Goal: Transaction & Acquisition: Book appointment/travel/reservation

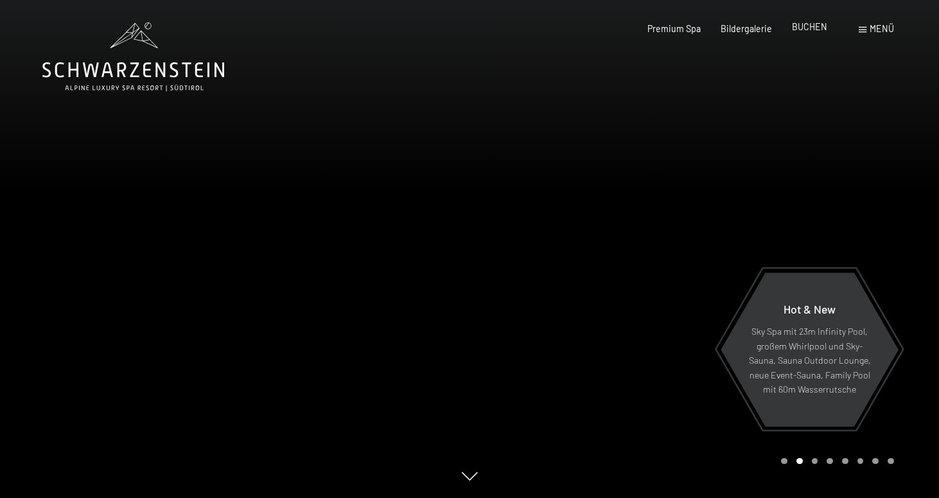
click at [803, 30] on span "BUCHEN" at bounding box center [809, 26] width 35 height 11
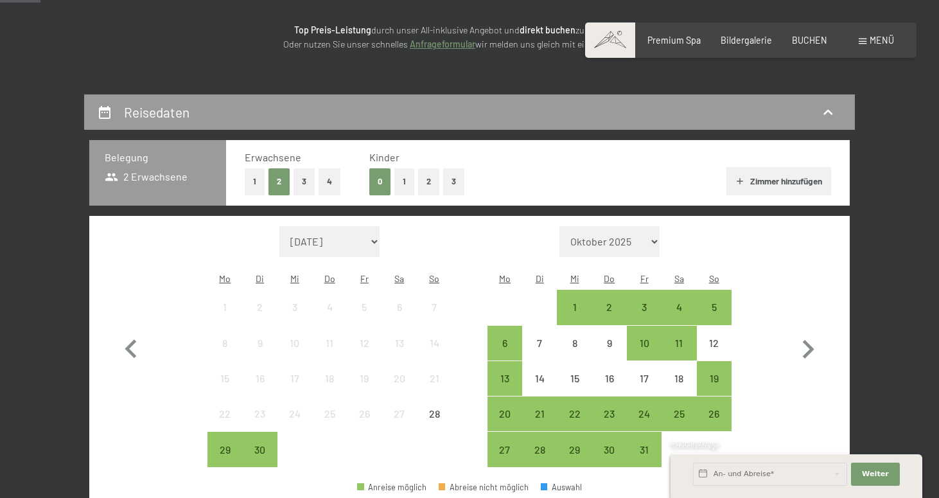
scroll to position [184, 0]
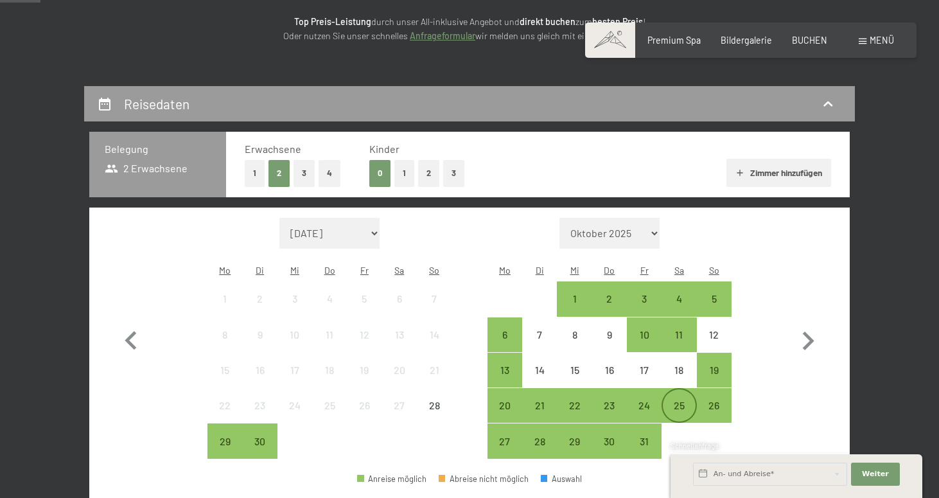
click at [674, 389] on div "25" at bounding box center [679, 405] width 32 height 32
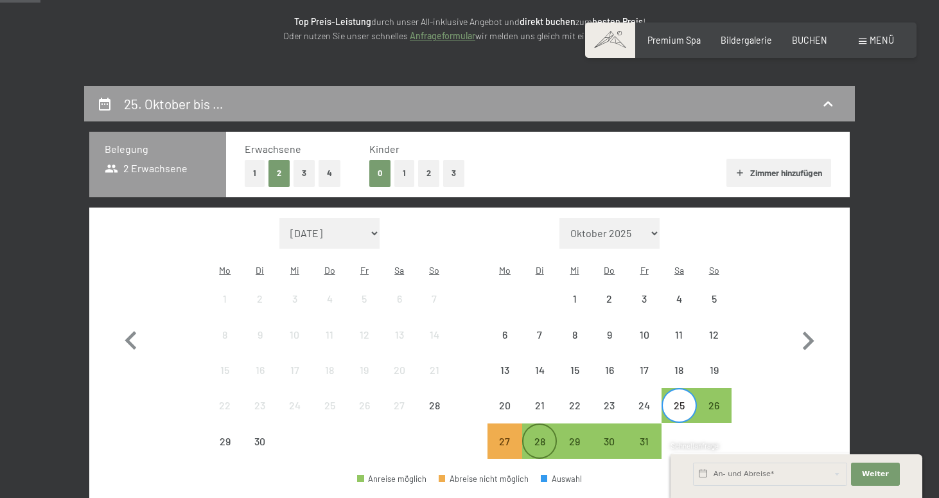
click at [537, 436] on div "28" at bounding box center [539, 452] width 32 height 32
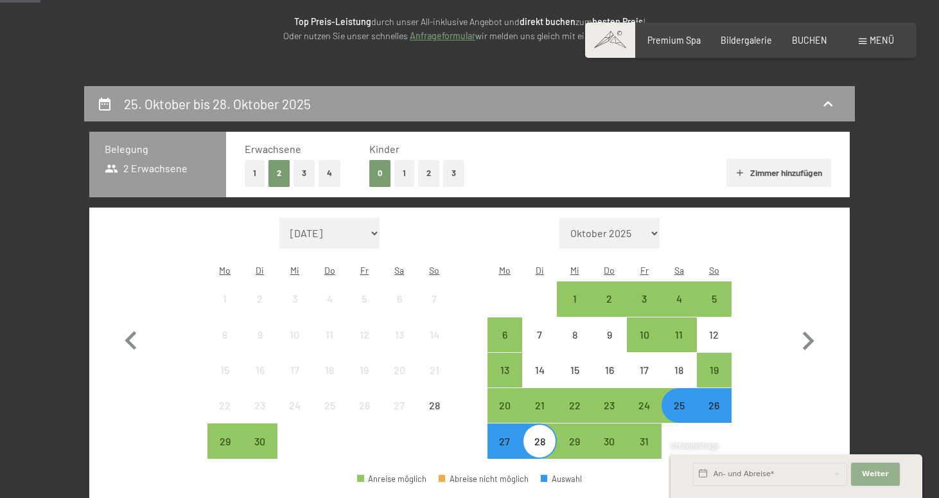
click at [871, 470] on span "Weiter" at bounding box center [875, 474] width 27 height 10
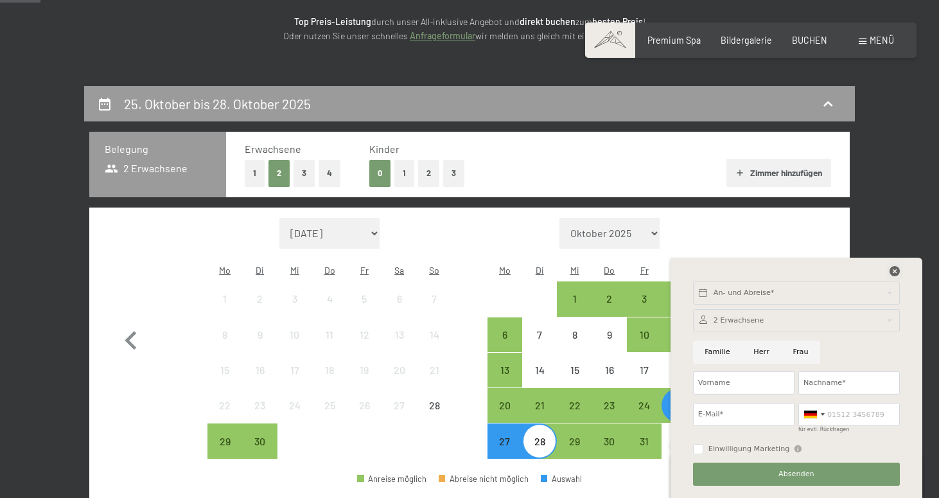
click at [894, 269] on icon at bounding box center [894, 271] width 10 height 10
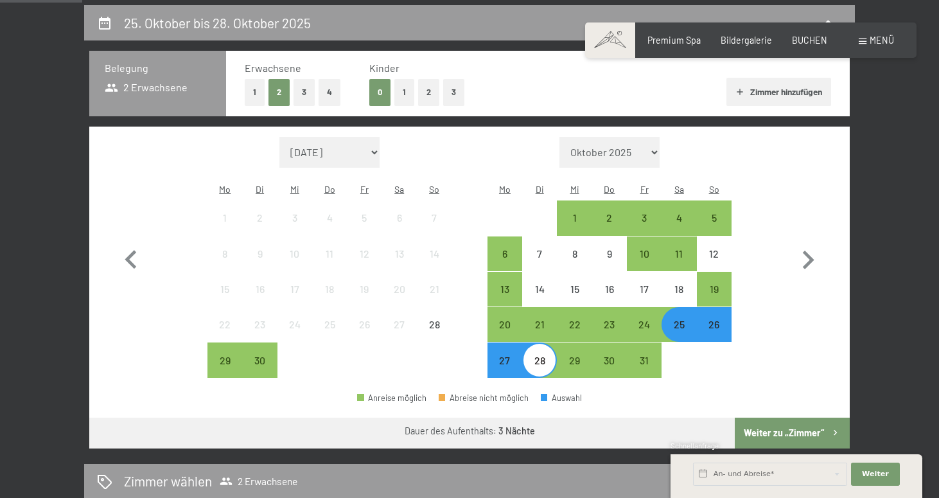
scroll to position [268, 0]
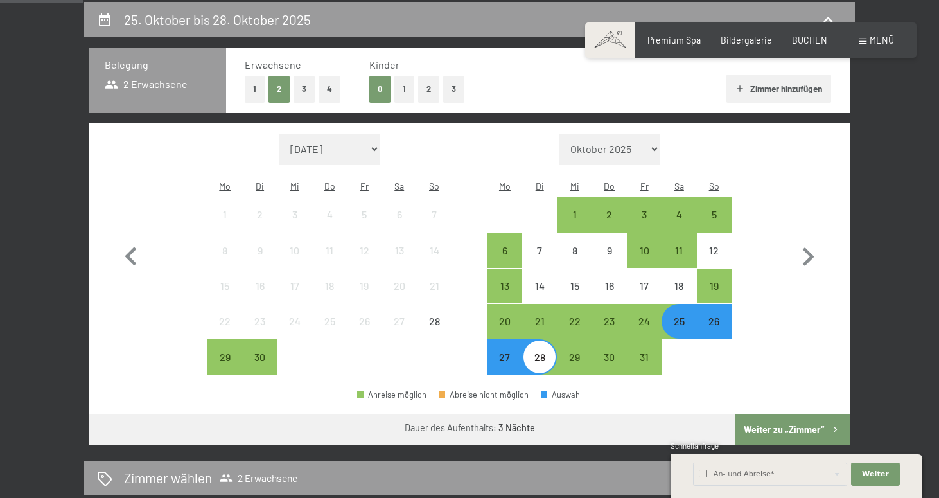
click at [782, 414] on button "Weiter zu „Zimmer“" at bounding box center [792, 429] width 115 height 31
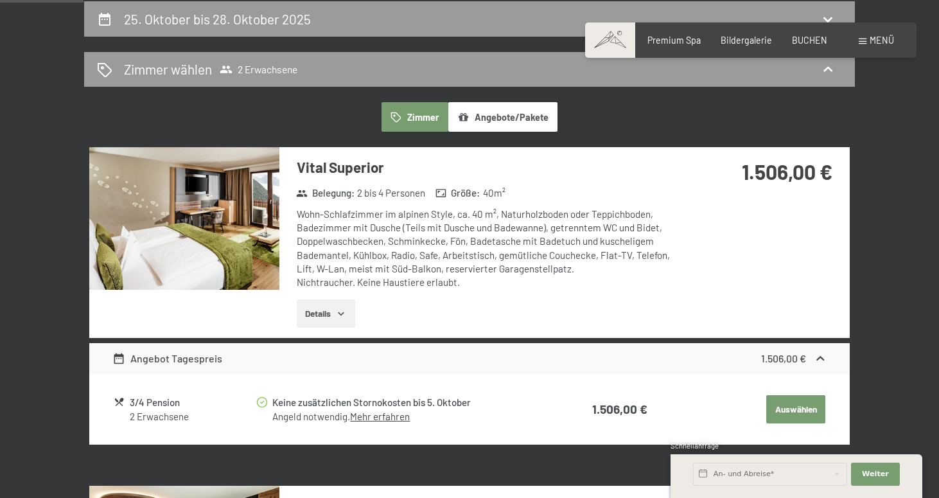
click at [521, 268] on div "Wohn-Schlafzimmer im alpinen Style, ca. 40 m², Naturholzboden oder Teppichboden…" at bounding box center [488, 248] width 382 height 82
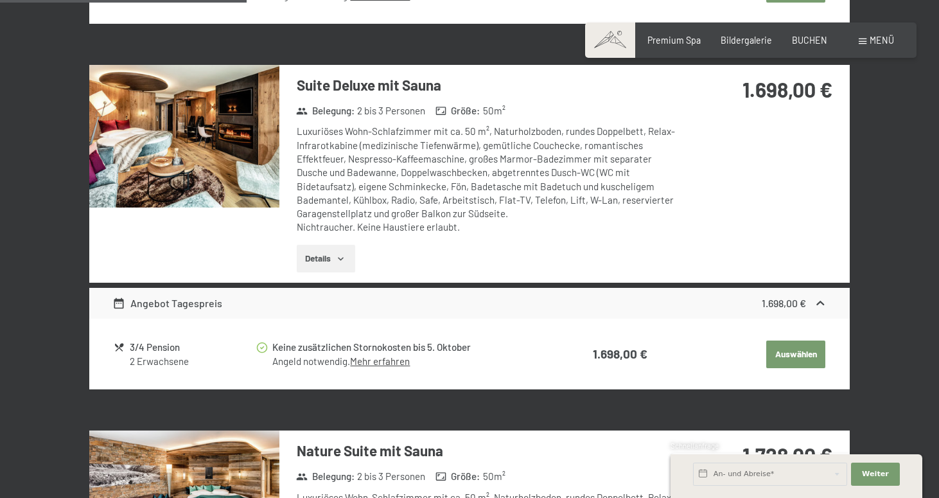
scroll to position [692, 0]
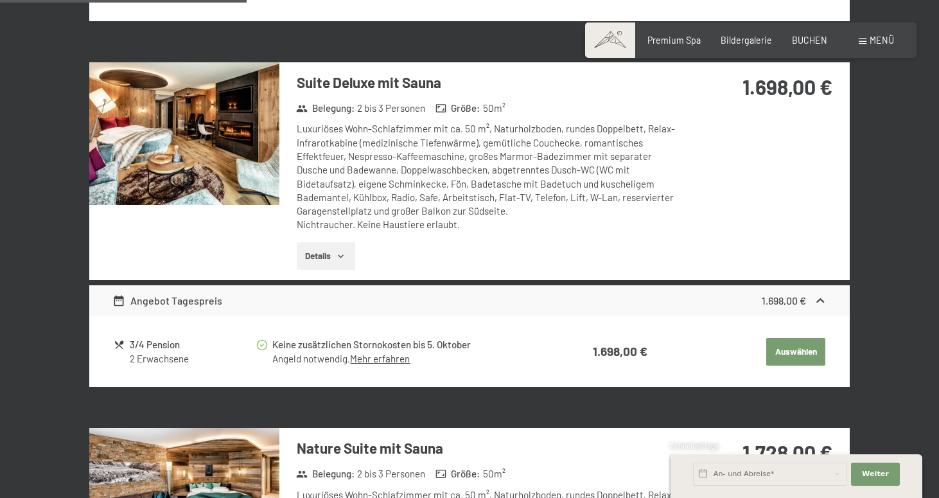
click at [213, 181] on img at bounding box center [184, 133] width 190 height 143
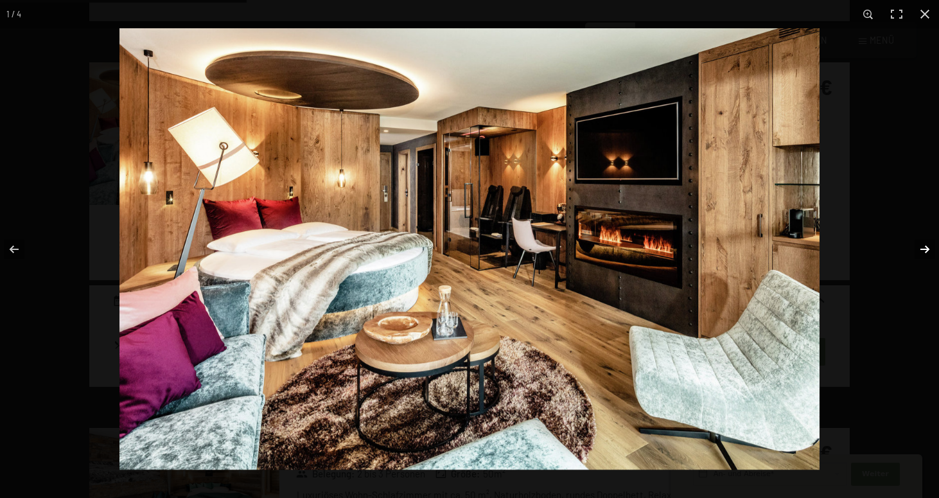
click at [920, 254] on button "button" at bounding box center [916, 249] width 45 height 64
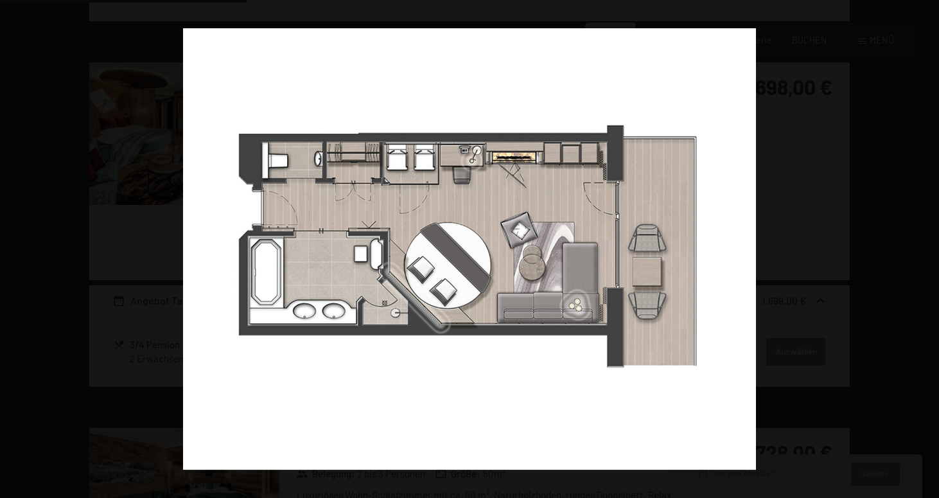
click at [920, 254] on button "button" at bounding box center [916, 249] width 45 height 64
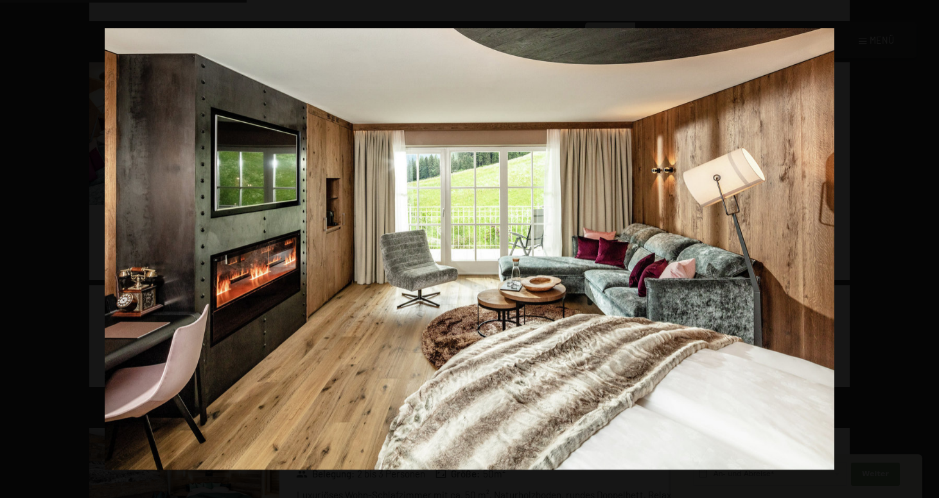
click at [920, 254] on button "button" at bounding box center [916, 249] width 45 height 64
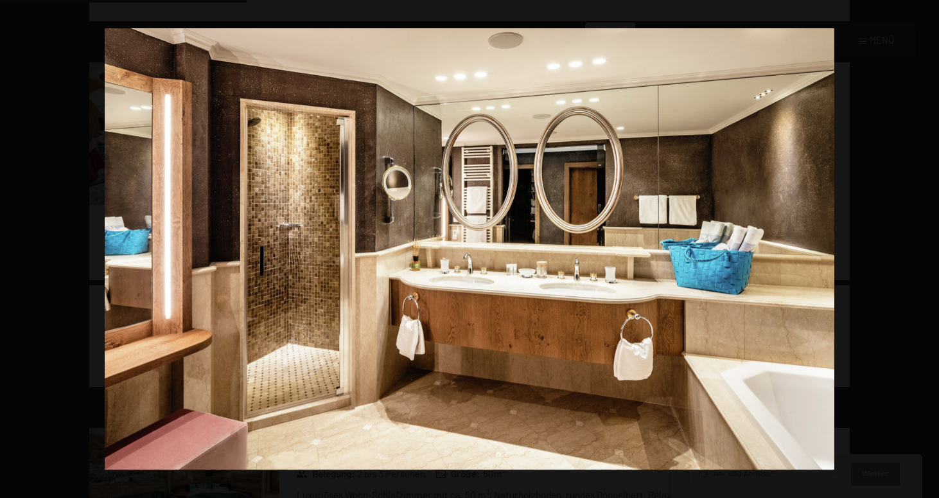
click at [920, 254] on button "button" at bounding box center [916, 249] width 45 height 64
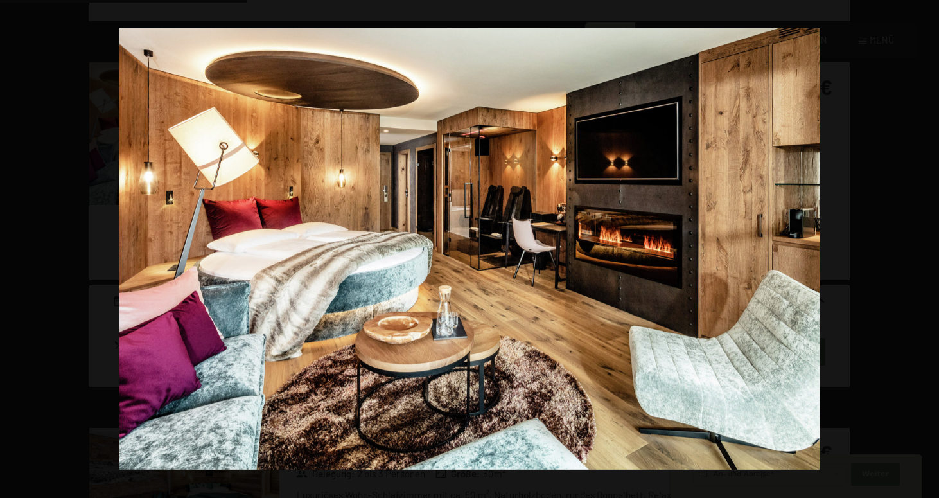
click at [920, 254] on button "button" at bounding box center [916, 249] width 45 height 64
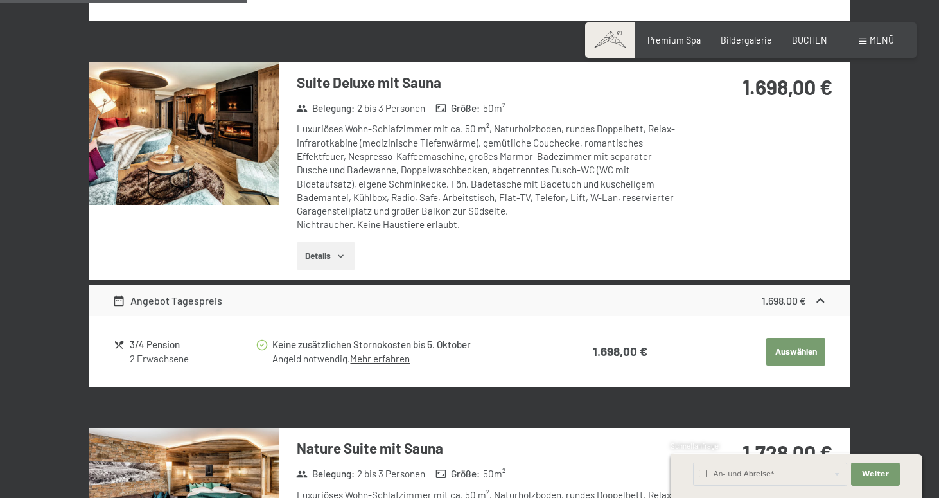
click at [0, 0] on button "button" at bounding box center [0, 0] width 0 height 0
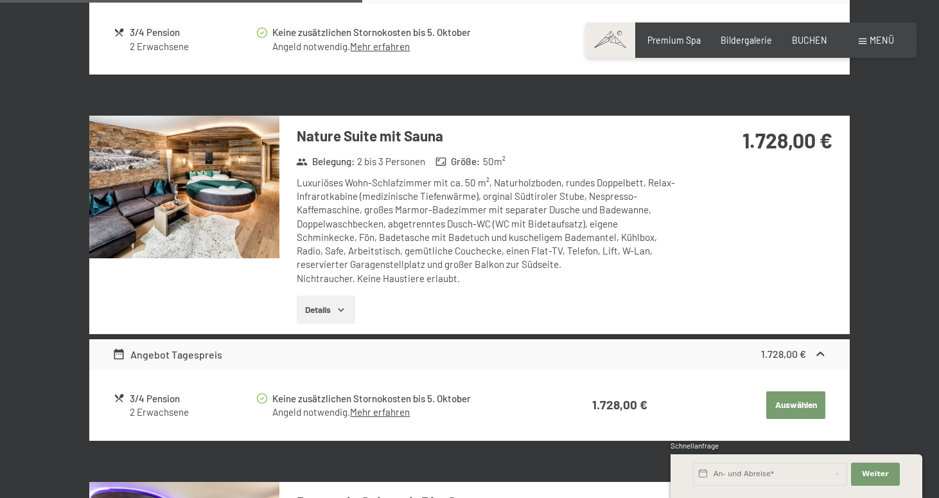
scroll to position [999, 0]
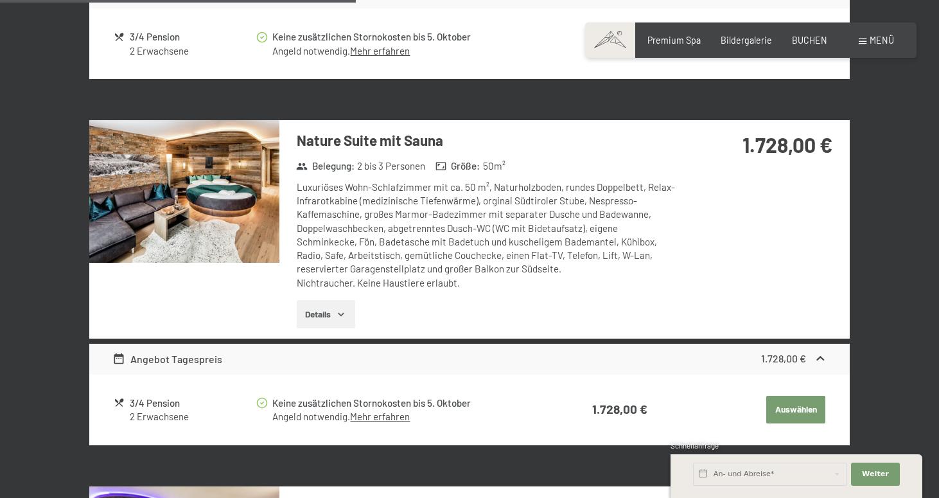
click at [248, 171] on img at bounding box center [184, 191] width 190 height 143
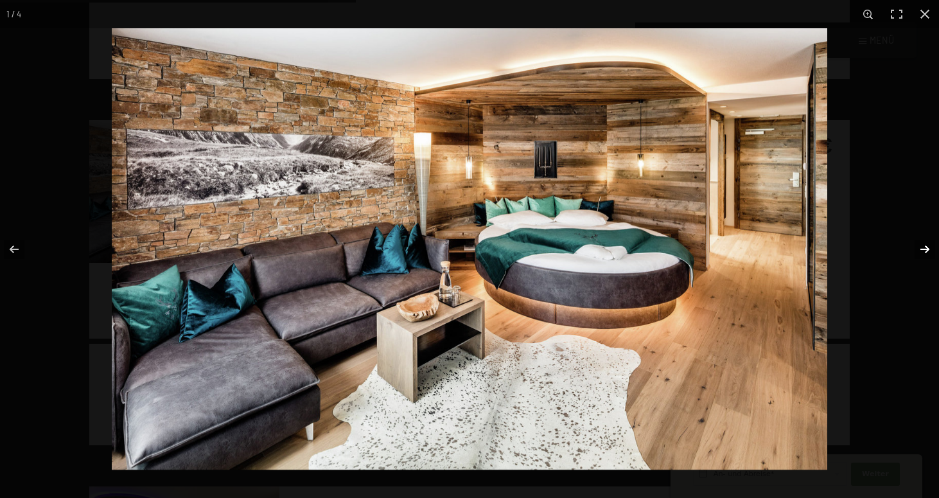
click at [923, 250] on button "button" at bounding box center [916, 249] width 45 height 64
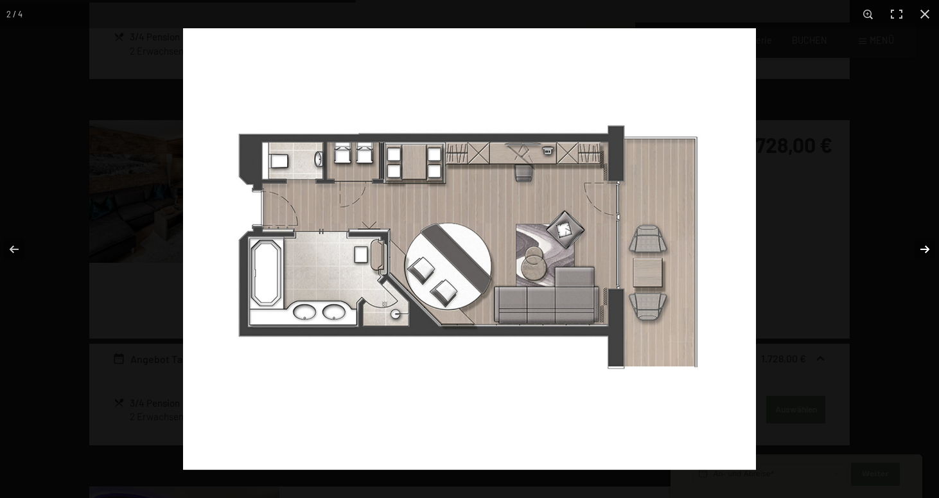
click at [923, 250] on button "button" at bounding box center [916, 249] width 45 height 64
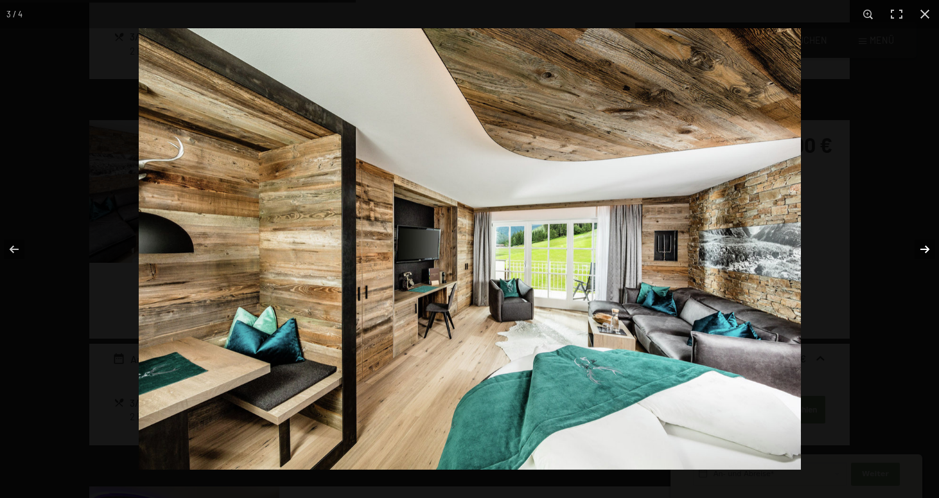
click at [923, 250] on button "button" at bounding box center [916, 249] width 45 height 64
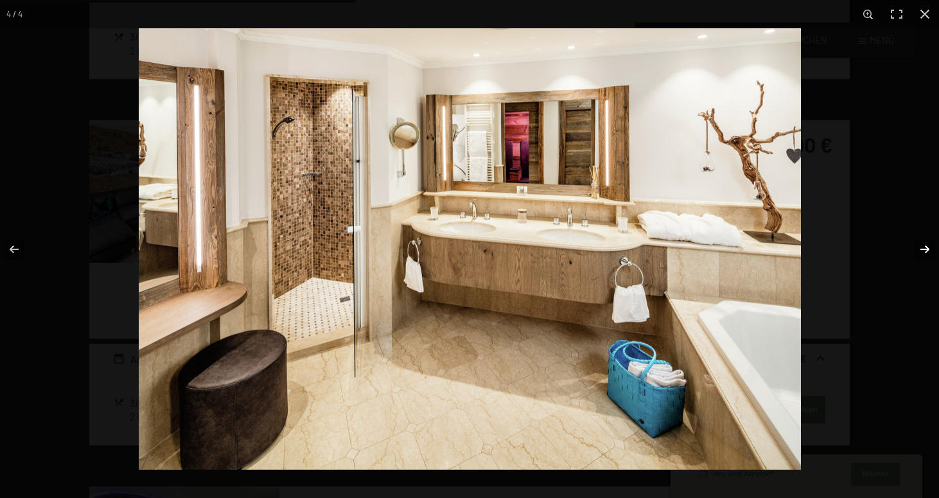
click at [923, 250] on button "button" at bounding box center [916, 249] width 45 height 64
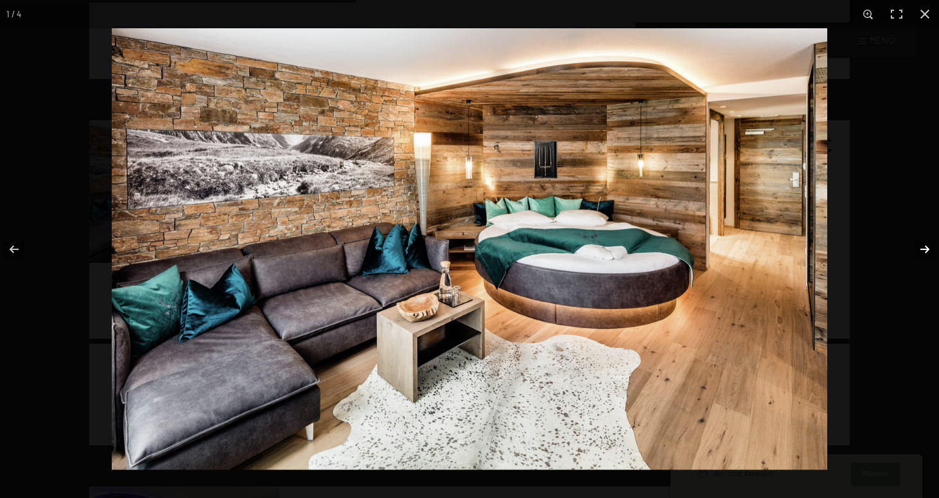
click at [923, 250] on button "button" at bounding box center [916, 249] width 45 height 64
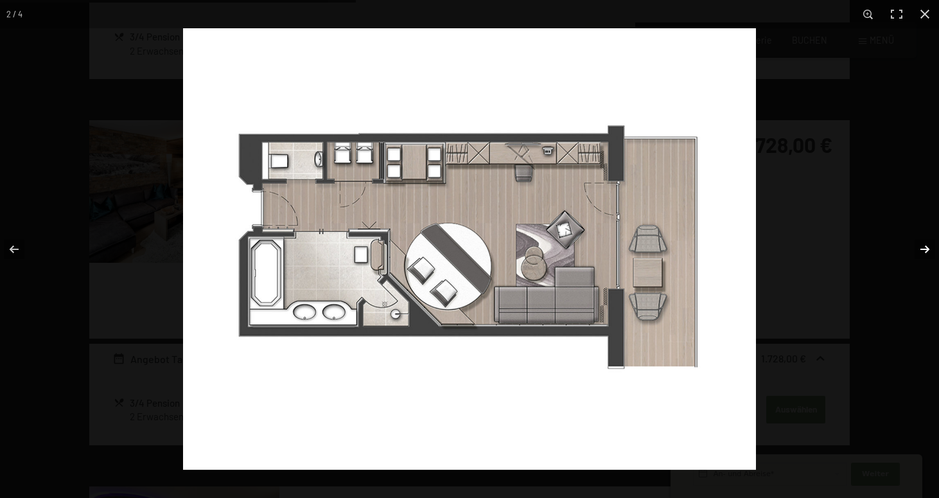
click at [923, 250] on button "button" at bounding box center [916, 249] width 45 height 64
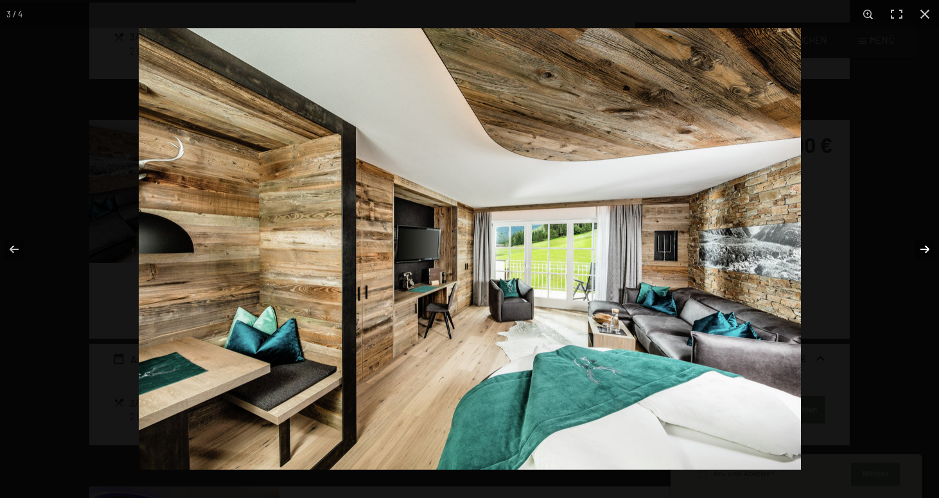
click at [923, 250] on button "button" at bounding box center [916, 249] width 45 height 64
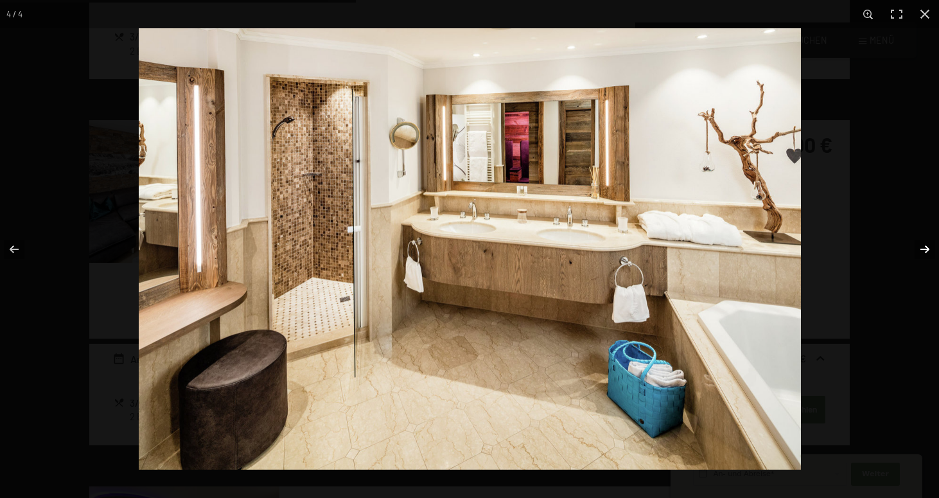
click at [923, 250] on button "button" at bounding box center [916, 249] width 45 height 64
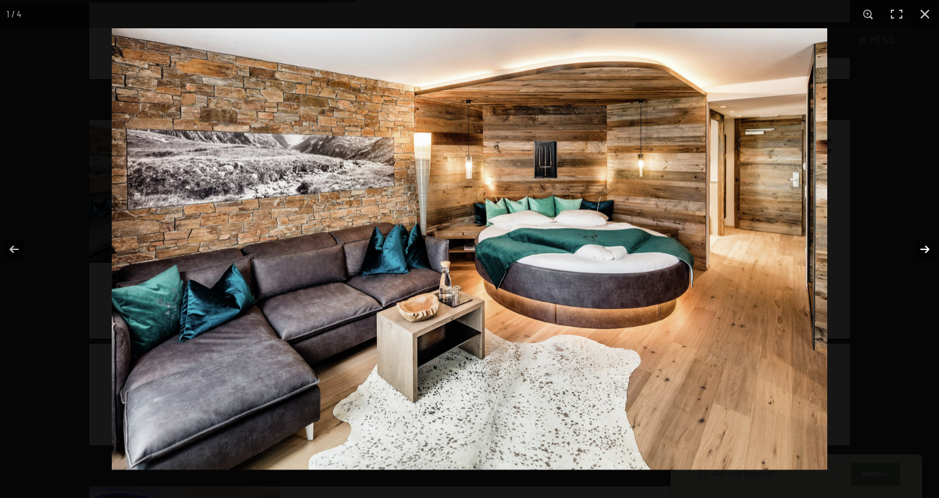
click at [923, 250] on button "button" at bounding box center [916, 249] width 45 height 64
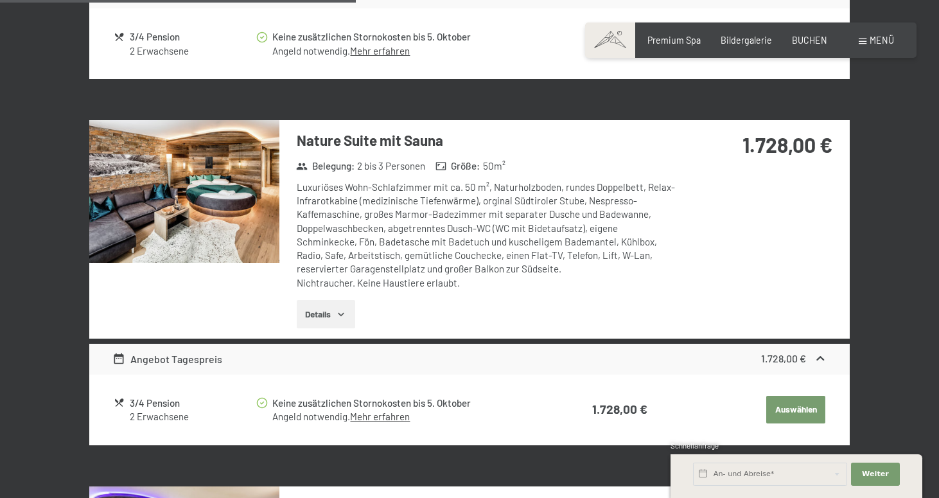
click at [0, 0] on button "button" at bounding box center [0, 0] width 0 height 0
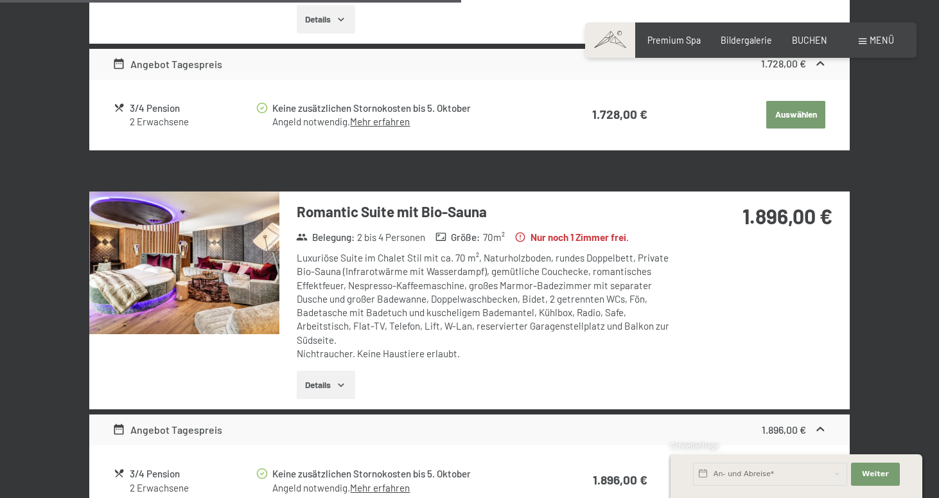
scroll to position [1290, 0]
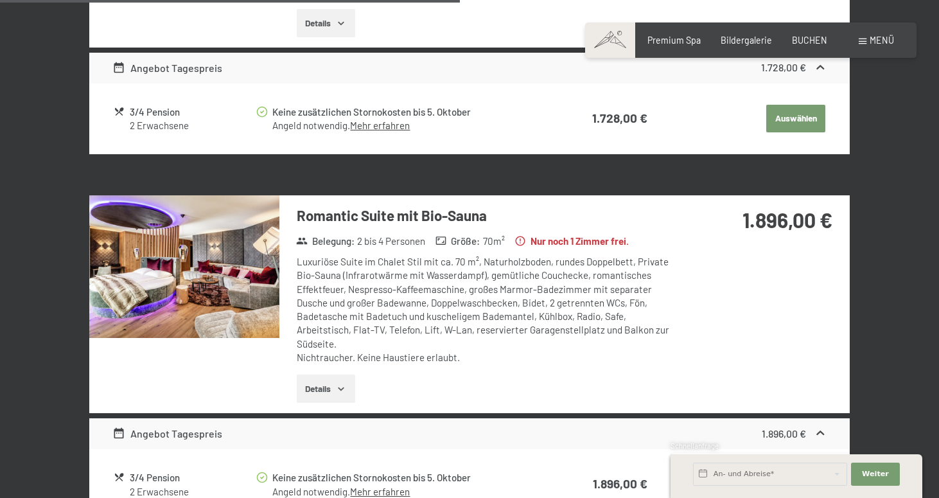
click at [270, 231] on img at bounding box center [184, 266] width 190 height 143
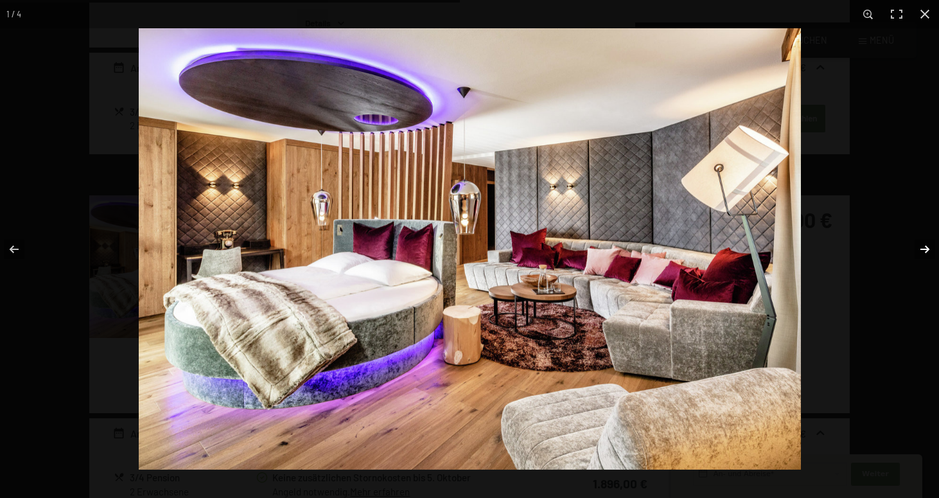
click at [922, 252] on button "button" at bounding box center [916, 249] width 45 height 64
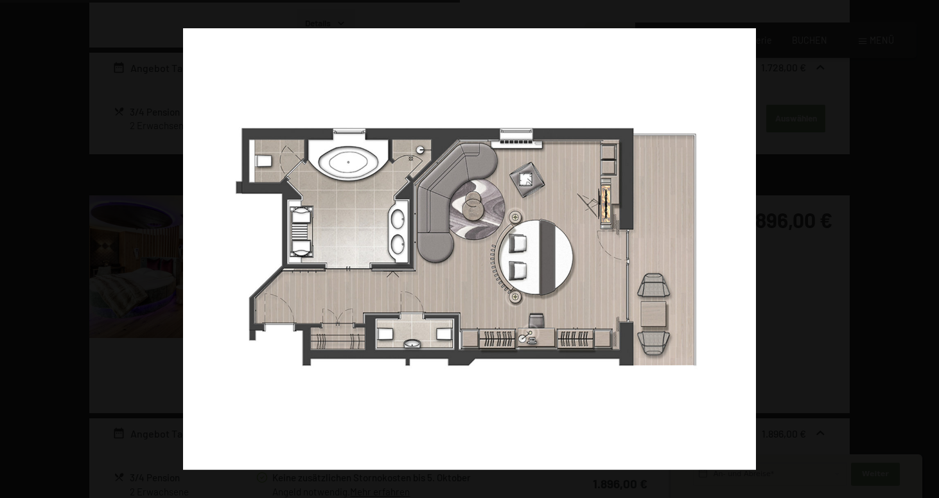
click at [922, 252] on button "button" at bounding box center [916, 249] width 45 height 64
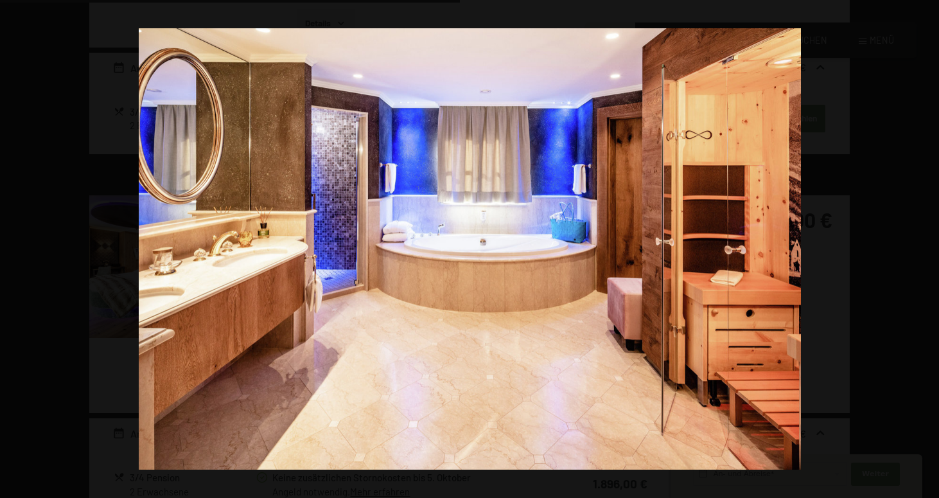
click at [922, 252] on button "button" at bounding box center [916, 249] width 45 height 64
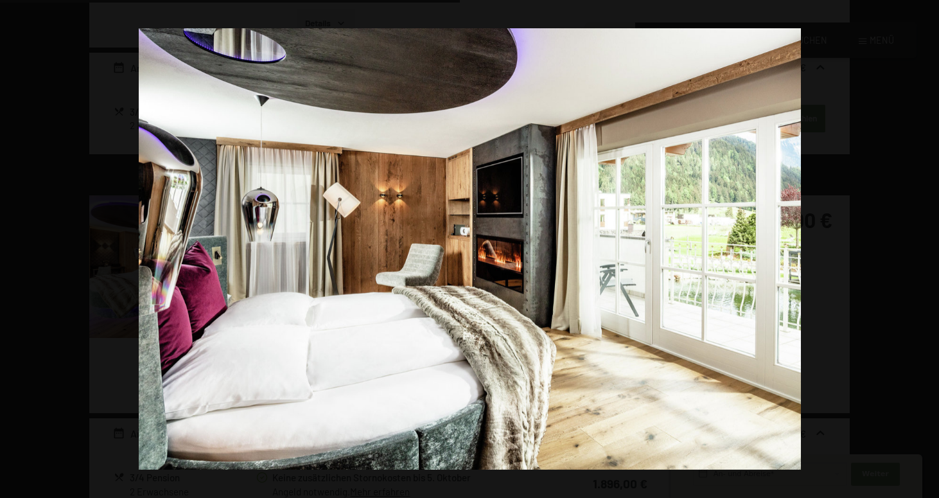
click at [922, 252] on button "button" at bounding box center [916, 249] width 45 height 64
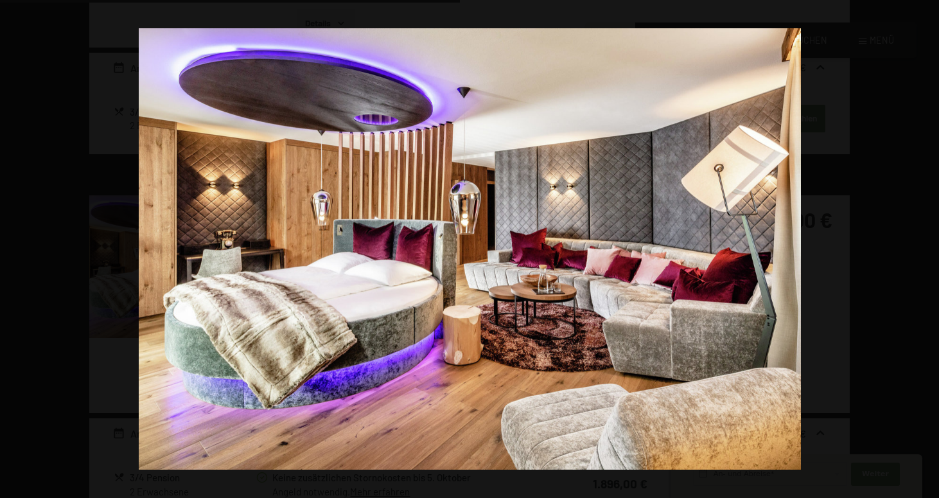
click at [922, 252] on button "button" at bounding box center [916, 249] width 45 height 64
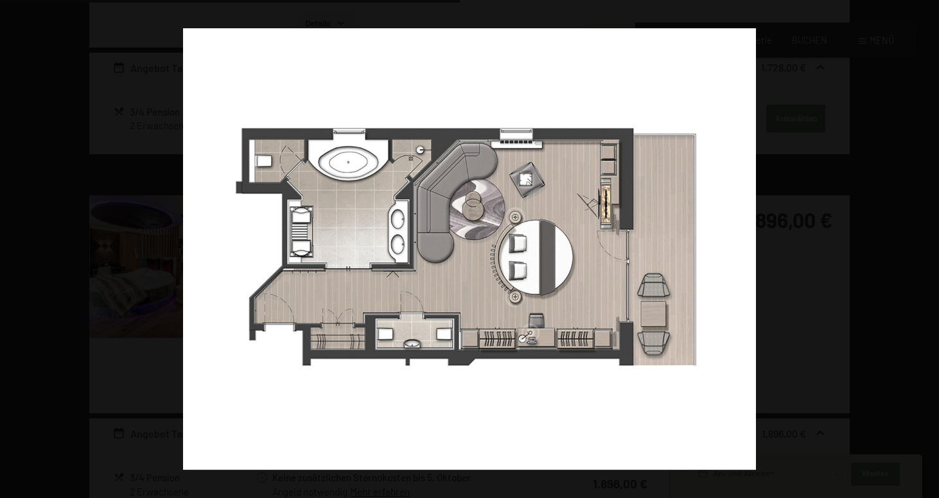
click at [922, 252] on button "button" at bounding box center [916, 249] width 45 height 64
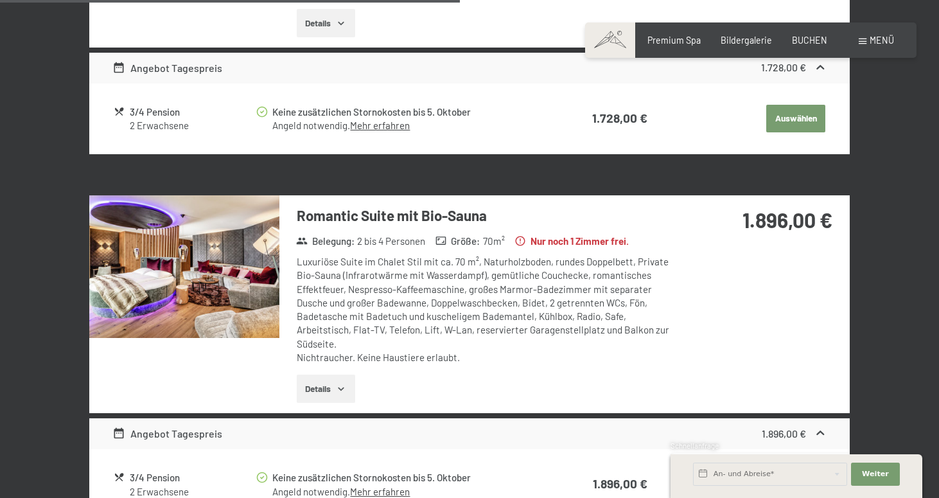
click at [0, 0] on button "button" at bounding box center [0, 0] width 0 height 0
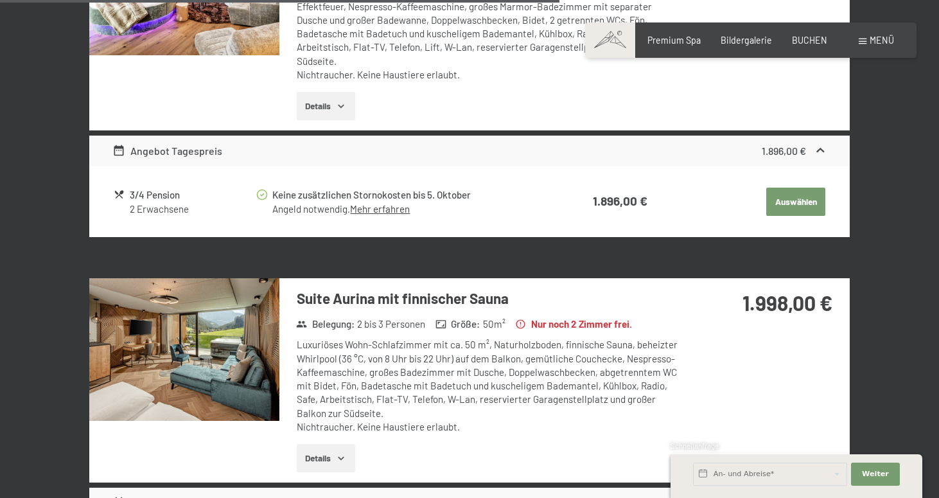
scroll to position [1573, 0]
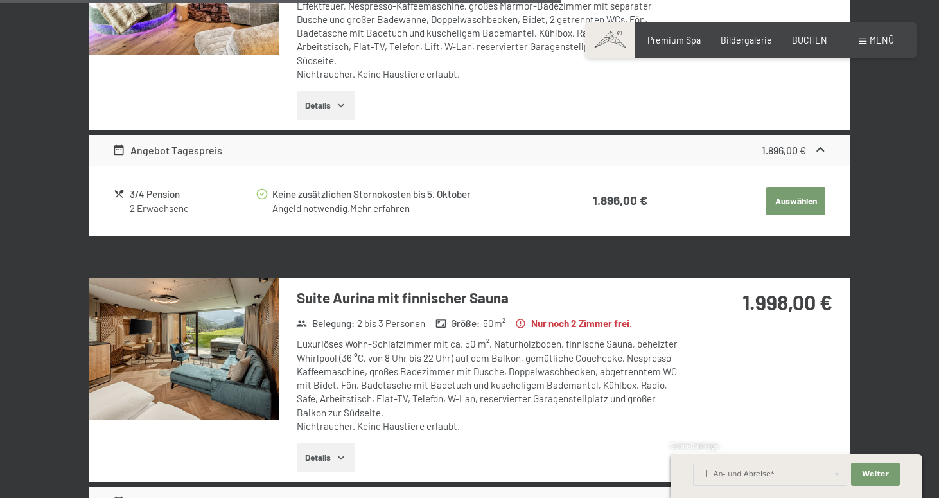
click at [191, 338] on img at bounding box center [184, 348] width 190 height 143
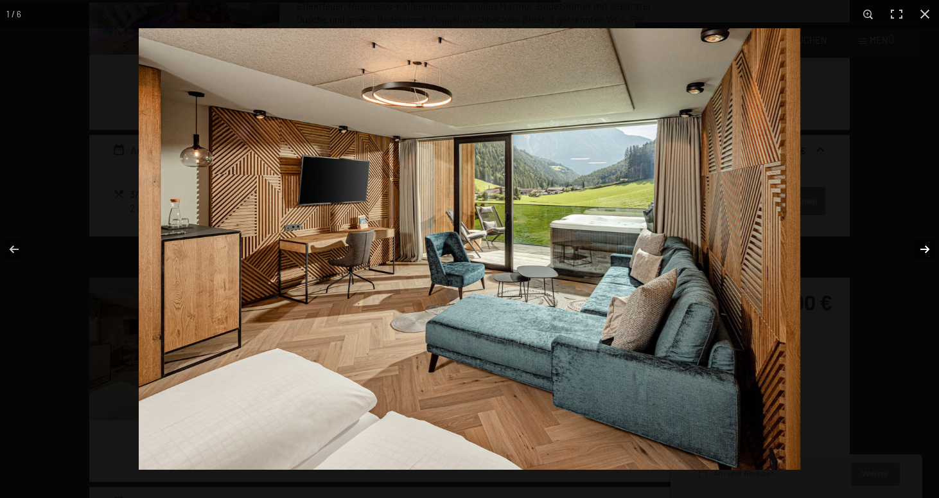
click at [923, 247] on button "button" at bounding box center [916, 249] width 45 height 64
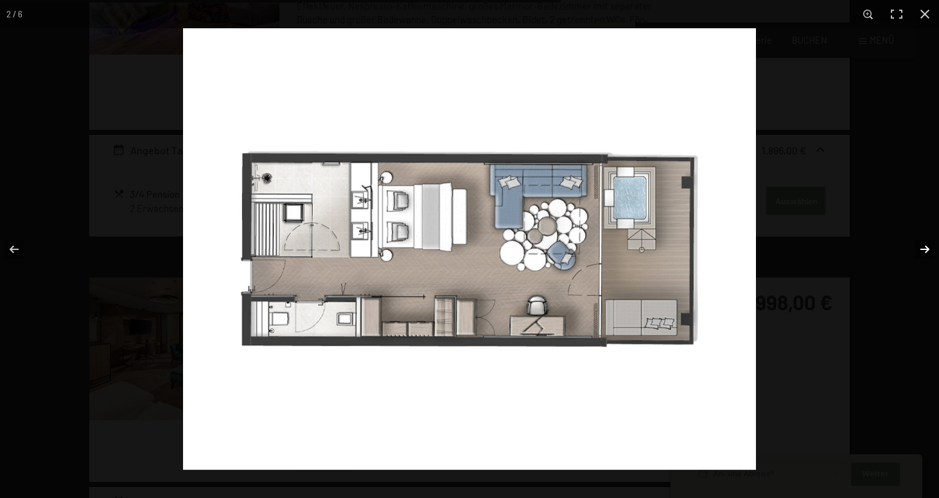
click at [923, 247] on button "button" at bounding box center [916, 249] width 45 height 64
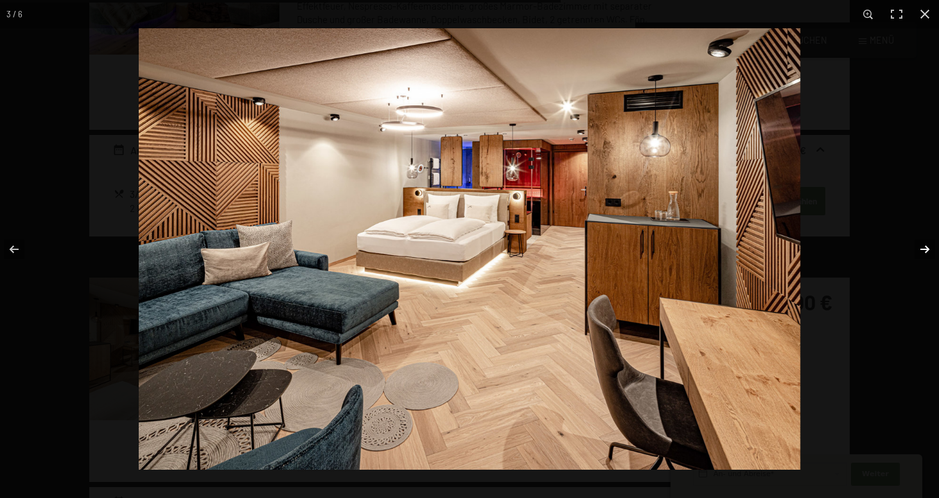
click at [923, 247] on button "button" at bounding box center [916, 249] width 45 height 64
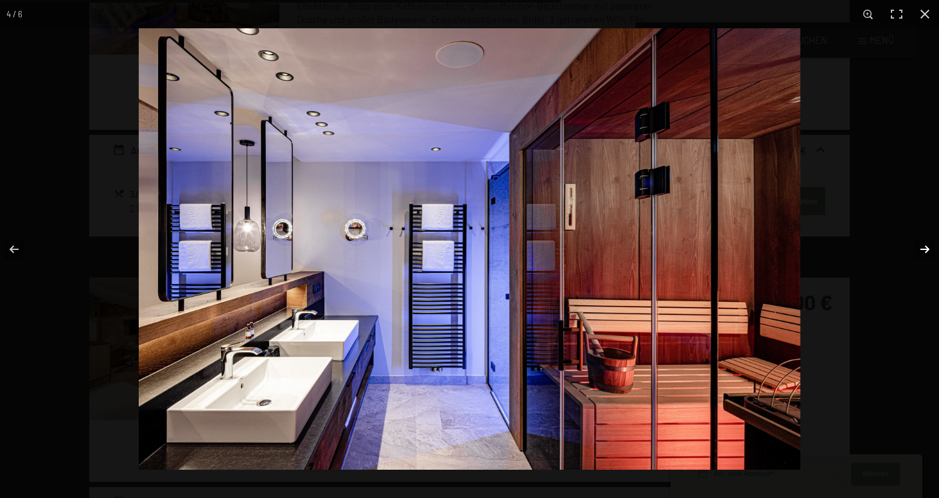
click at [923, 247] on button "button" at bounding box center [916, 249] width 45 height 64
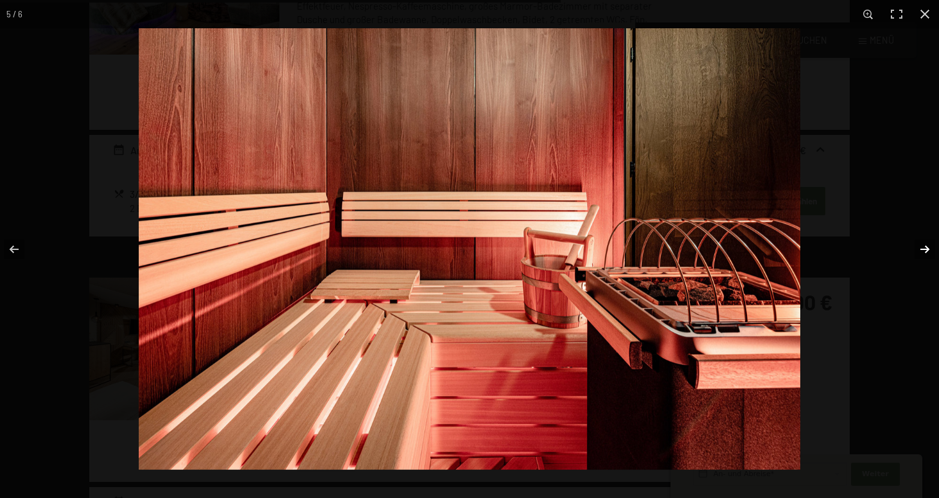
click at [923, 247] on button "button" at bounding box center [916, 249] width 45 height 64
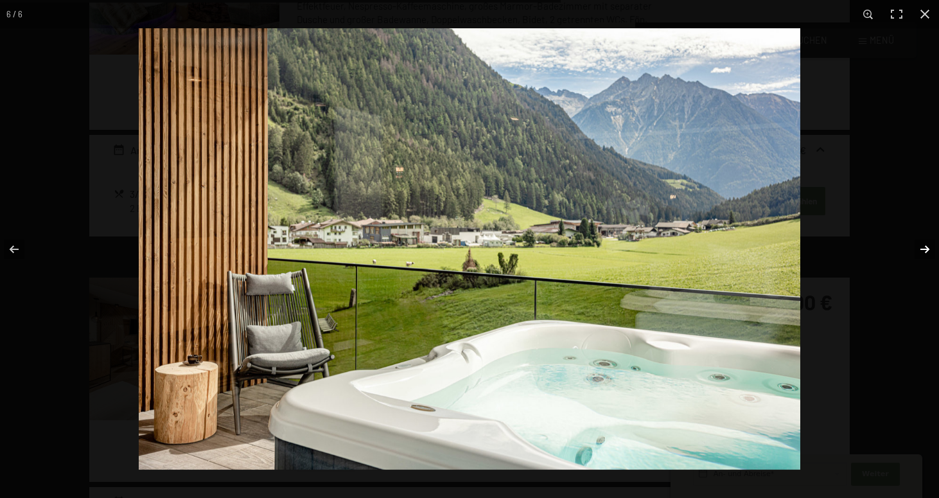
click at [923, 247] on button "button" at bounding box center [916, 249] width 45 height 64
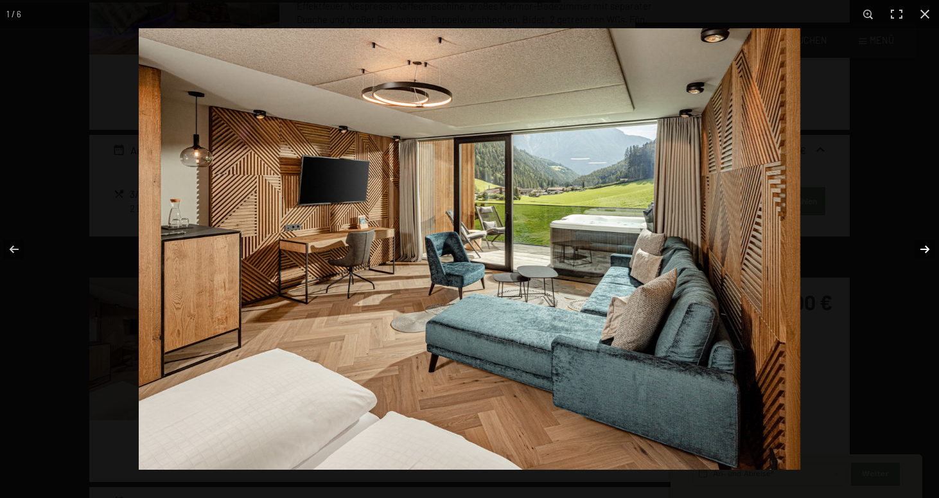
click at [923, 247] on button "button" at bounding box center [916, 249] width 45 height 64
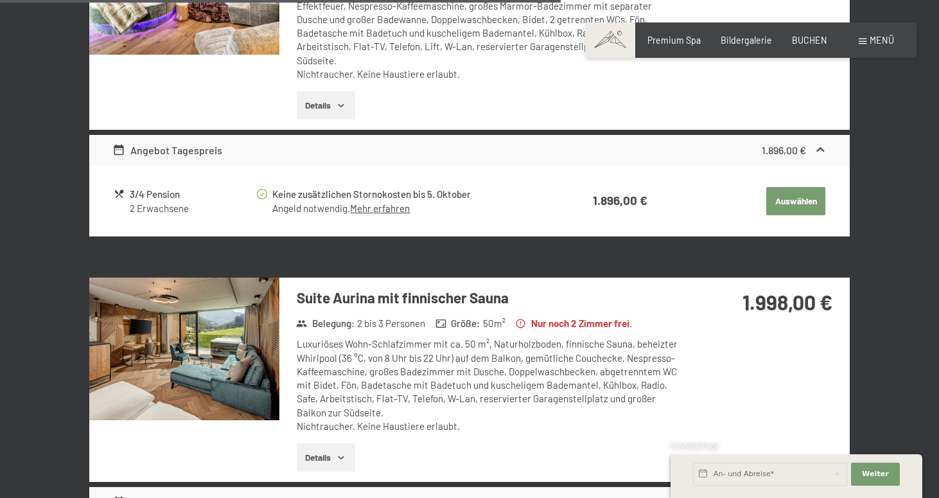
click at [0, 0] on button "button" at bounding box center [0, 0] width 0 height 0
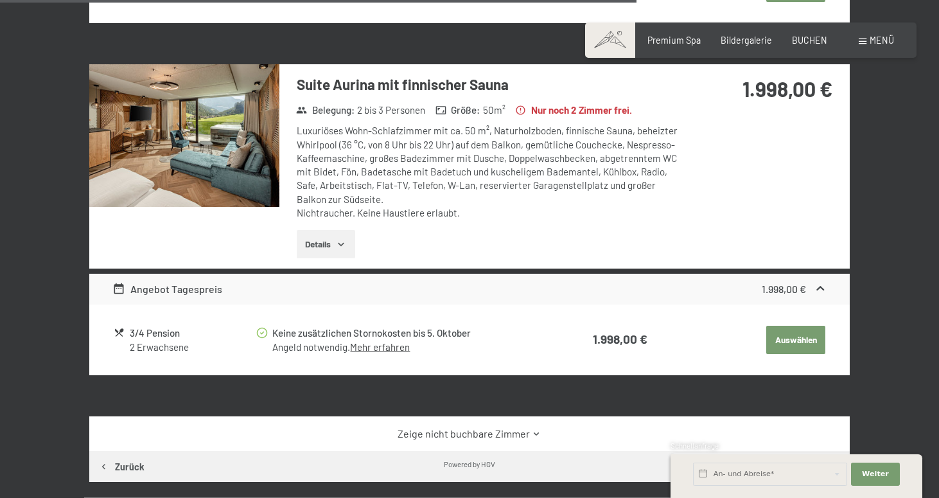
scroll to position [1789, 0]
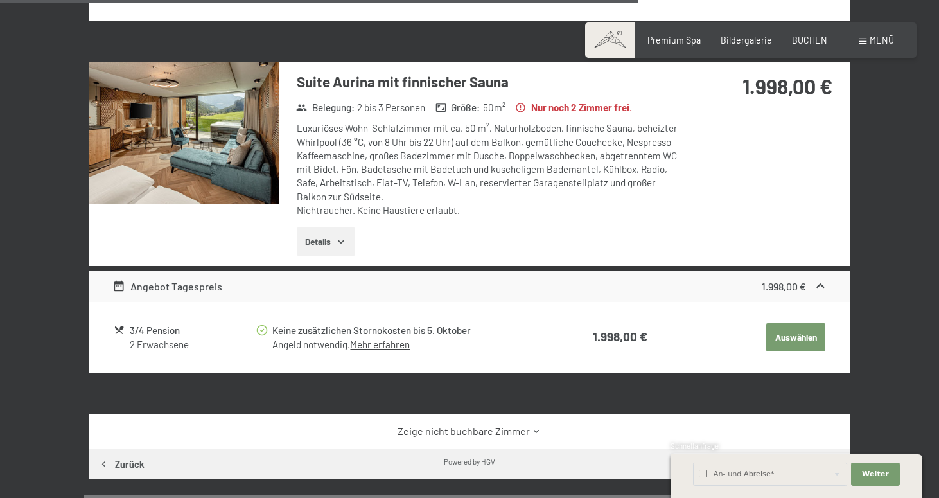
click at [144, 323] on div "3/4 Pension" at bounding box center [192, 330] width 125 height 15
click at [386, 338] on link "Mehr erfahren" at bounding box center [380, 344] width 60 height 12
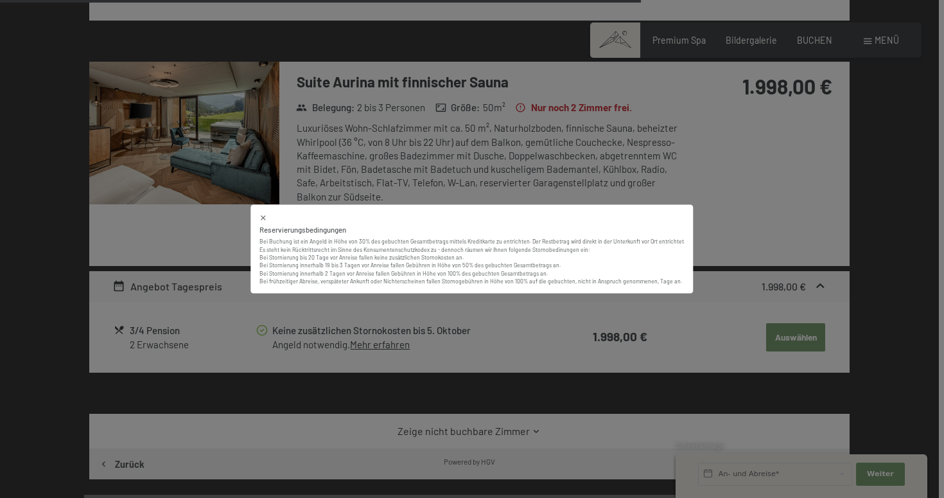
click at [267, 215] on icon at bounding box center [263, 218] width 8 height 8
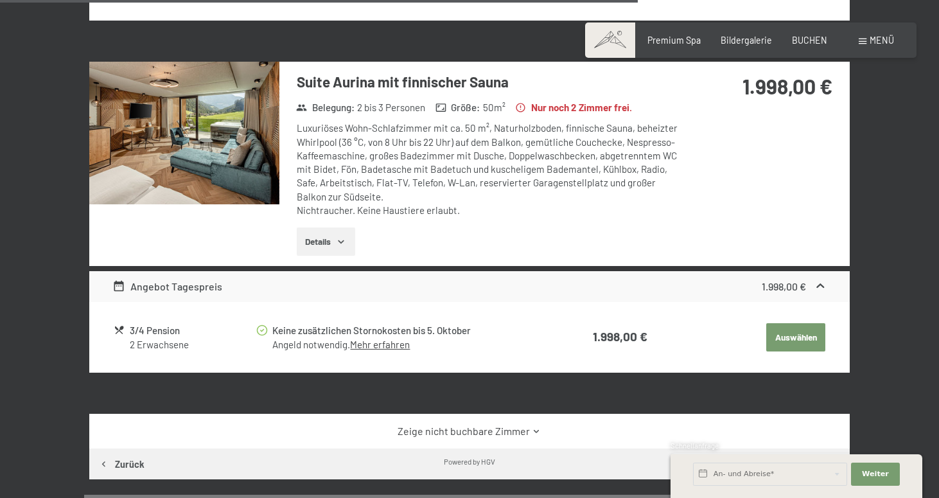
click at [792, 323] on button "Auswählen" at bounding box center [795, 337] width 59 height 28
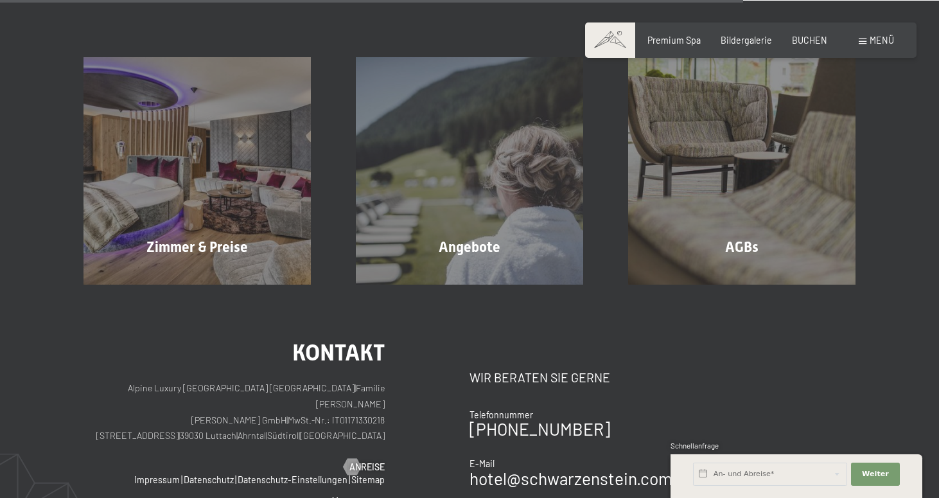
scroll to position [1144, 0]
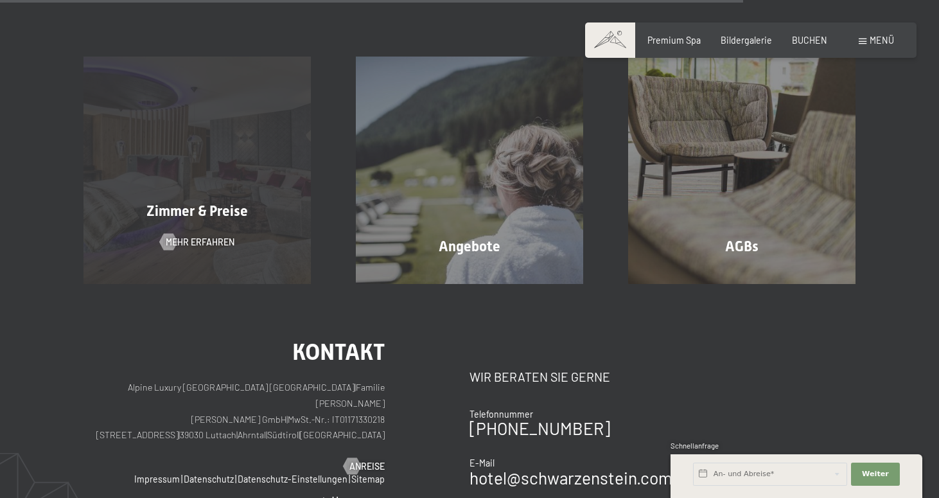
click at [281, 202] on div "Zimmer & Preise" at bounding box center [197, 212] width 272 height 20
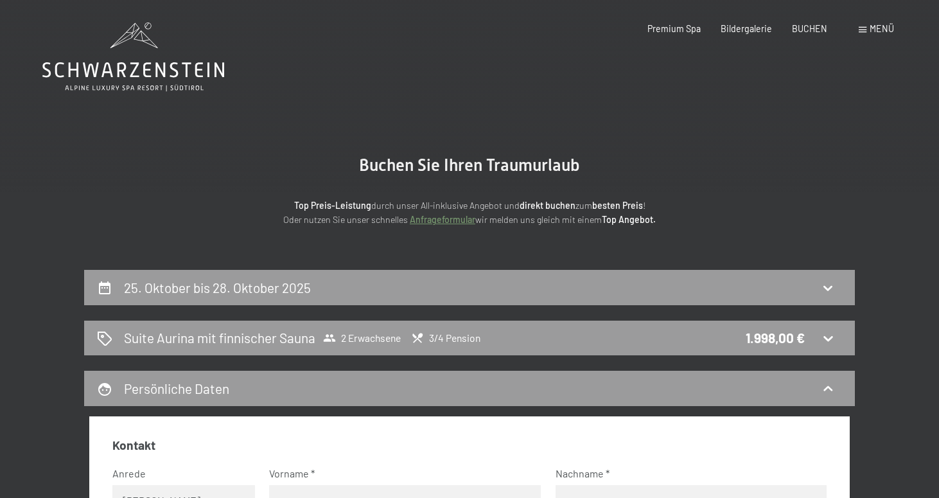
scroll to position [0, 0]
click at [130, 64] on icon at bounding box center [133, 56] width 182 height 69
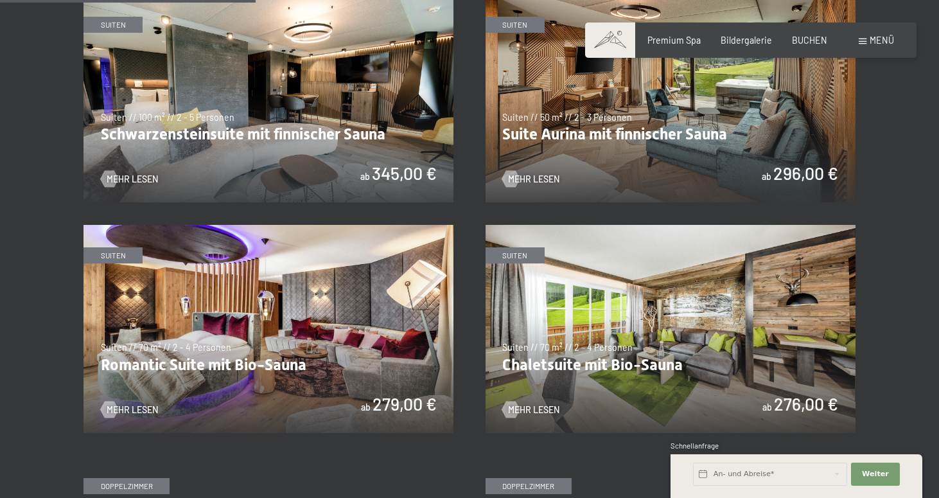
scroll to position [723, 0]
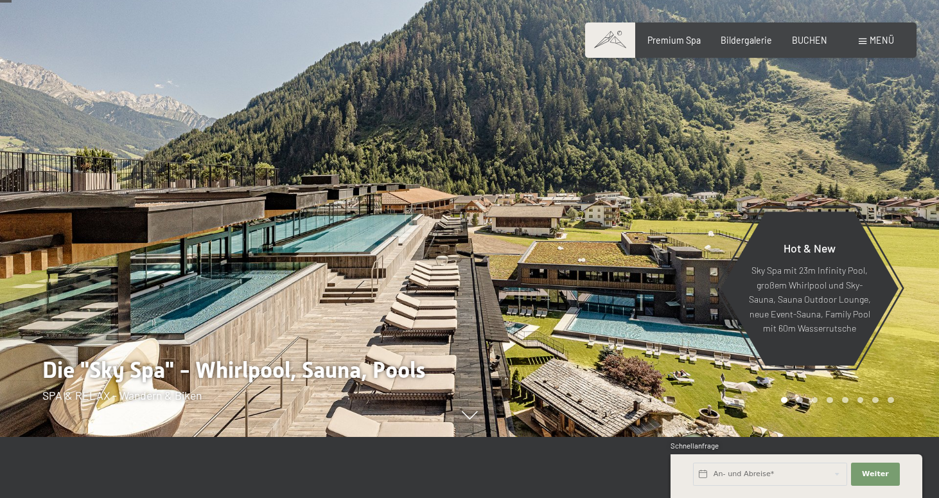
scroll to position [84, 0]
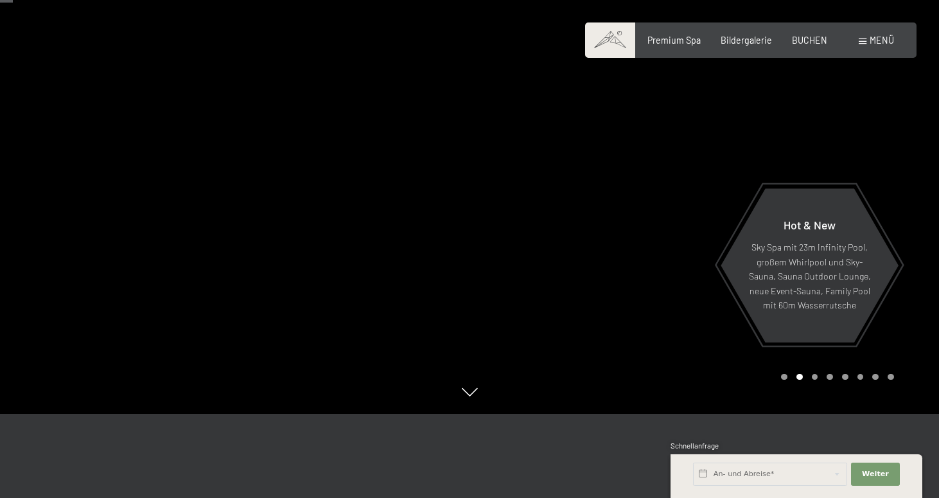
click at [816, 374] on div "Carousel Page 3" at bounding box center [815, 377] width 6 height 6
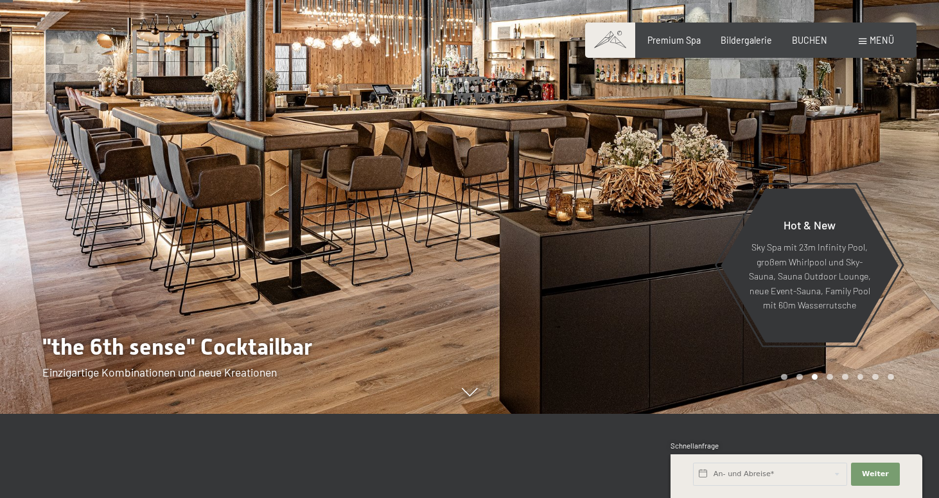
click at [834, 375] on div "Carousel Pagination" at bounding box center [834, 377] width 117 height 6
click at [833, 378] on div "Carousel Pagination" at bounding box center [834, 377] width 117 height 6
click at [830, 378] on div "Carousel Page 4" at bounding box center [829, 377] width 6 height 6
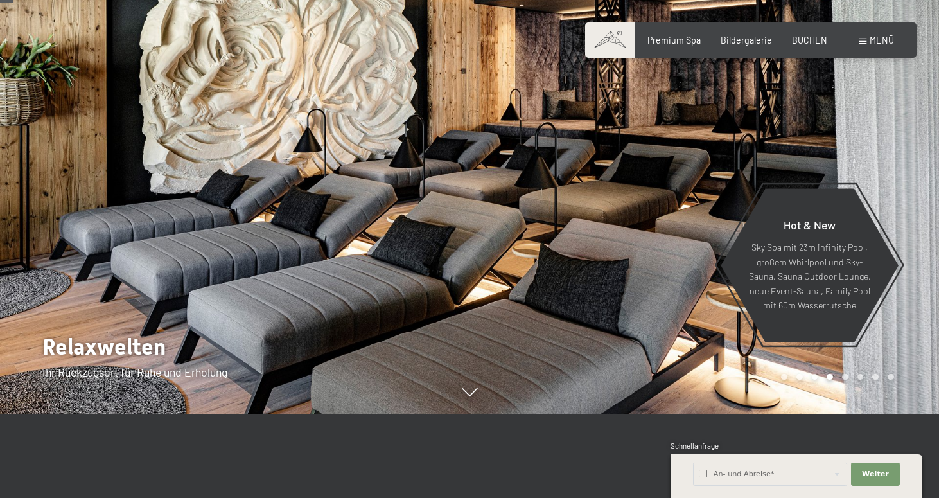
click at [844, 378] on div "Carousel Page 5" at bounding box center [845, 377] width 6 height 6
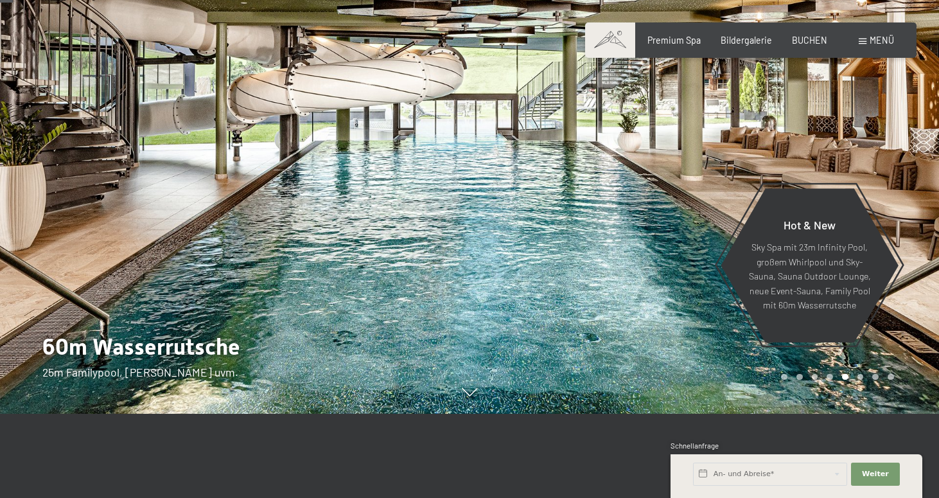
click at [859, 378] on div "Carousel Page 6" at bounding box center [860, 377] width 6 height 6
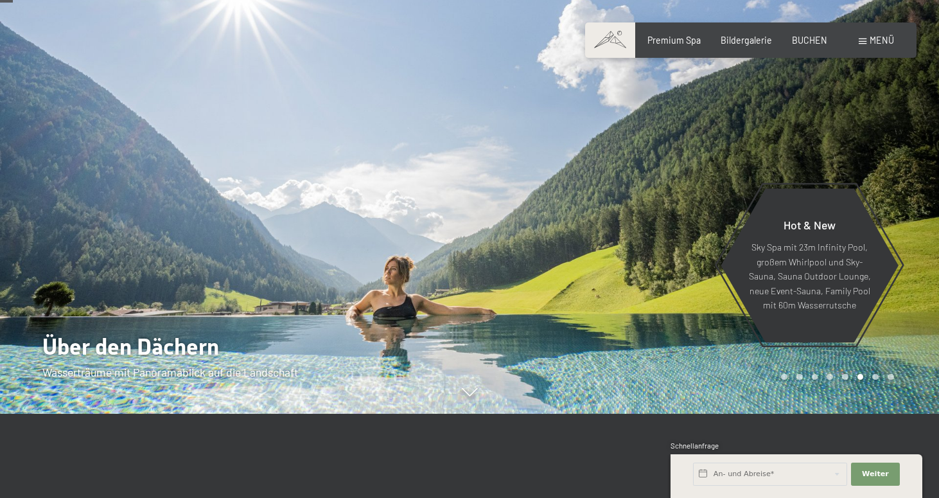
click at [873, 377] on div "Carousel Page 7" at bounding box center [875, 377] width 6 height 6
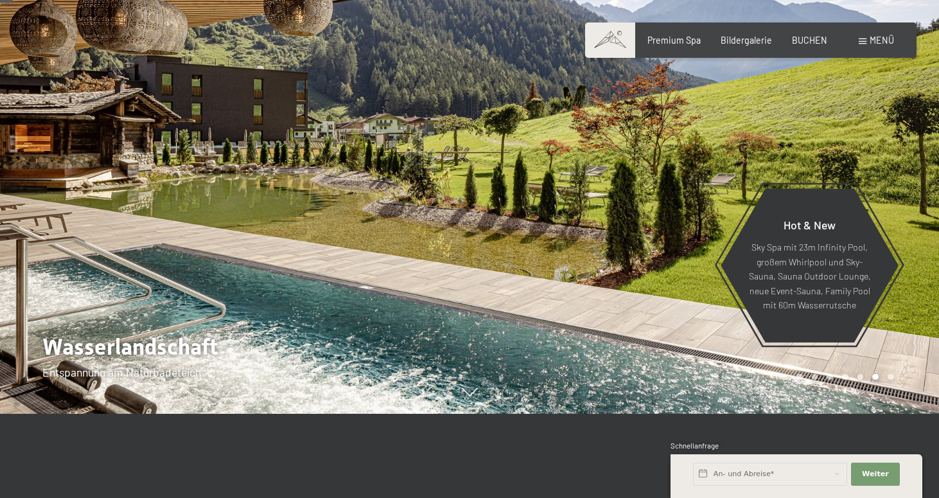
click at [622, 40] on span at bounding box center [610, 39] width 50 height 35
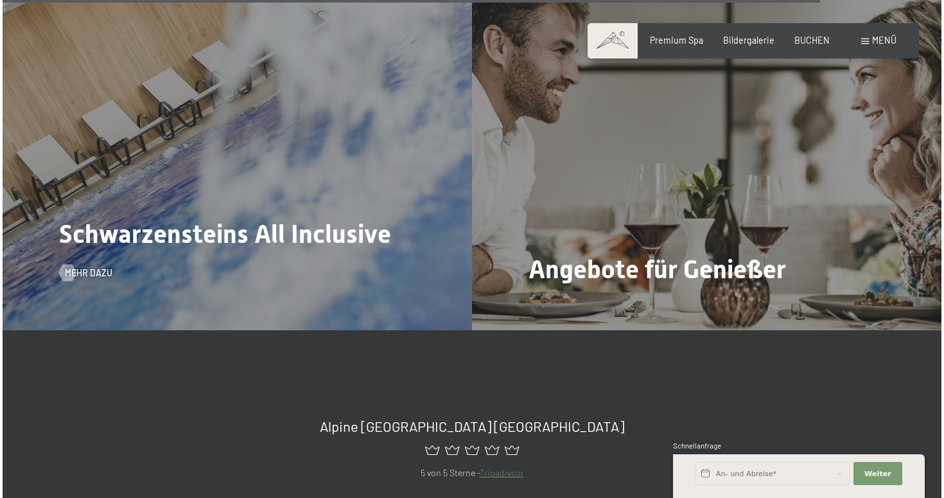
scroll to position [4623, 0]
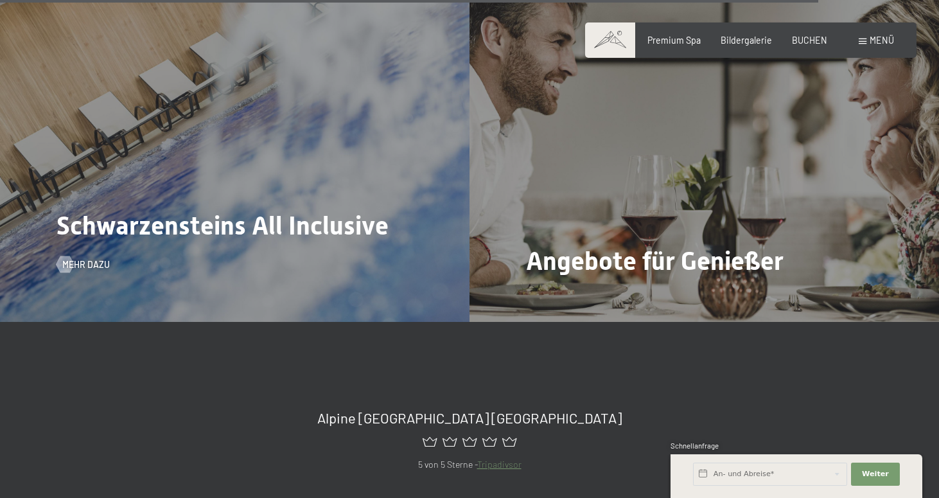
click at [327, 211] on h2 "Schwarzensteins All Inclusive" at bounding box center [223, 226] width 332 height 31
click at [85, 258] on span "Mehr dazu" at bounding box center [99, 264] width 48 height 13
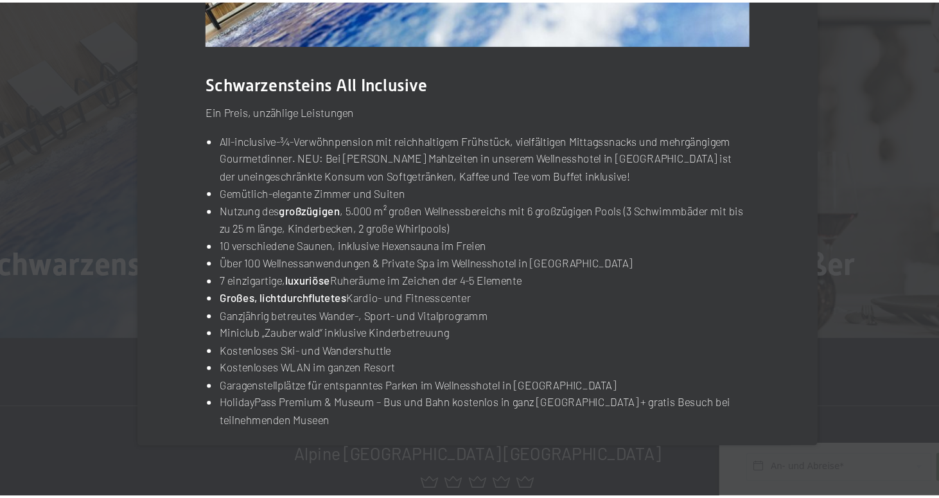
scroll to position [4619, 0]
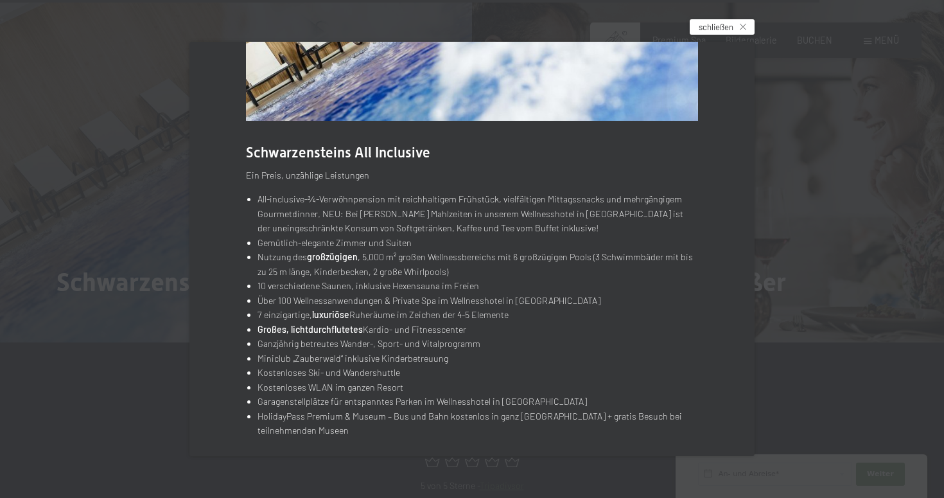
click at [731, 31] on span "schließen" at bounding box center [716, 27] width 35 height 12
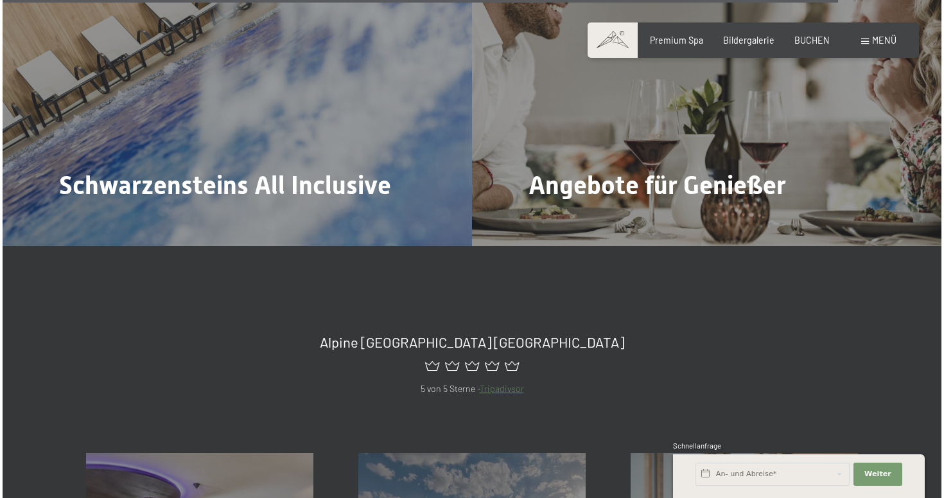
scroll to position [4722, 0]
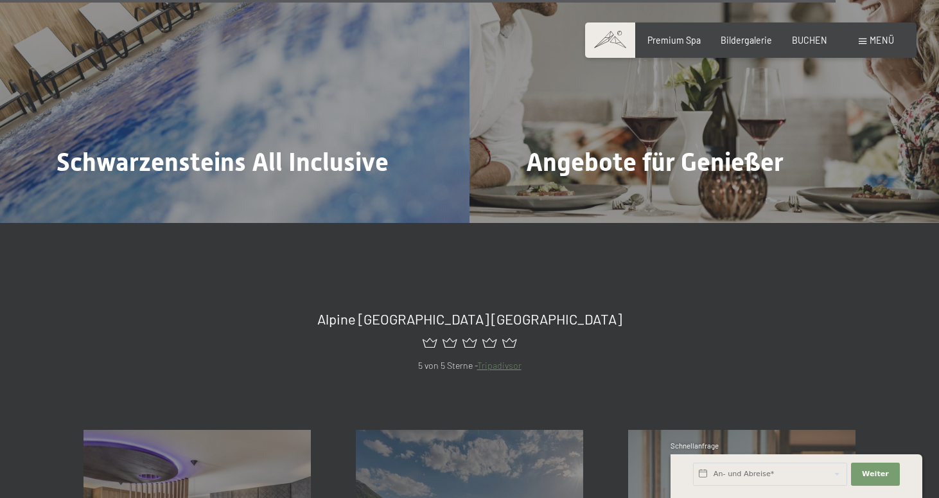
click at [868, 39] on div "Menü" at bounding box center [876, 40] width 35 height 13
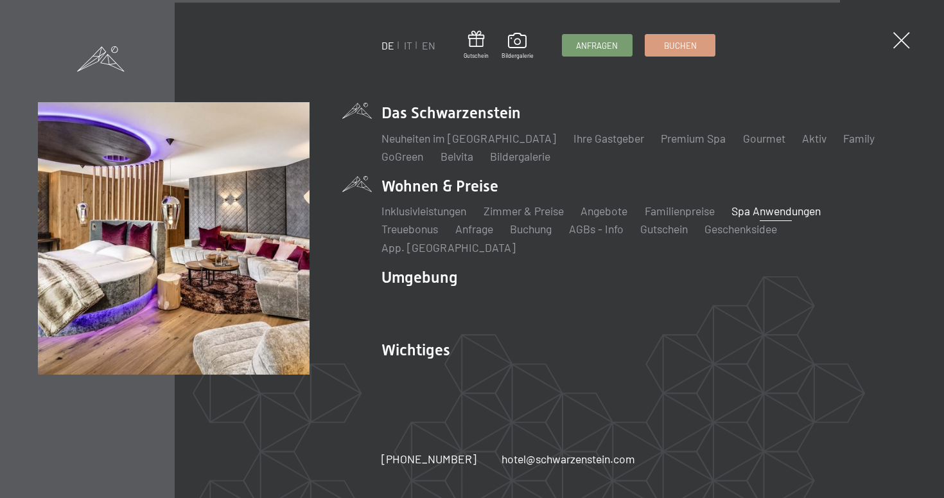
click at [780, 218] on link "Spa Anwendungen" at bounding box center [775, 211] width 89 height 14
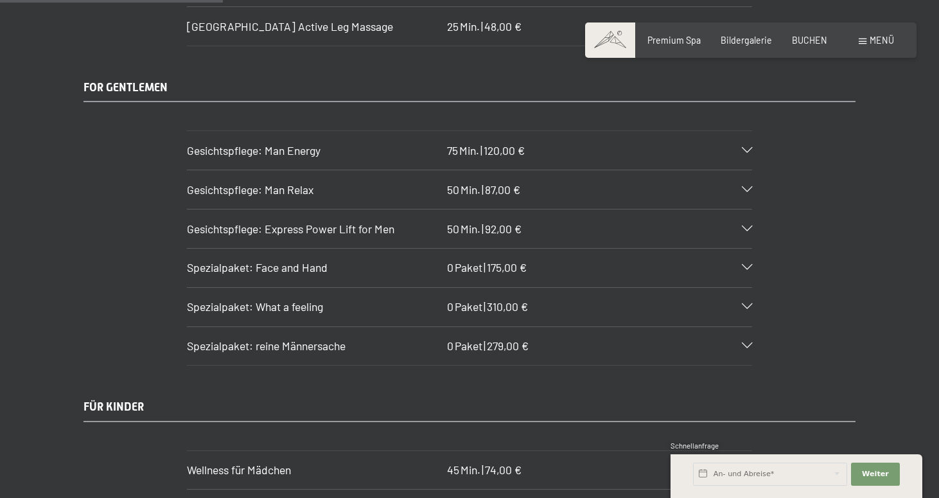
scroll to position [2133, 0]
click at [747, 146] on icon at bounding box center [747, 149] width 10 height 6
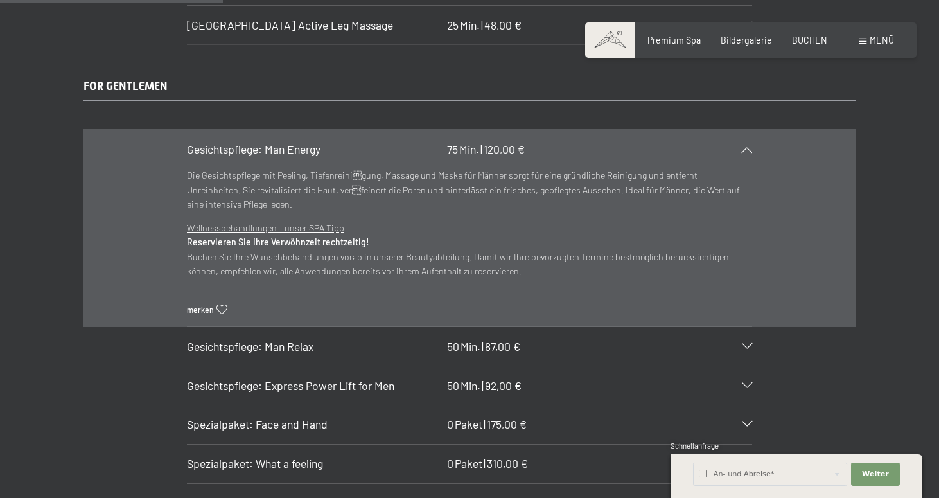
click at [747, 146] on icon at bounding box center [747, 149] width 10 height 6
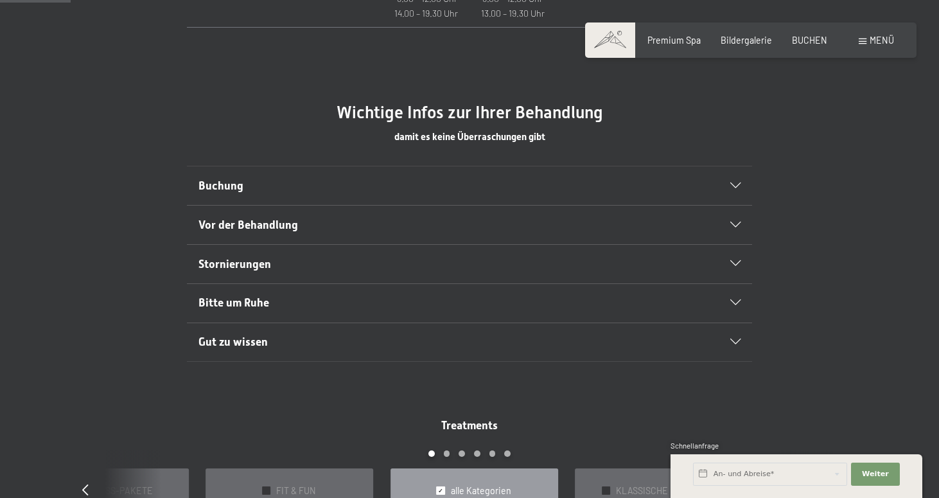
scroll to position [681, 0]
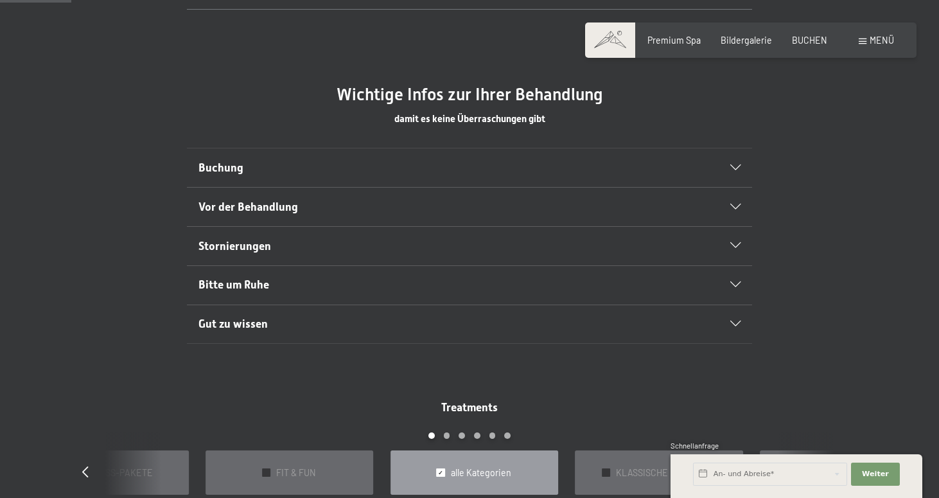
click at [264, 165] on h2 "Buchung" at bounding box center [442, 168] width 488 height 16
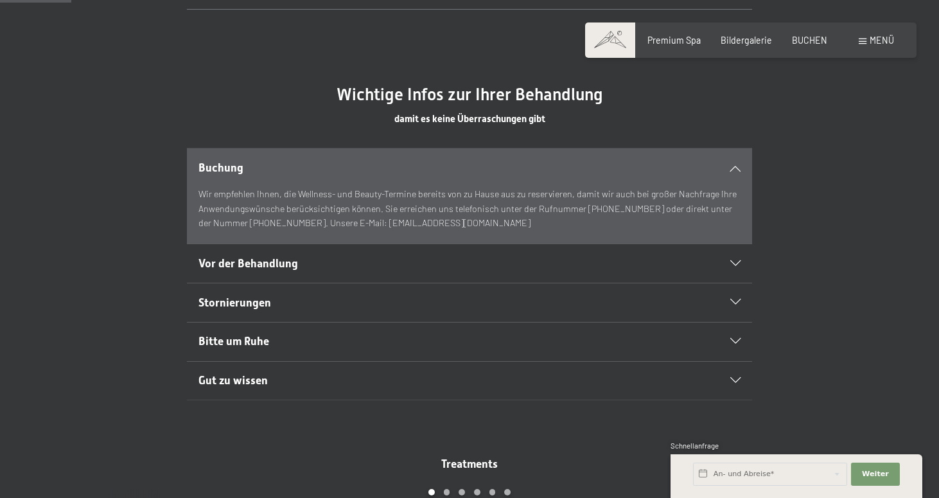
click at [264, 165] on h2 "Buchung" at bounding box center [442, 168] width 488 height 16
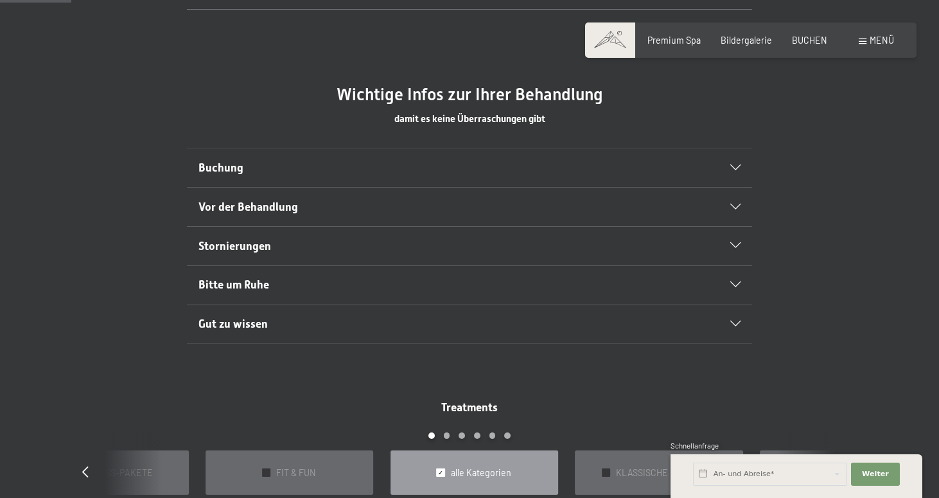
click at [284, 200] on span "Vor der Behandlung" at bounding box center [248, 206] width 100 height 13
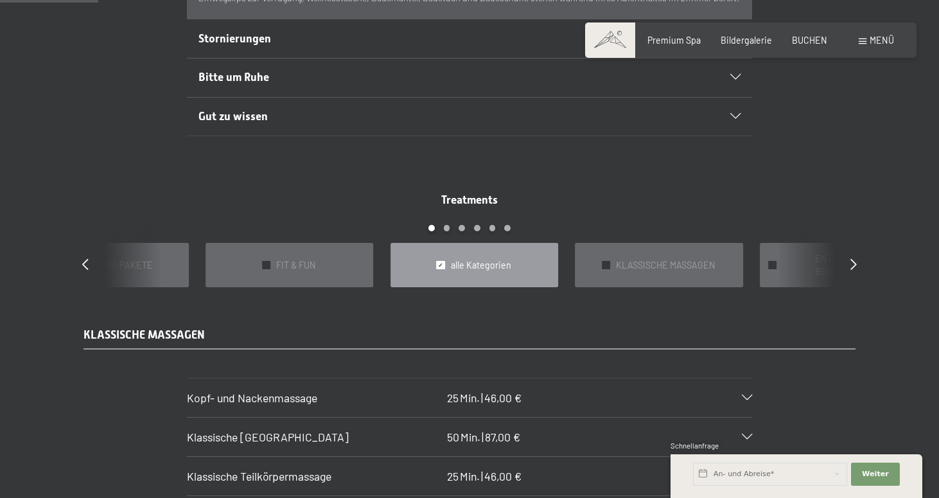
scroll to position [945, 0]
click at [252, 114] on span "Gut zu wissen" at bounding box center [232, 115] width 69 height 13
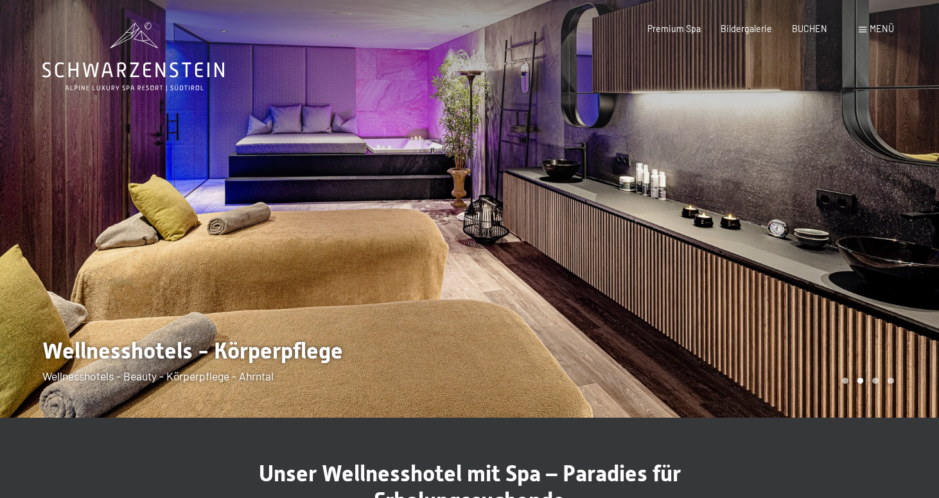
scroll to position [0, 0]
click at [809, 34] on div "Premium Spa Bildergalerie BUCHEN" at bounding box center [727, 28] width 240 height 13
click at [808, 25] on span "BUCHEN" at bounding box center [809, 26] width 35 height 11
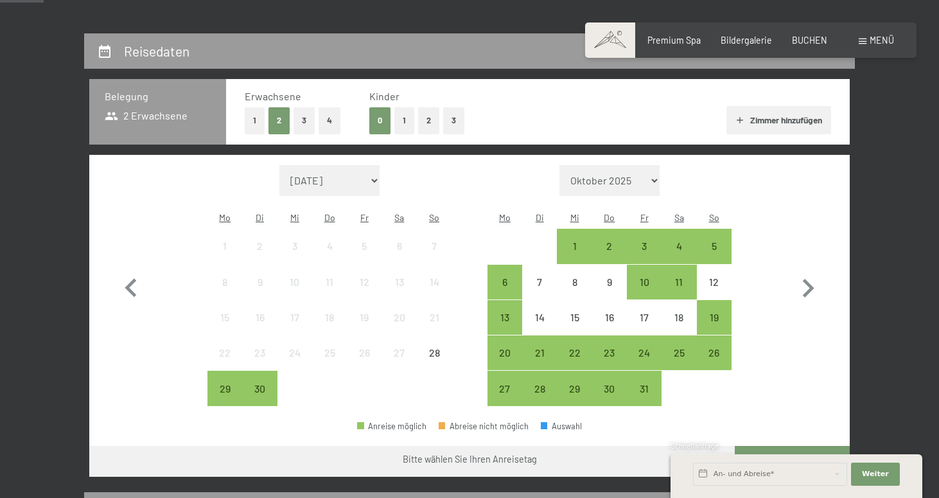
scroll to position [241, 0]
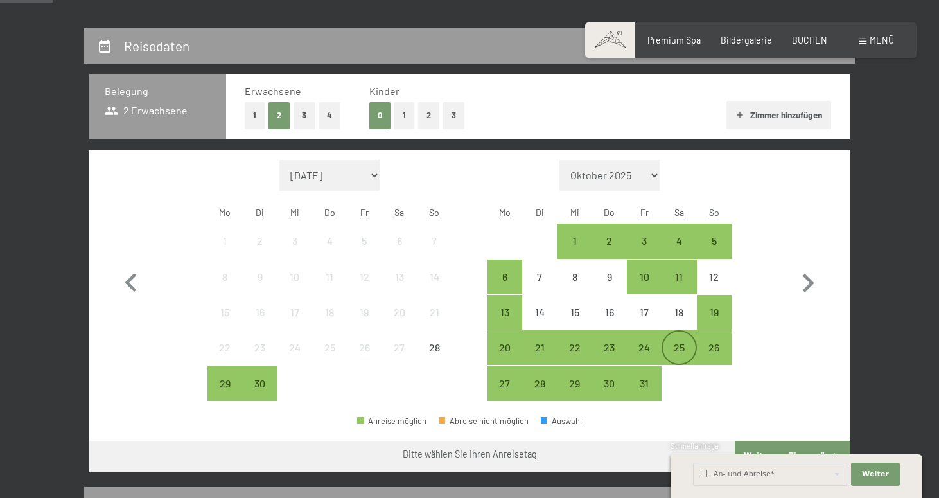
click at [683, 342] on div "25" at bounding box center [679, 358] width 32 height 32
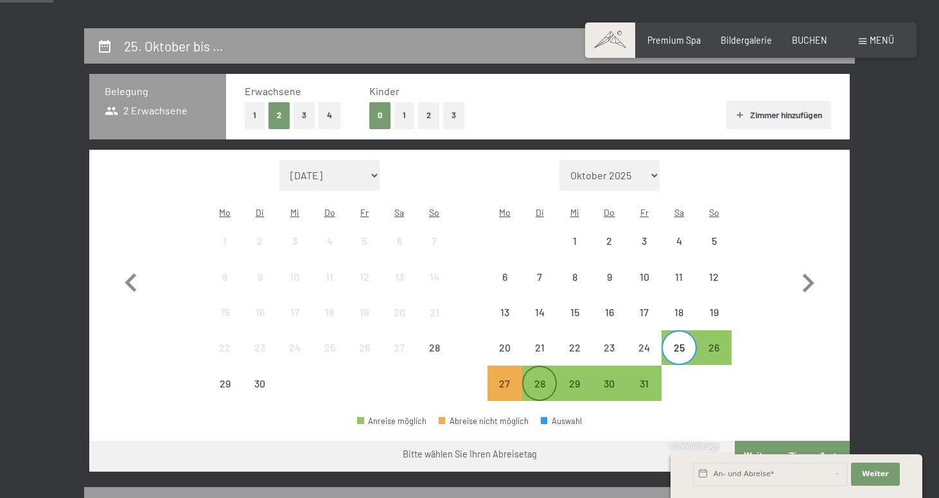
click at [538, 378] on div "28" at bounding box center [539, 394] width 32 height 32
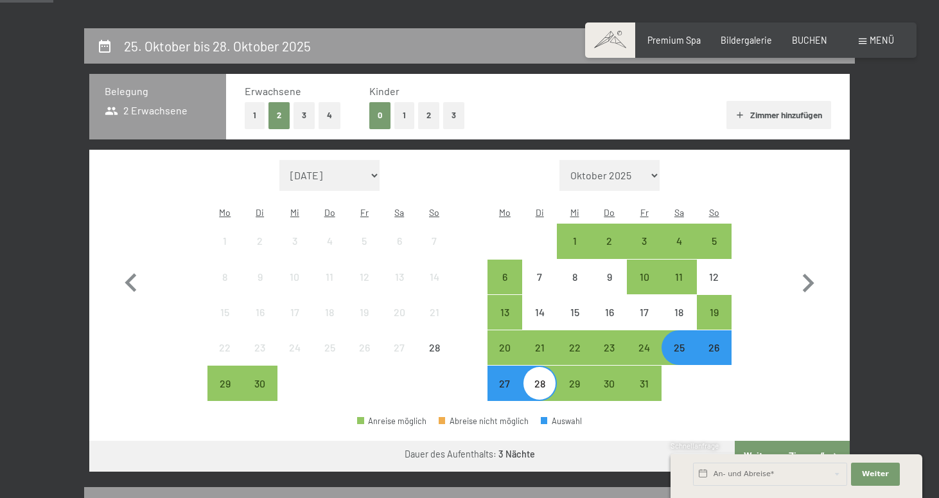
click at [796, 441] on button "Weiter zu „Zimmer“" at bounding box center [792, 456] width 115 height 31
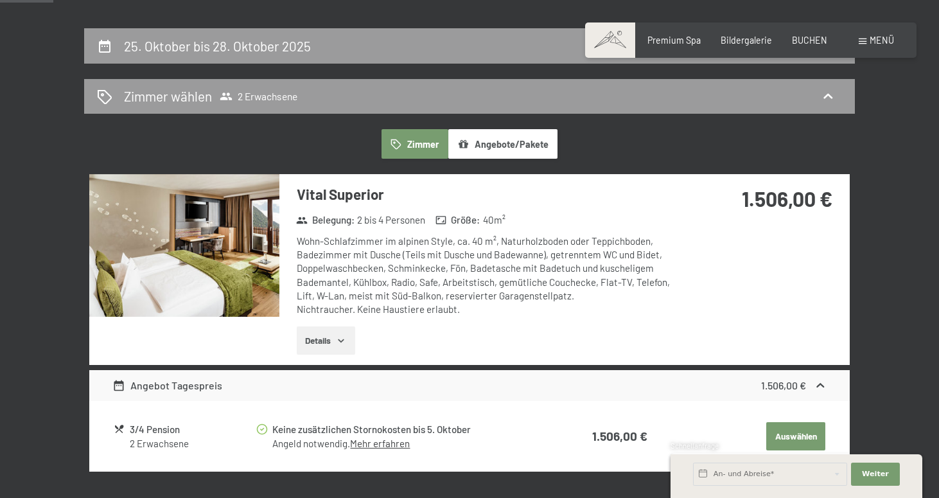
scroll to position [268, 0]
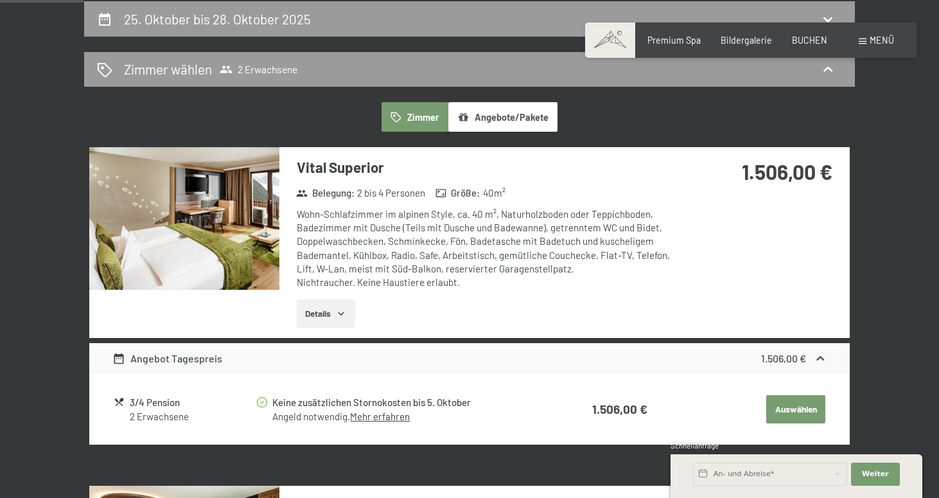
click at [327, 304] on button "Details" at bounding box center [326, 313] width 58 height 28
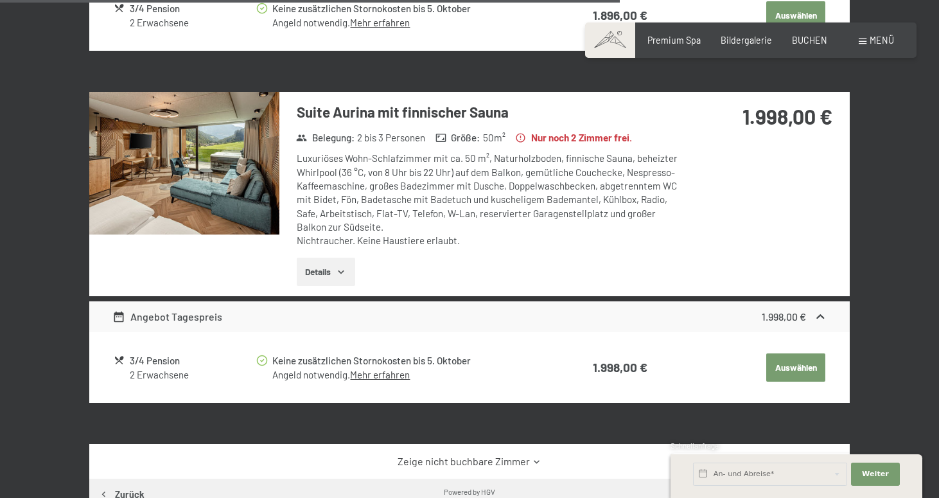
scroll to position [1903, 0]
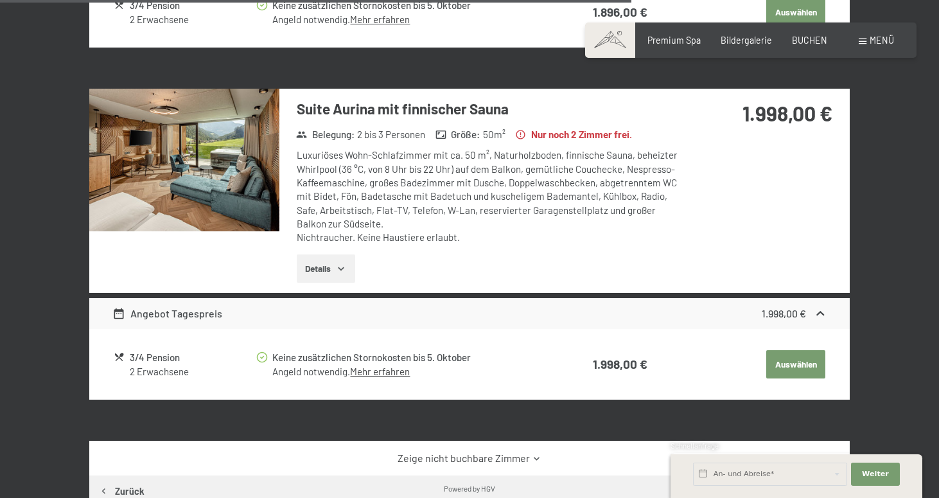
click at [323, 263] on button "Details" at bounding box center [326, 268] width 58 height 28
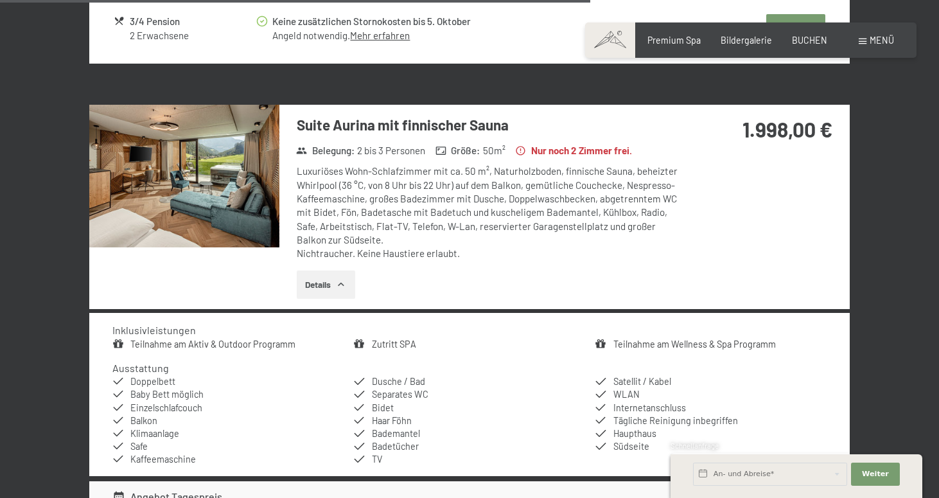
scroll to position [1885, 0]
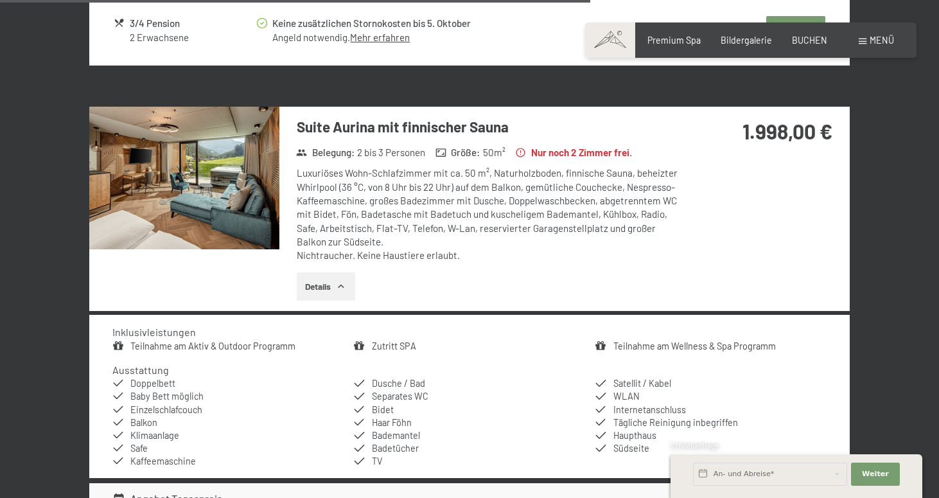
click at [223, 187] on img at bounding box center [184, 178] width 190 height 143
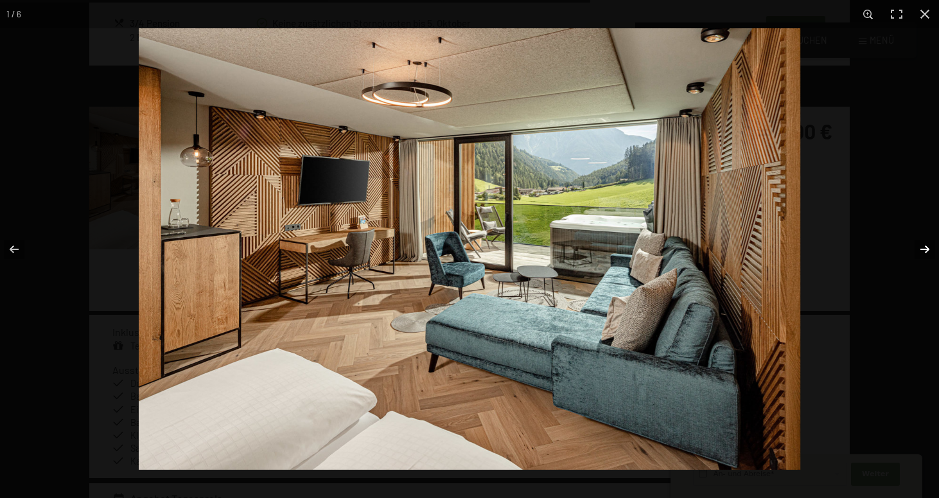
click at [925, 244] on button "button" at bounding box center [916, 249] width 45 height 64
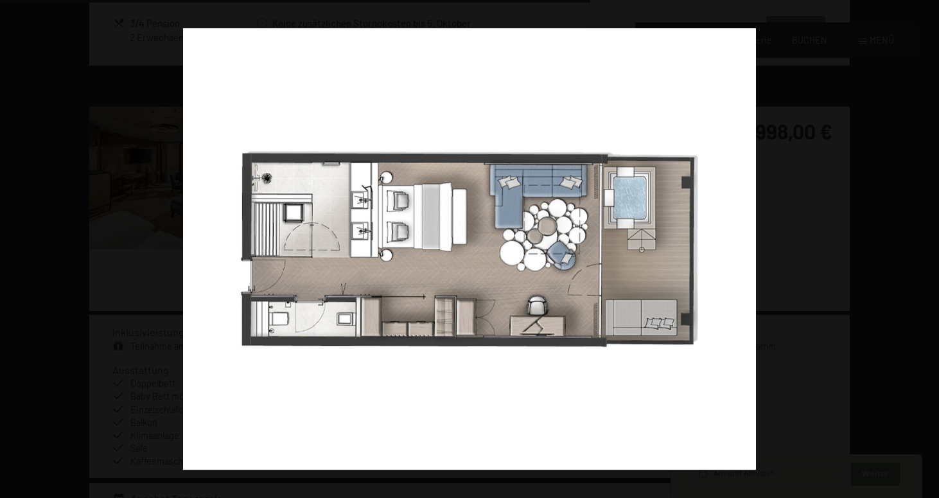
click at [925, 244] on button "button" at bounding box center [916, 249] width 45 height 64
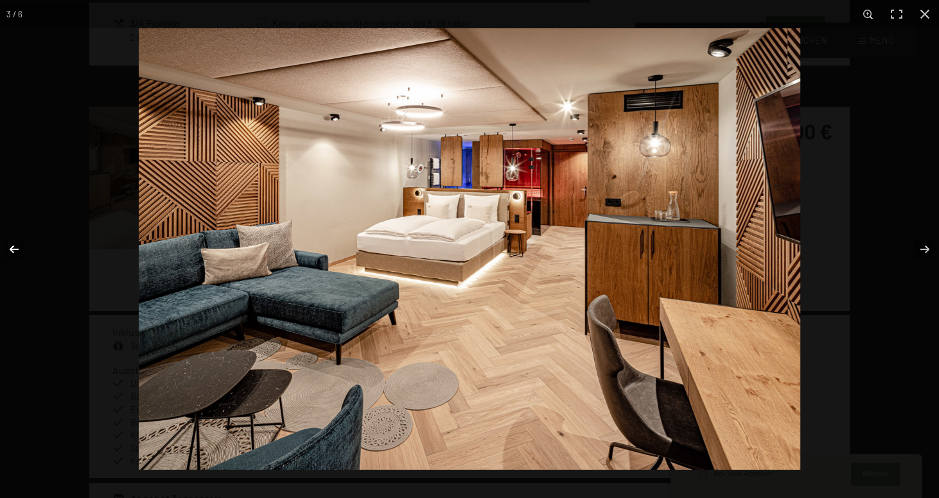
click at [17, 250] on button "button" at bounding box center [22, 249] width 45 height 64
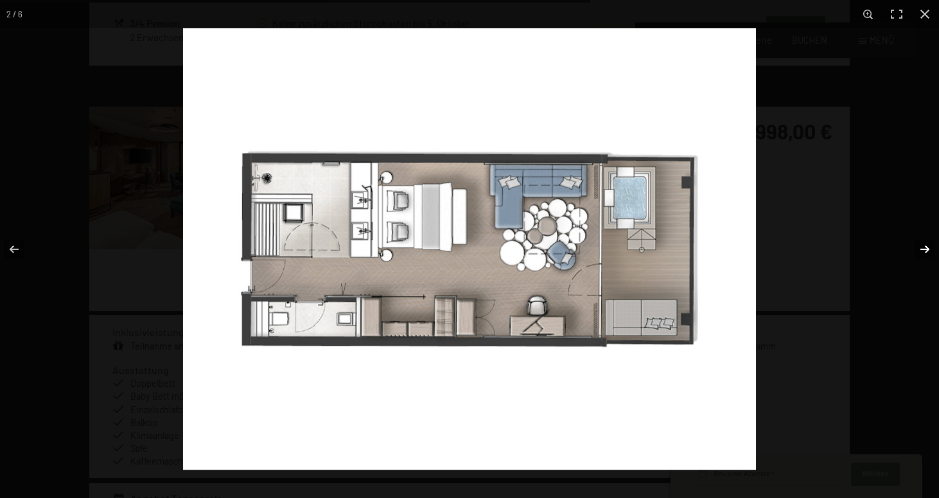
click at [922, 253] on button "button" at bounding box center [916, 249] width 45 height 64
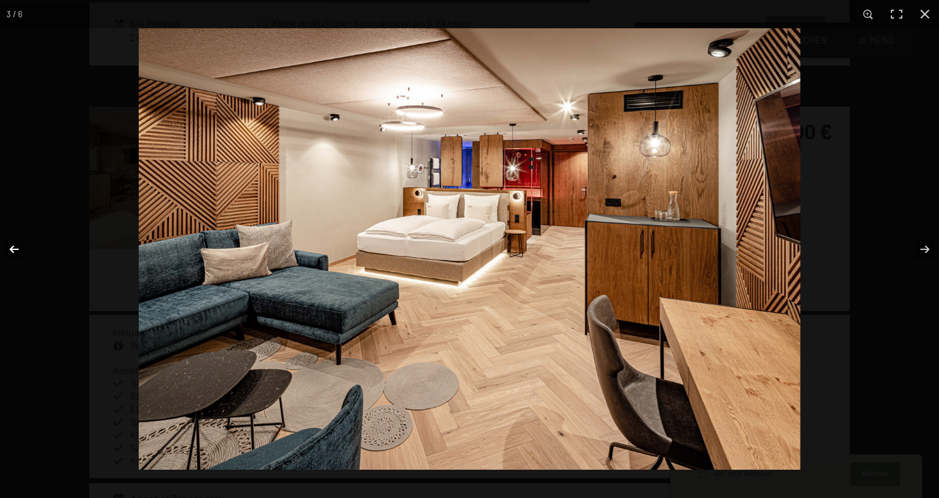
click at [18, 242] on button "button" at bounding box center [22, 249] width 45 height 64
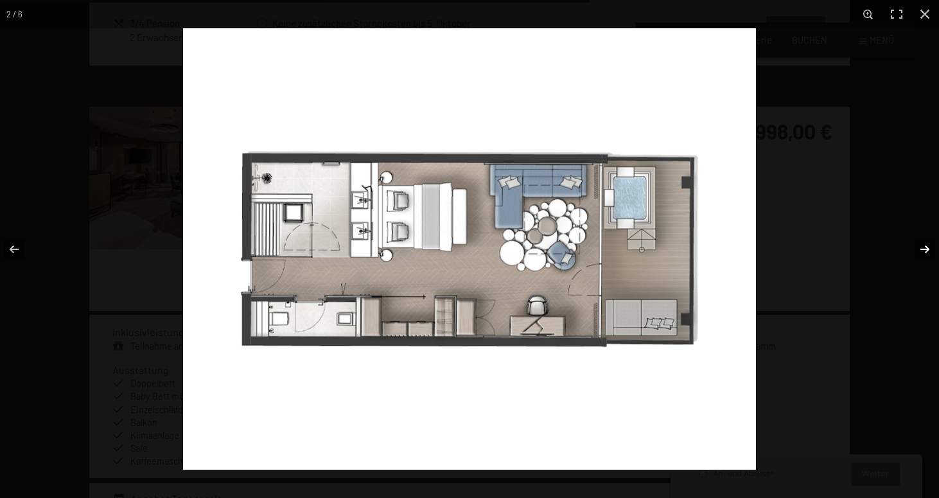
click at [931, 251] on button "button" at bounding box center [916, 249] width 45 height 64
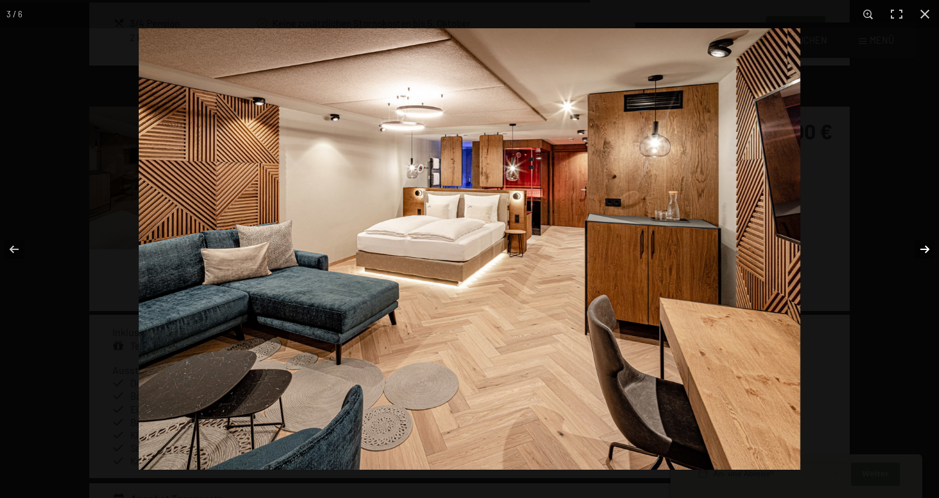
click at [928, 252] on button "button" at bounding box center [916, 249] width 45 height 64
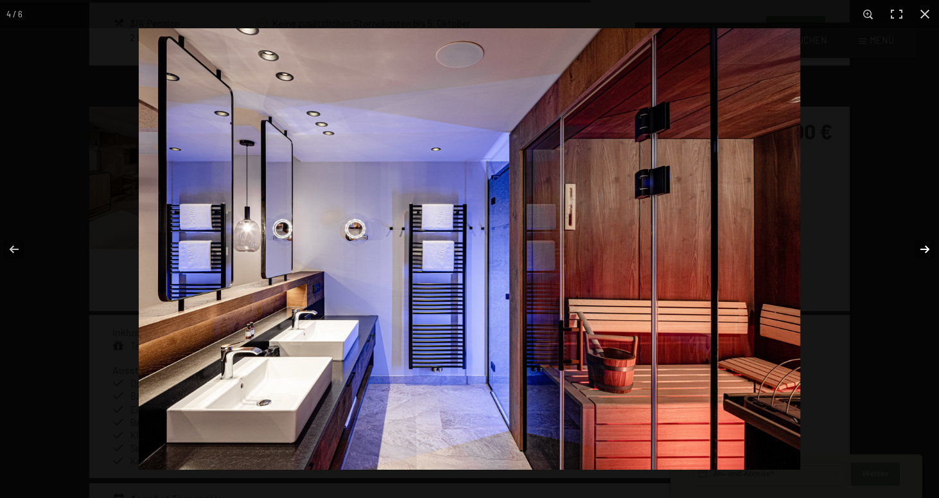
click at [926, 254] on button "button" at bounding box center [916, 249] width 45 height 64
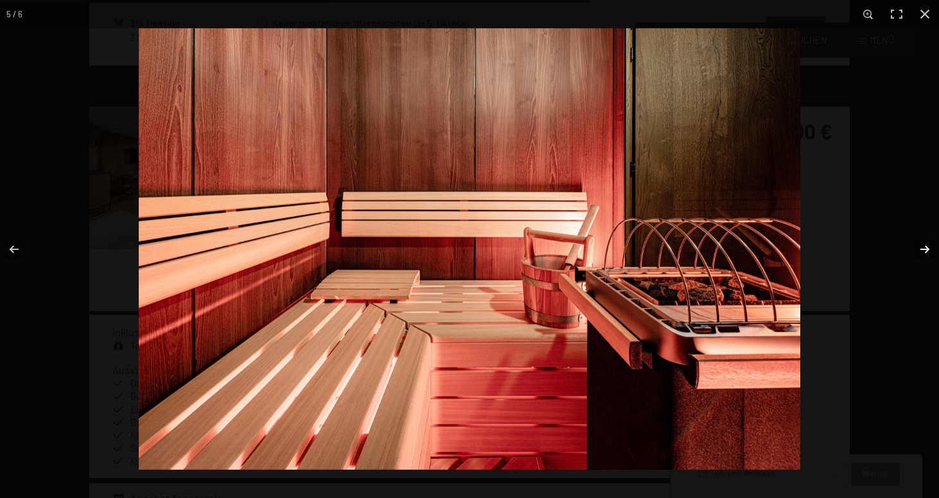
click at [926, 254] on button "button" at bounding box center [916, 249] width 45 height 64
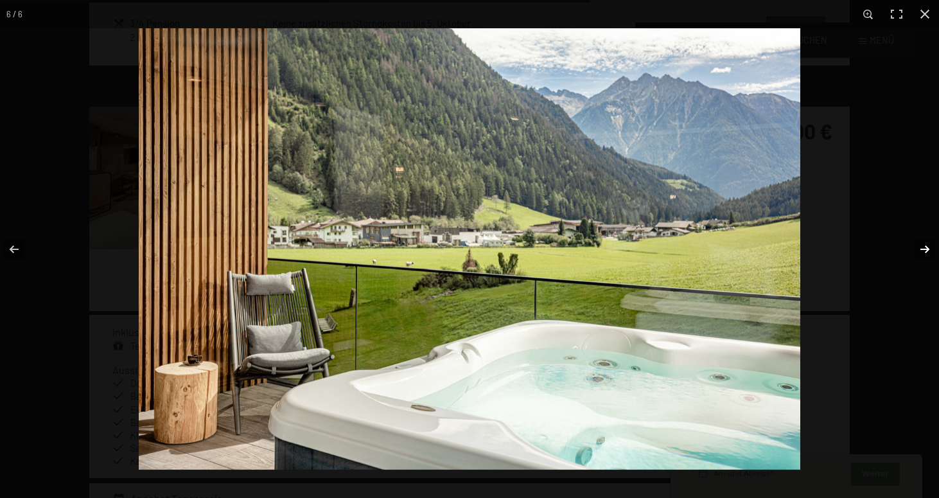
click at [927, 250] on button "button" at bounding box center [916, 249] width 45 height 64
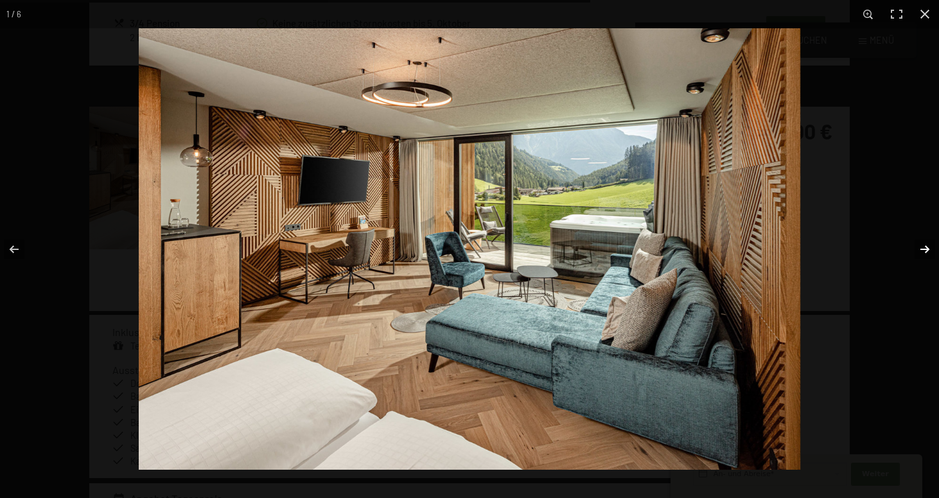
click at [927, 250] on button "button" at bounding box center [916, 249] width 45 height 64
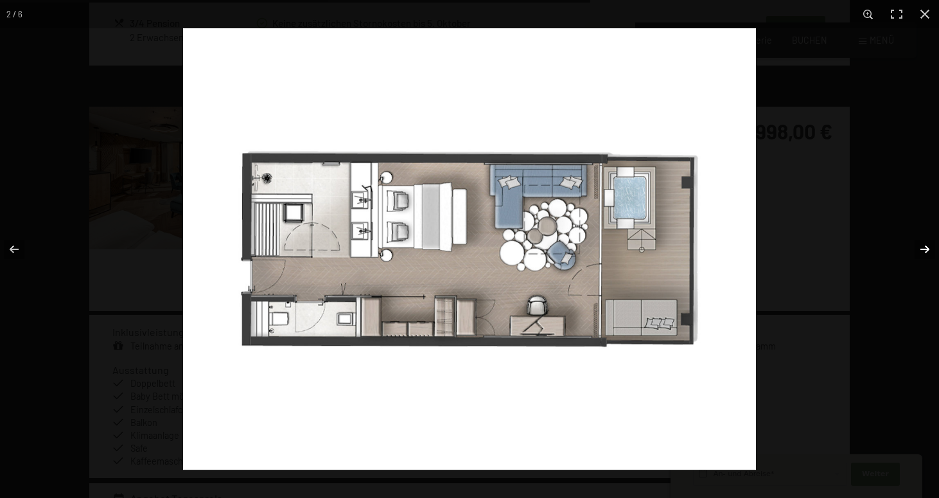
click at [927, 250] on button "button" at bounding box center [916, 249] width 45 height 64
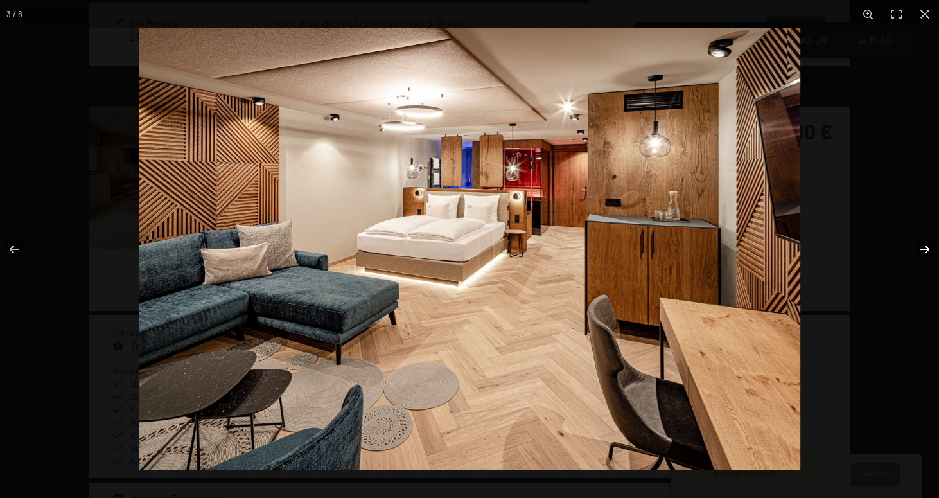
click at [927, 250] on button "button" at bounding box center [916, 249] width 45 height 64
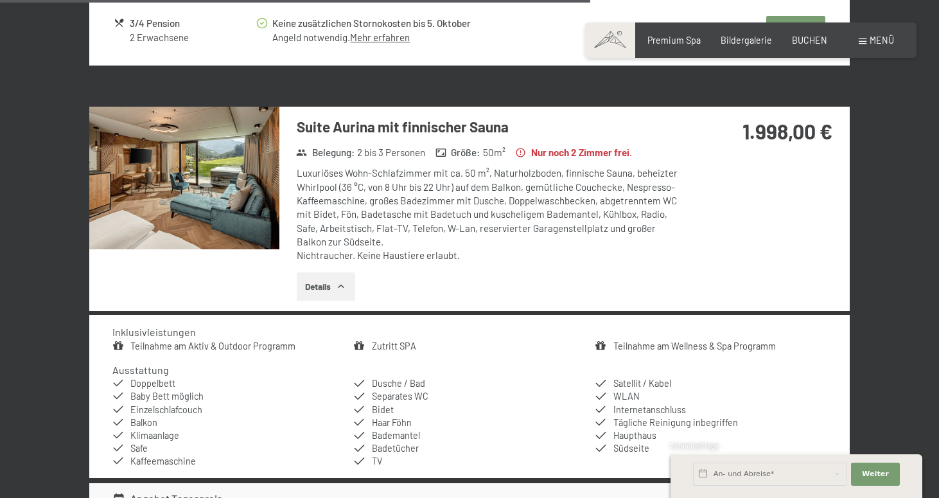
click at [0, 0] on button "button" at bounding box center [0, 0] width 0 height 0
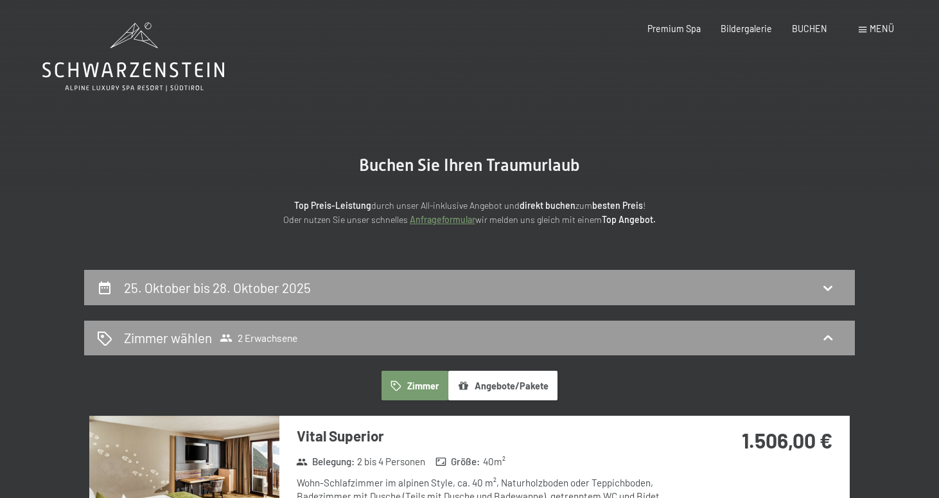
scroll to position [0, 0]
click at [147, 58] on icon at bounding box center [133, 56] width 182 height 69
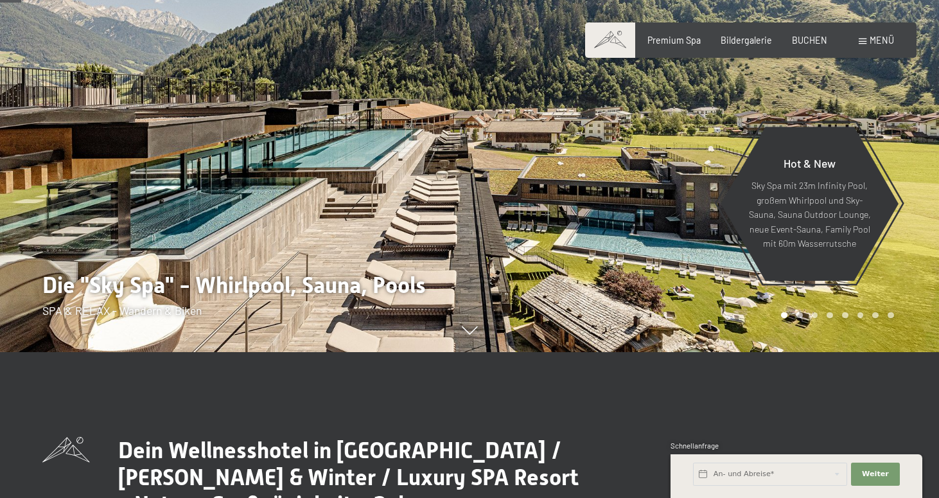
scroll to position [151, 0]
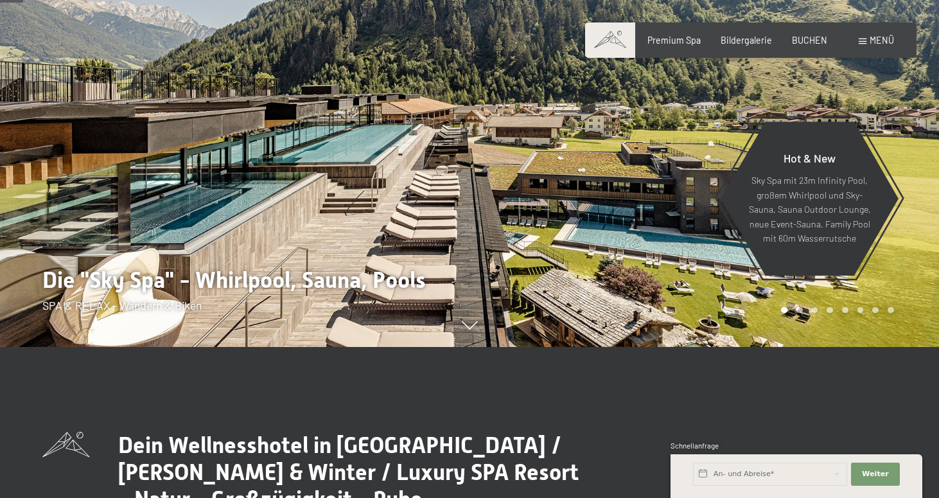
click at [475, 329] on icon at bounding box center [470, 325] width 16 height 8
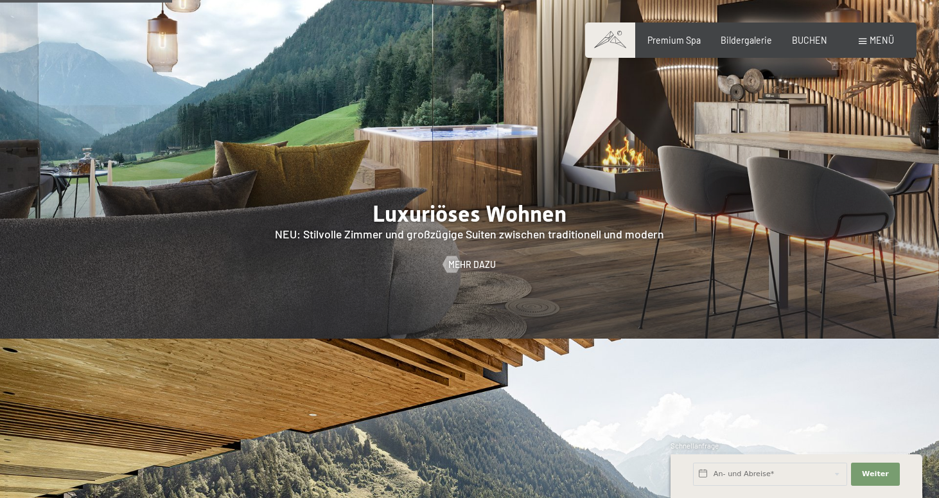
scroll to position [1111, 0]
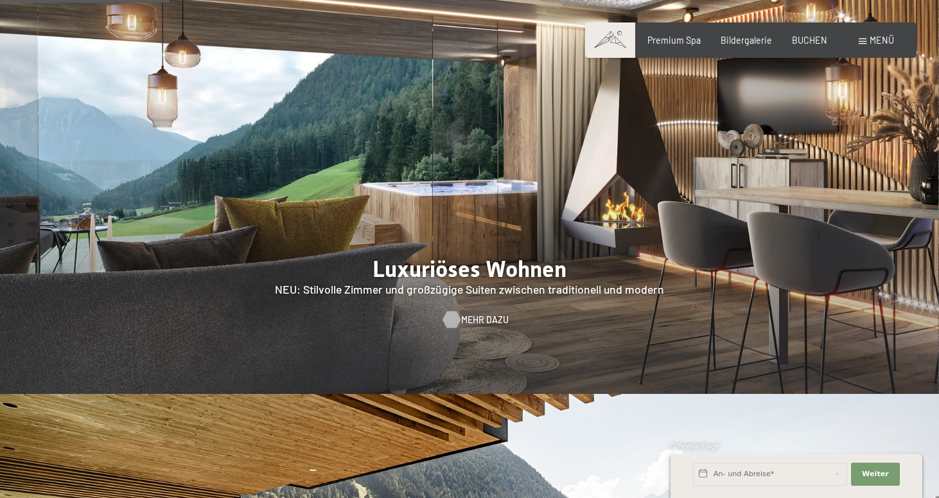
click at [475, 313] on span "Mehr dazu" at bounding box center [485, 319] width 48 height 13
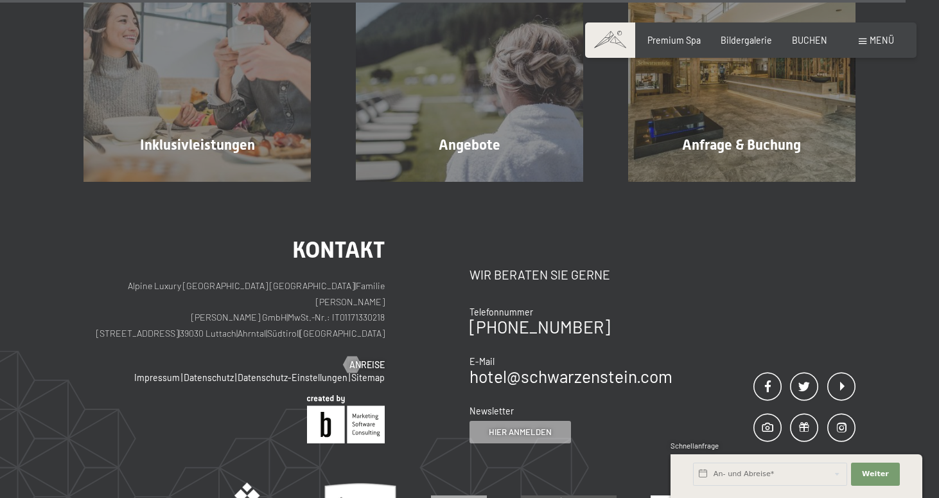
scroll to position [3292, 0]
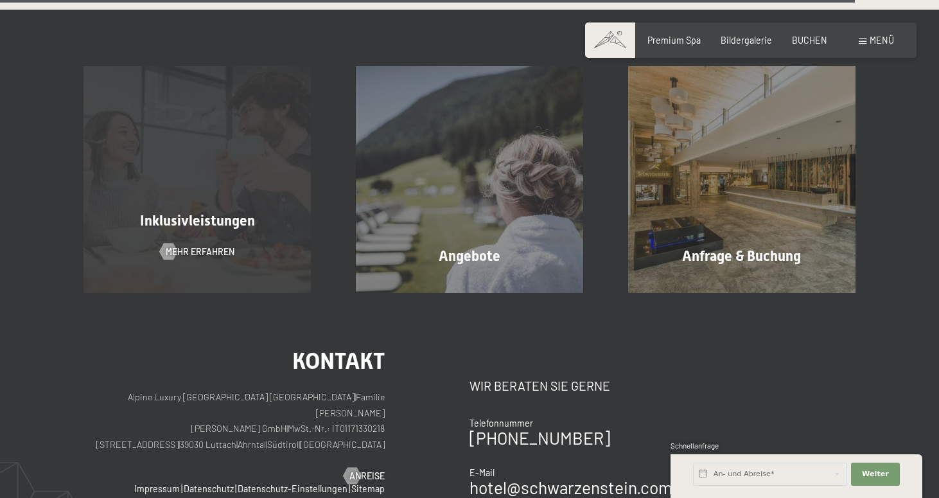
click at [282, 173] on div "Inklusivleistungen Mehr erfahren" at bounding box center [197, 179] width 272 height 227
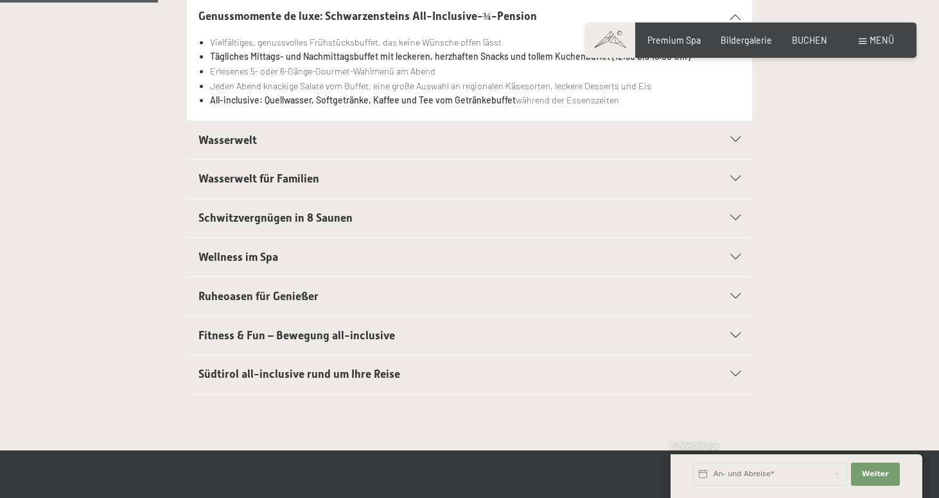
scroll to position [359, 0]
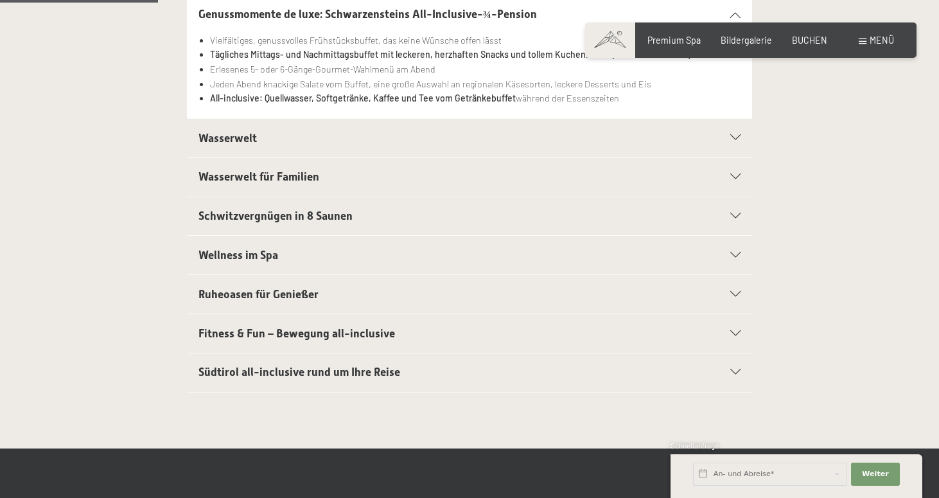
click at [241, 136] on span "Wasserwelt" at bounding box center [227, 138] width 58 height 13
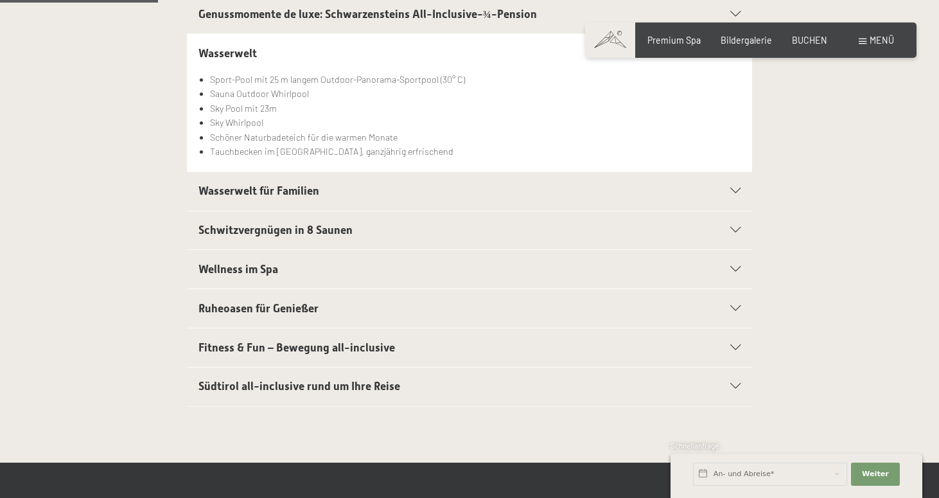
click at [261, 225] on span "Schwitzvergnügen in 8 Saunen" at bounding box center [275, 229] width 154 height 13
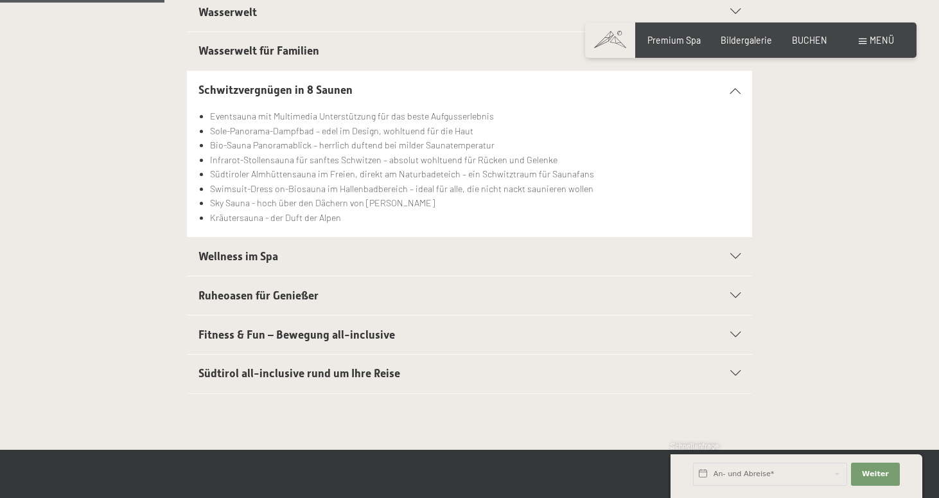
scroll to position [407, 0]
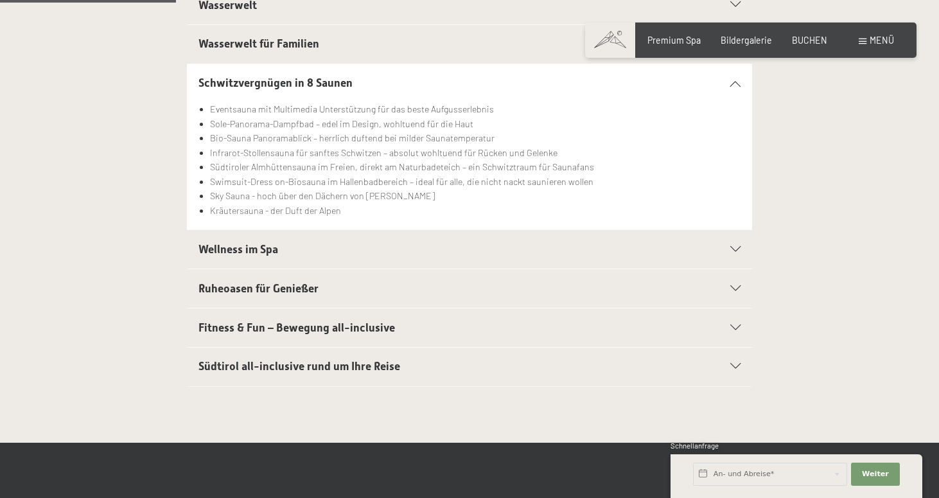
click at [207, 247] on span "Wellness im Spa" at bounding box center [238, 249] width 80 height 13
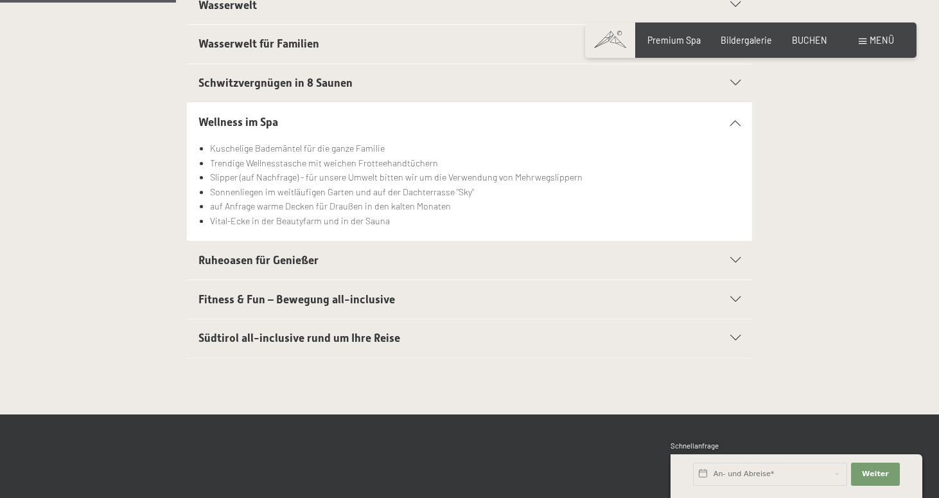
click at [233, 258] on span "Ruheoasen für Genießer" at bounding box center [258, 260] width 120 height 13
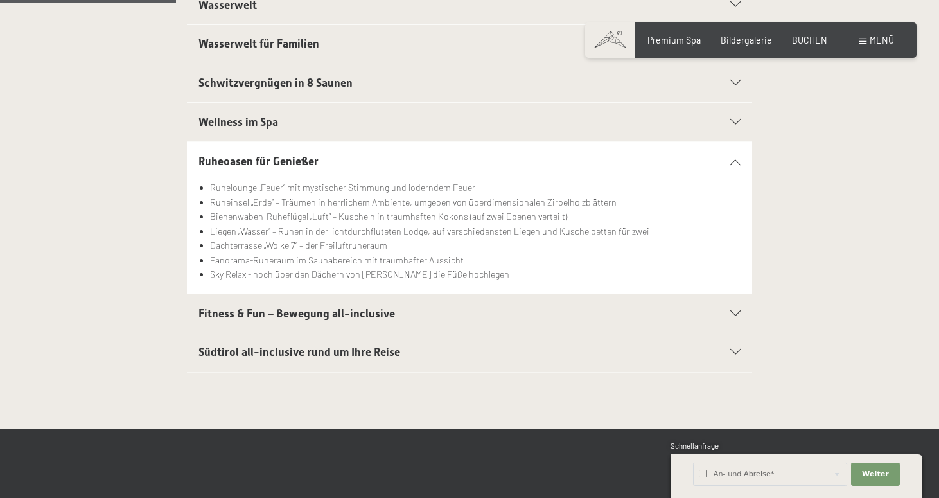
click at [265, 308] on span "Fitness & Fun – Bewegung all-inclusive" at bounding box center [296, 313] width 197 height 13
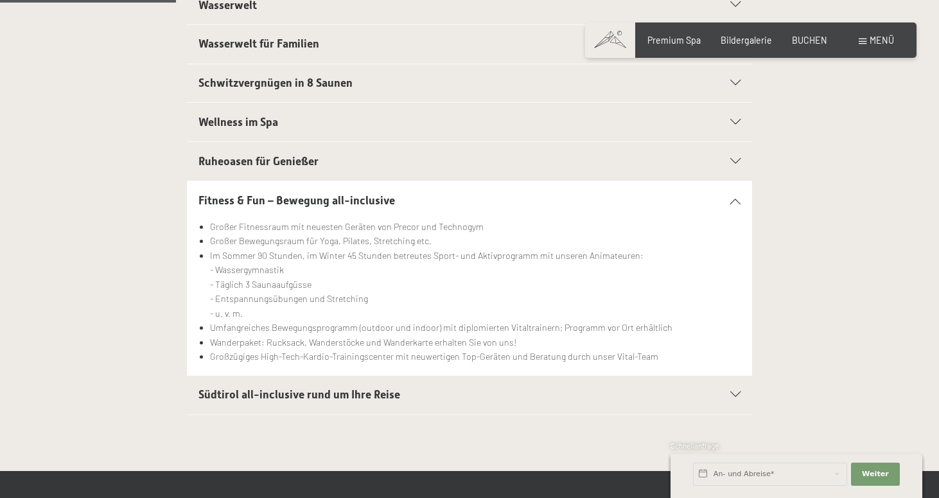
click at [252, 387] on h2 "Südtirol all-inclusive rund um Ihre Reise" at bounding box center [442, 395] width 488 height 16
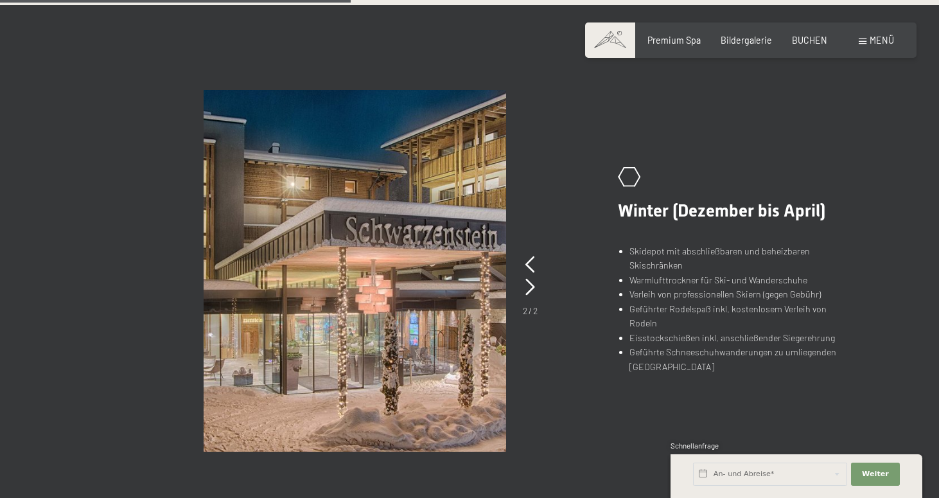
scroll to position [790, 0]
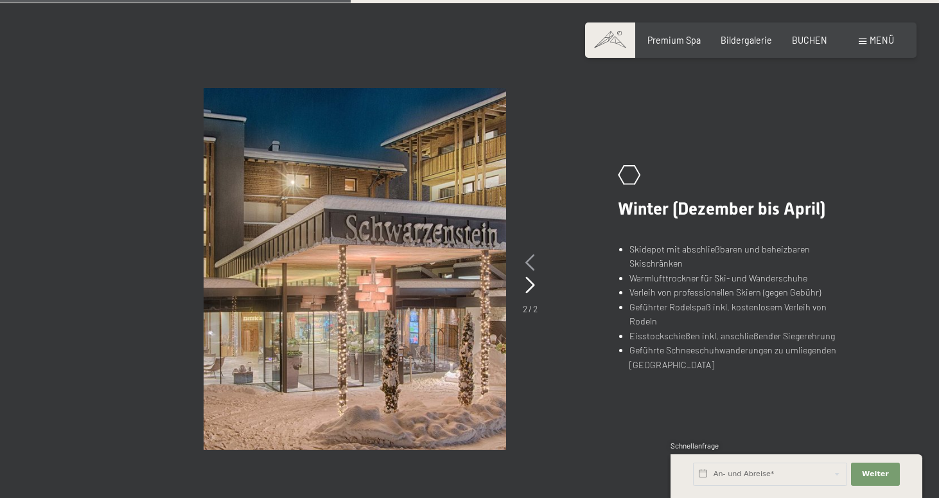
click at [525, 254] on icon at bounding box center [530, 262] width 10 height 17
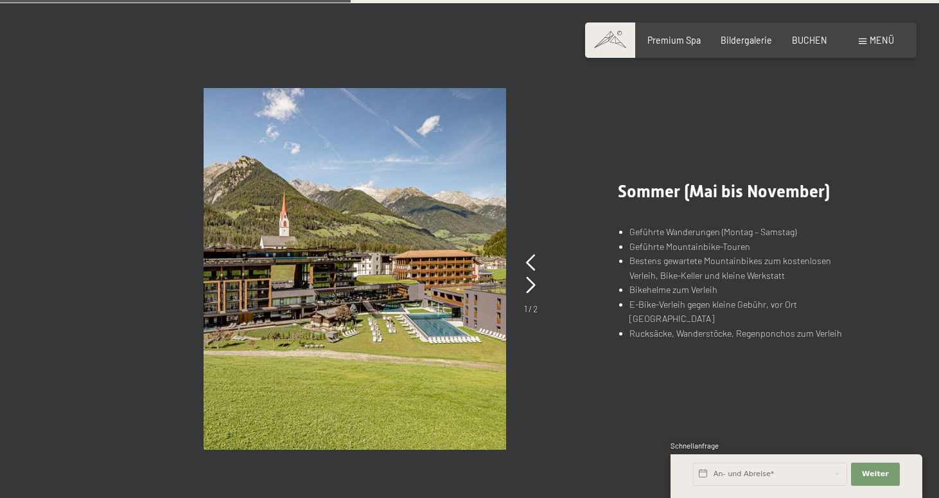
click at [524, 273] on div "1 / 2" at bounding box center [530, 284] width 13 height 64
click at [529, 283] on icon at bounding box center [531, 285] width 10 height 17
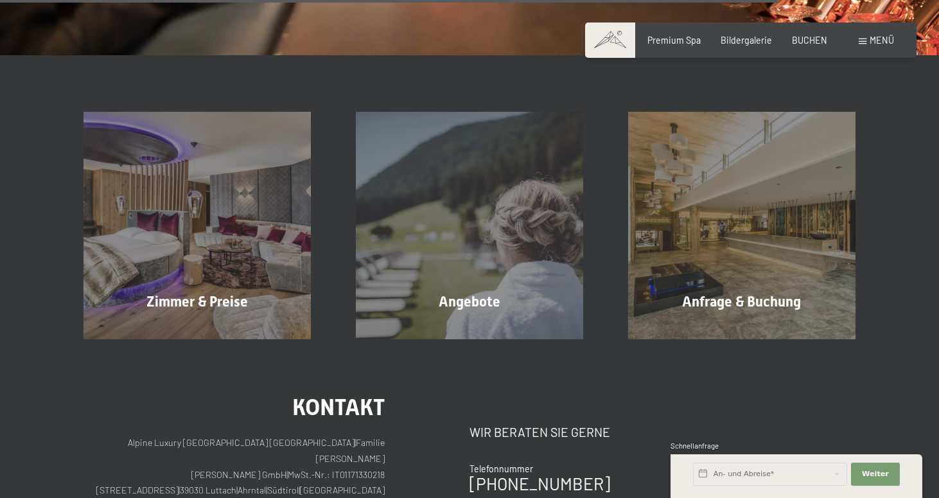
scroll to position [1800, 0]
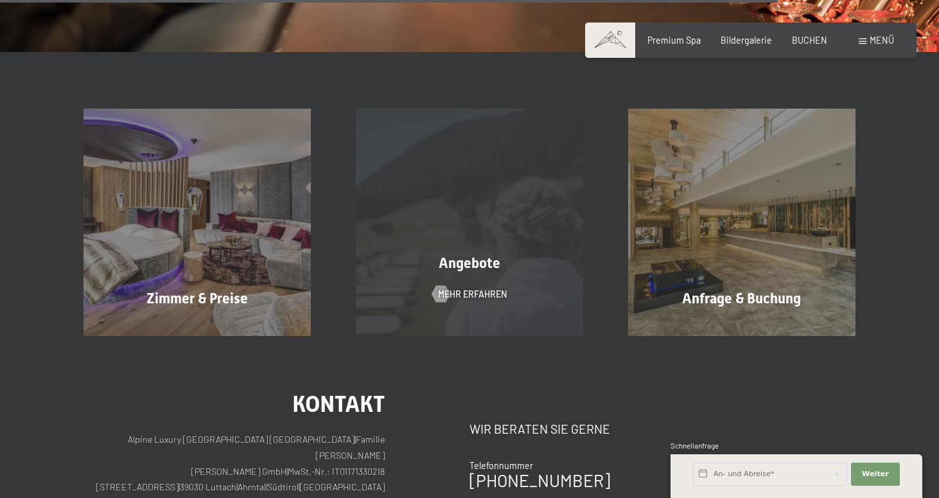
click at [507, 268] on div "Angebote" at bounding box center [469, 264] width 272 height 20
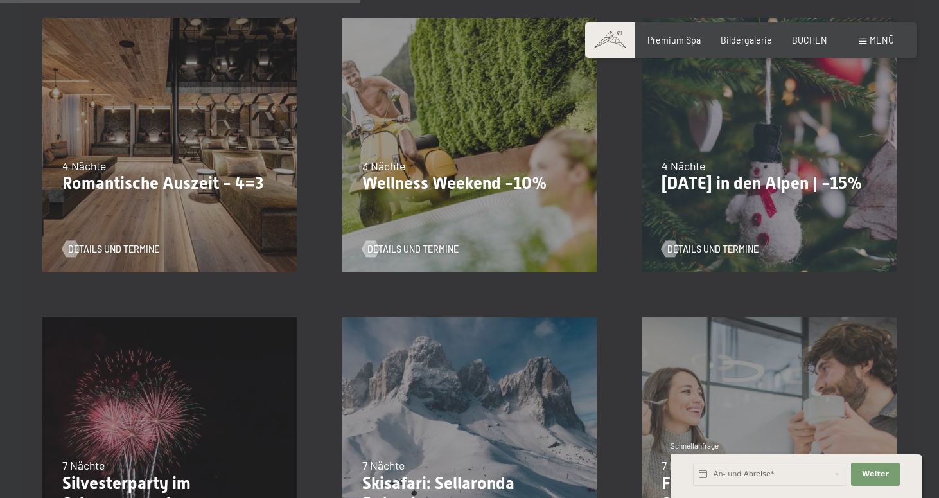
scroll to position [944, 0]
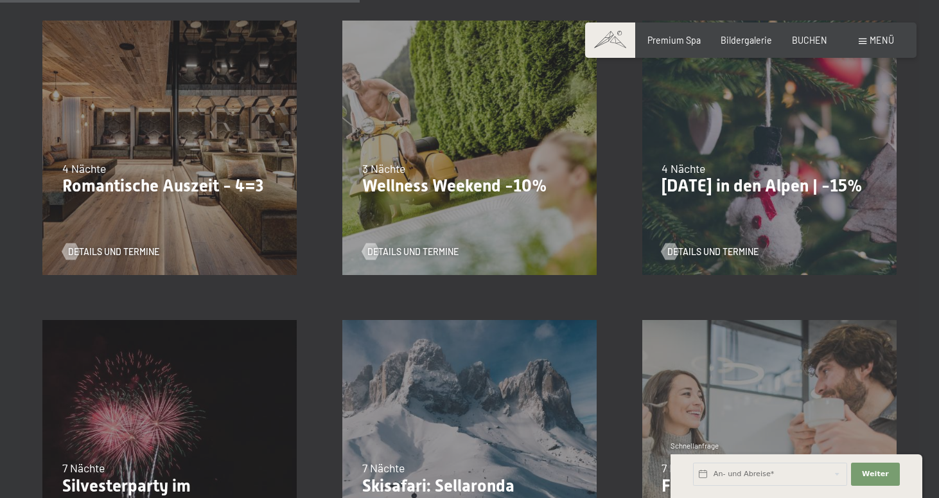
click at [226, 225] on div "09.11.–[DATE] 08.12.–[DATE] 11.01.–[DATE] 08.03.–[DATE] 29.03.–[DATE] 06.04.–[D…" at bounding box center [170, 147] width 300 height 300
click at [107, 251] on span "Details und Termine" at bounding box center [126, 251] width 91 height 13
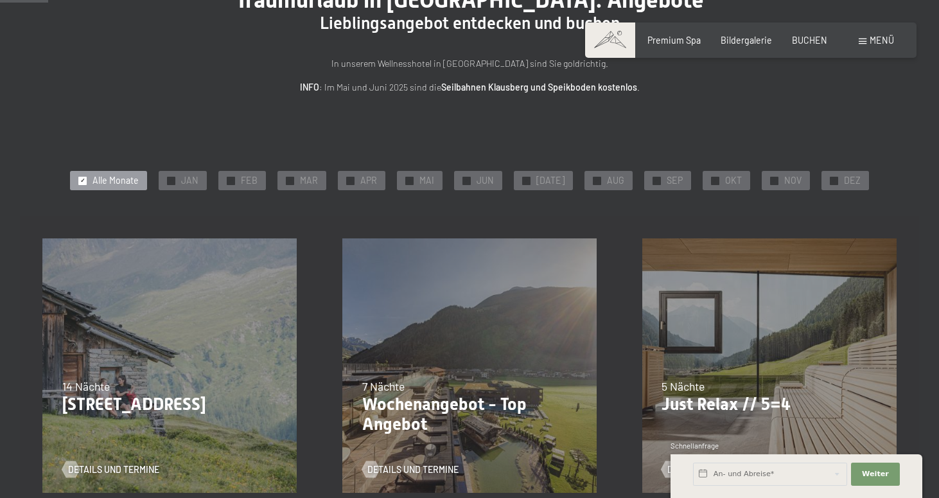
scroll to position [126, 0]
click at [712, 177] on span "✓" at bounding box center [714, 181] width 5 height 8
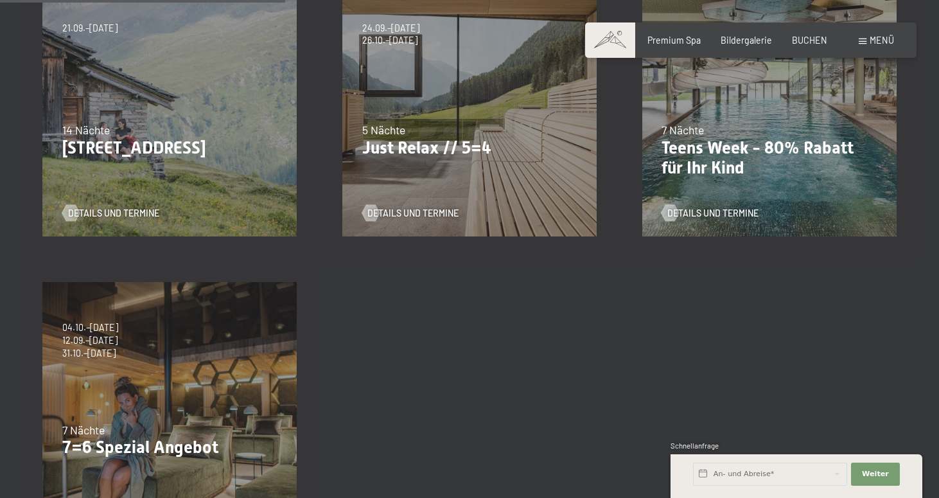
scroll to position [385, 0]
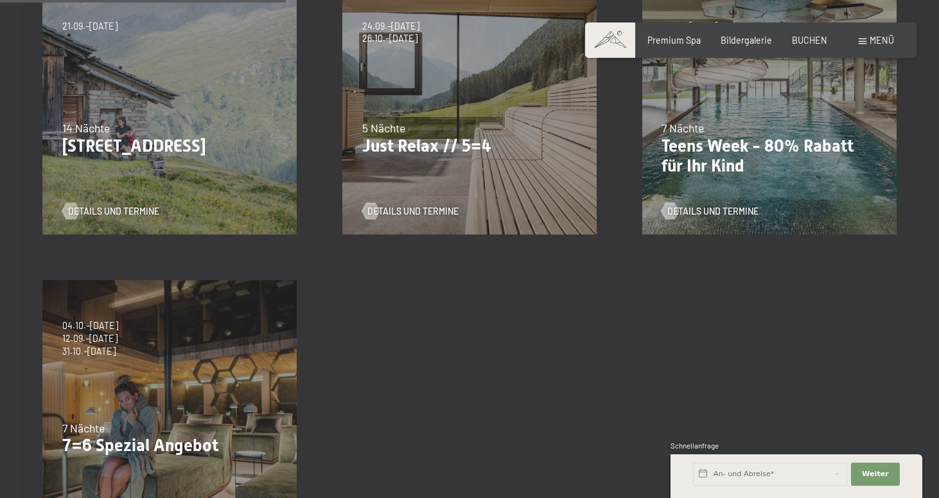
click at [437, 126] on div "5 Nächte" at bounding box center [469, 128] width 215 height 16
click at [402, 209] on span "Details und Termine" at bounding box center [425, 211] width 91 height 13
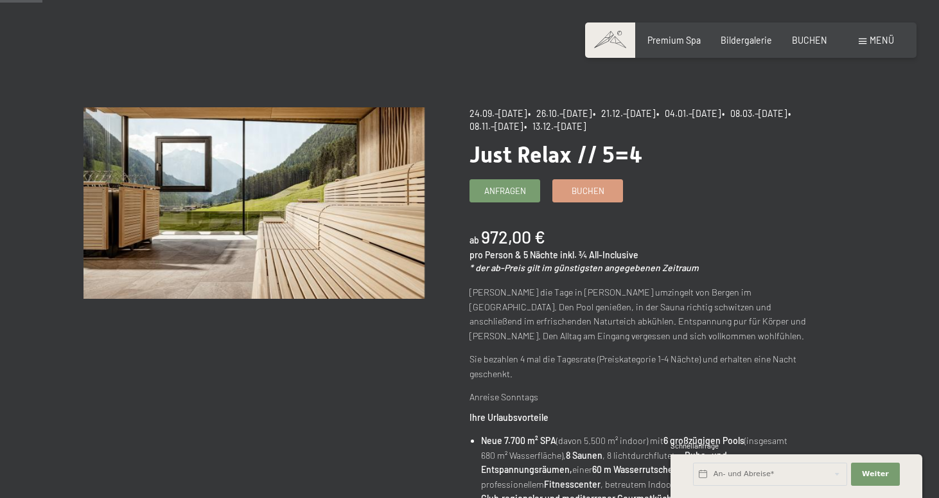
scroll to position [64, 0]
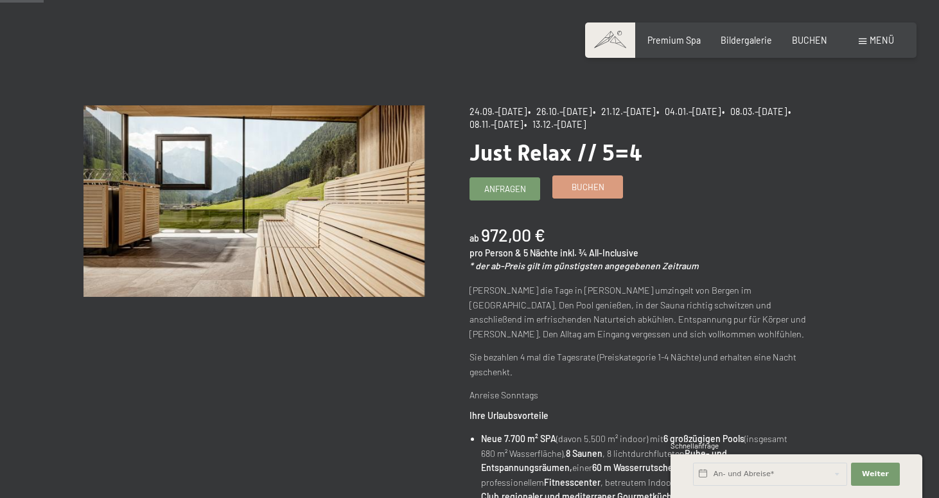
click at [579, 182] on span "Buchen" at bounding box center [588, 187] width 33 height 12
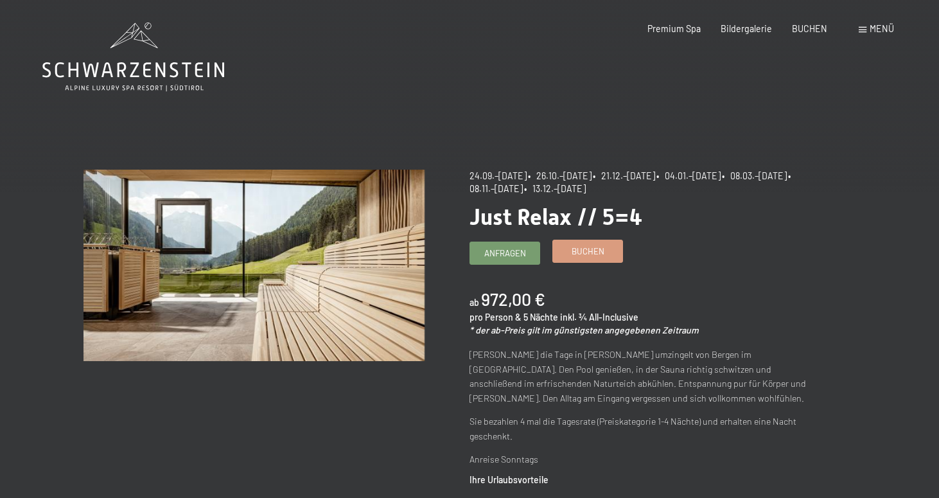
click at [578, 263] on div "Anfragen Buchen" at bounding box center [639, 252] width 340 height 22
click at [581, 247] on span "Buchen" at bounding box center [588, 251] width 33 height 12
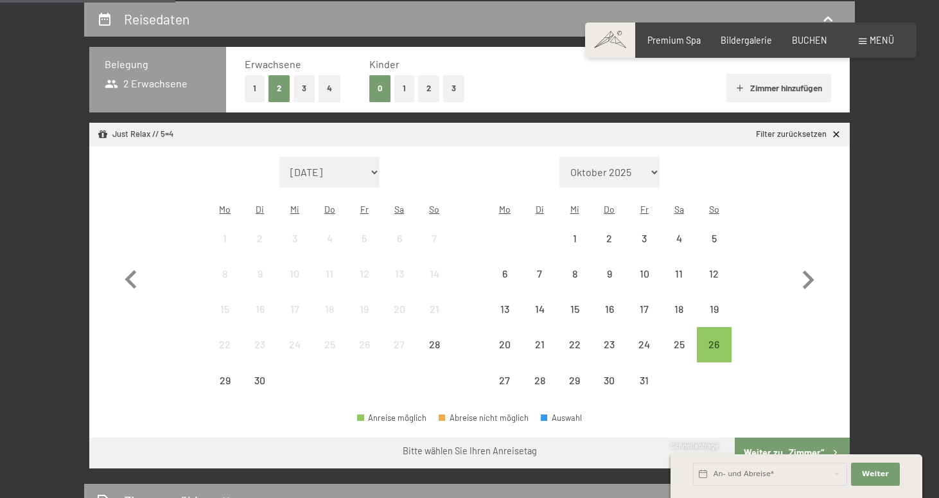
scroll to position [270, 0]
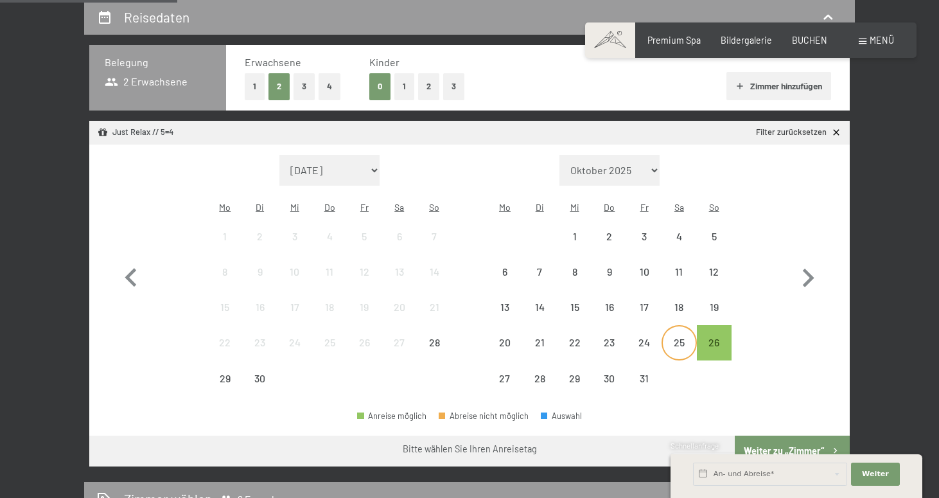
click at [686, 337] on div "25" at bounding box center [679, 353] width 32 height 32
click at [713, 337] on div "26" at bounding box center [714, 353] width 32 height 32
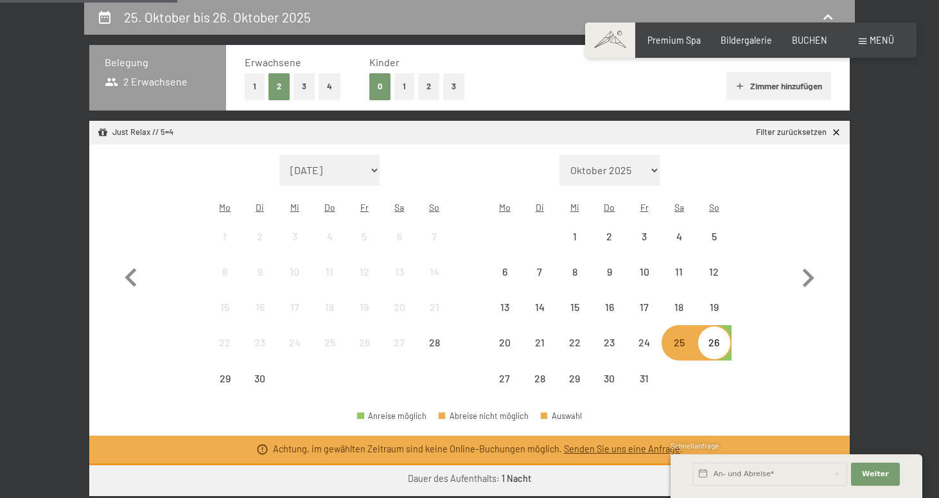
click at [713, 337] on div "26" at bounding box center [714, 353] width 32 height 32
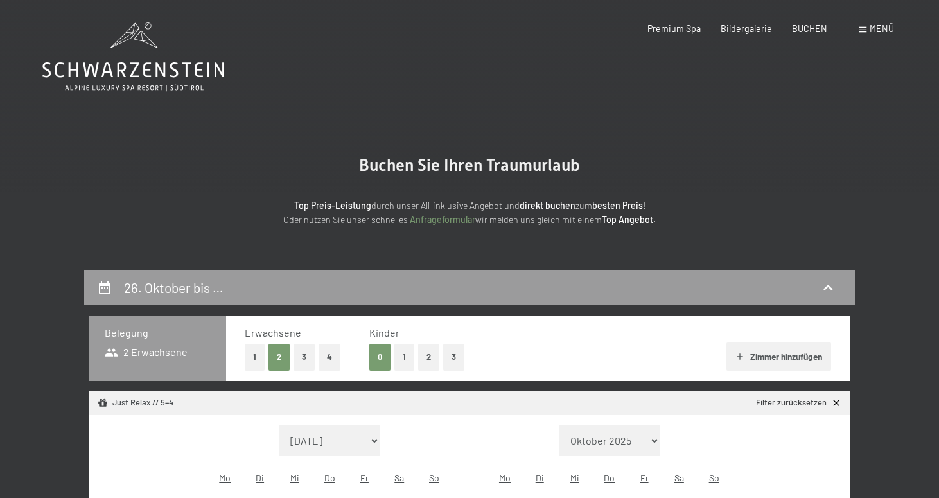
scroll to position [0, 0]
click at [147, 58] on icon at bounding box center [133, 56] width 182 height 69
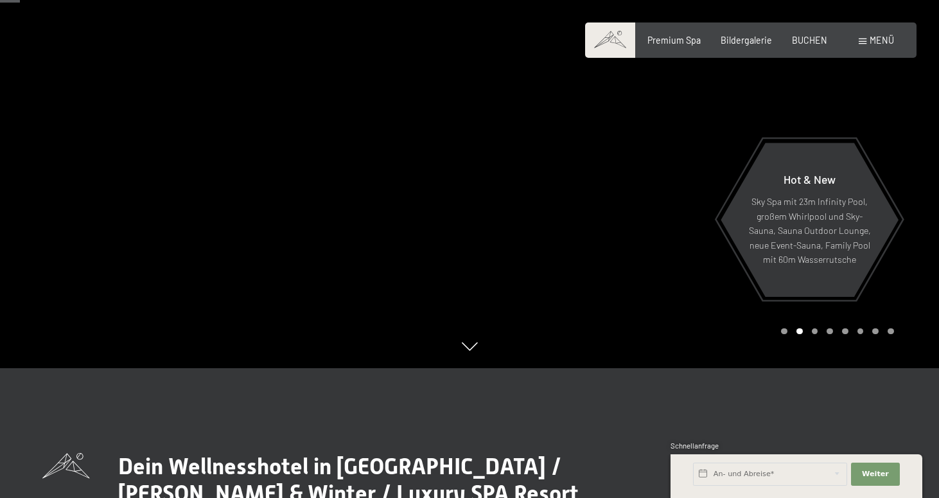
scroll to position [130, 0]
click at [733, 40] on span "Bildergalerie" at bounding box center [746, 38] width 51 height 11
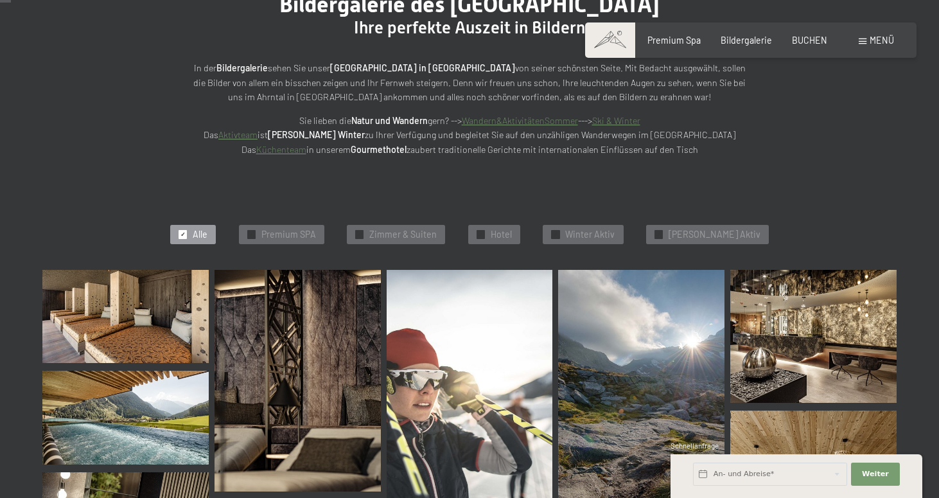
scroll to position [173, 0]
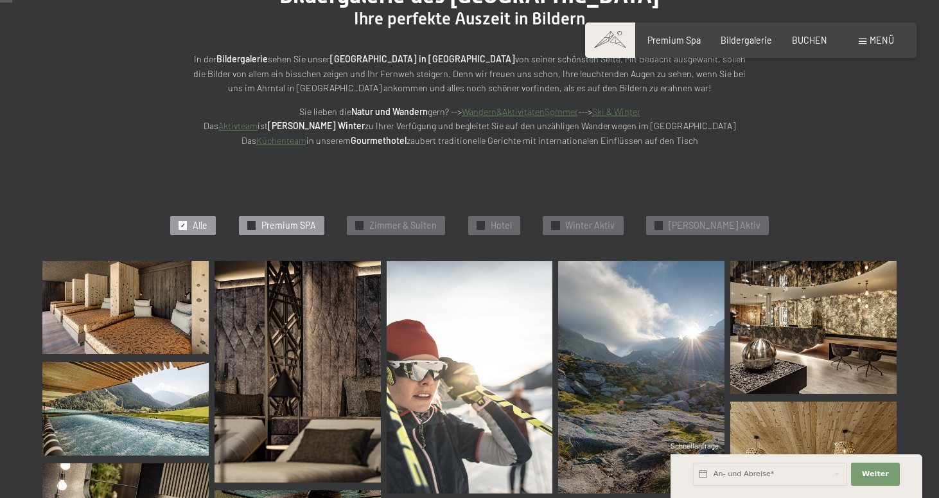
click at [254, 225] on span "✓" at bounding box center [251, 226] width 5 height 8
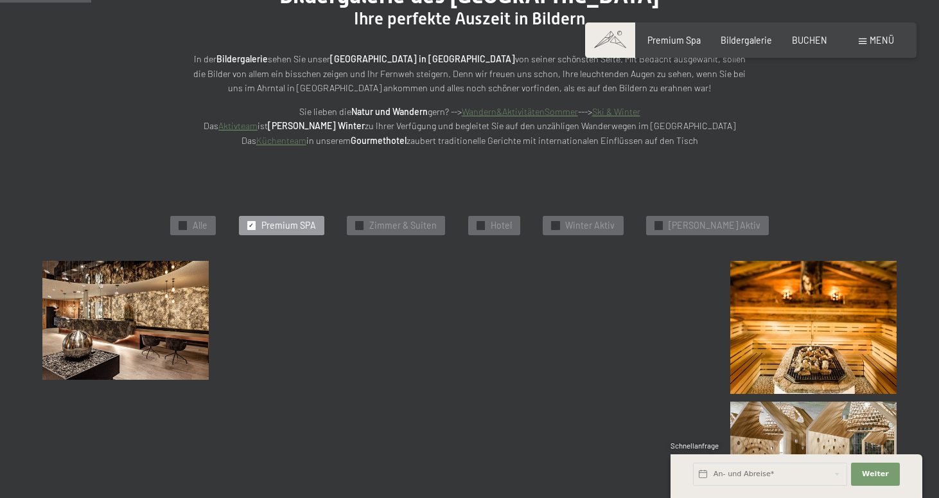
scroll to position [271, 0]
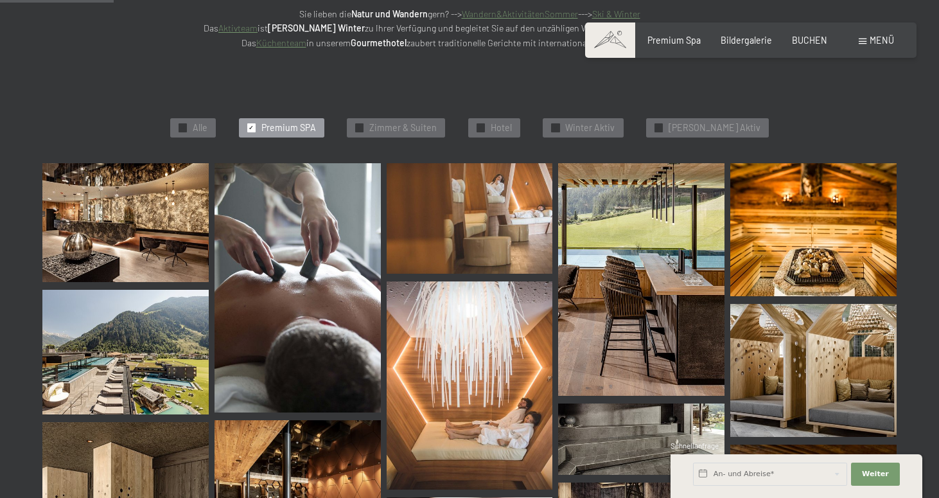
click at [127, 202] on img at bounding box center [125, 222] width 166 height 119
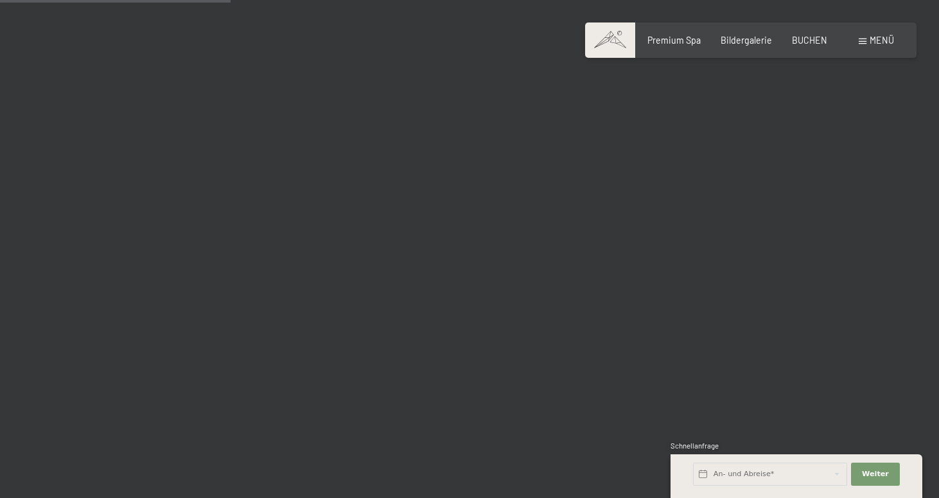
scroll to position [3273, 0]
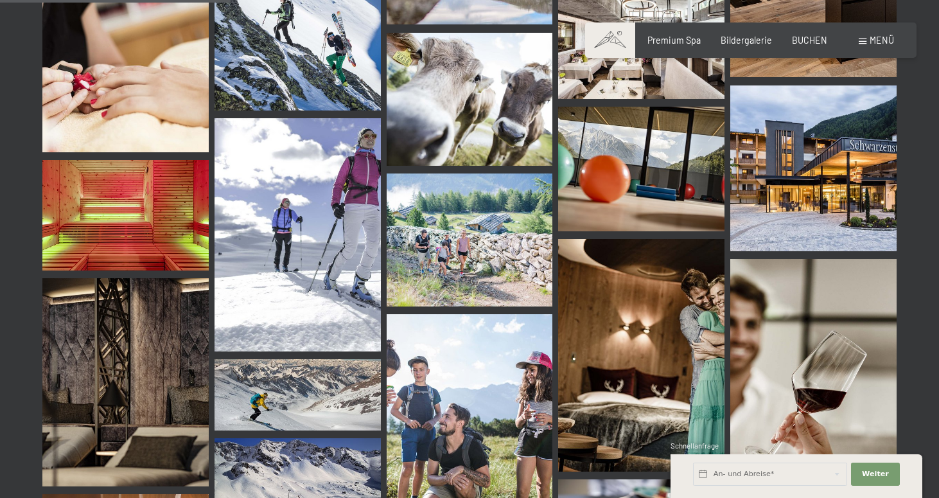
click at [830, 128] on img at bounding box center [813, 168] width 166 height 166
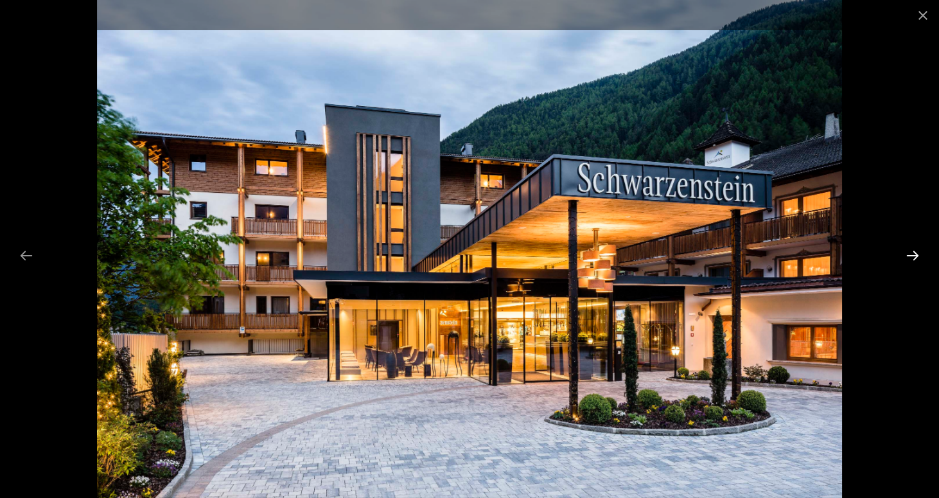
click at [913, 256] on button "Next slide" at bounding box center [912, 255] width 27 height 25
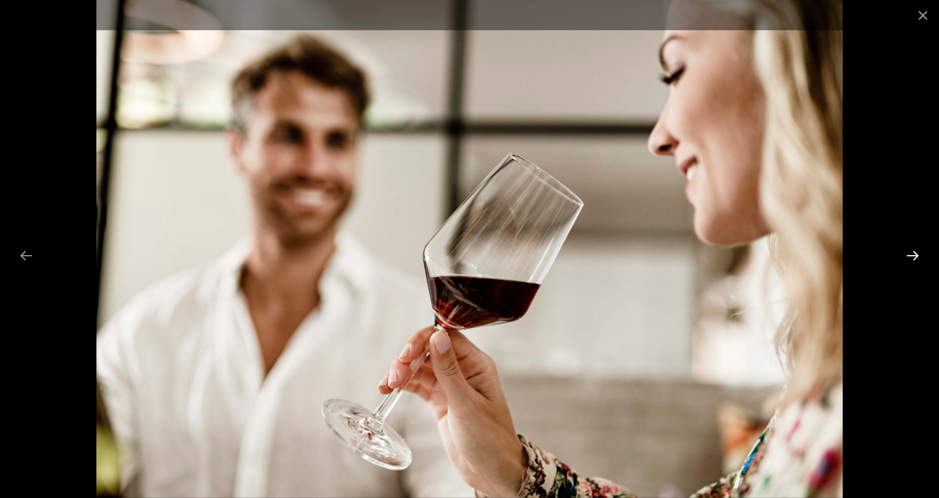
click at [913, 256] on button "Next slide" at bounding box center [912, 255] width 27 height 25
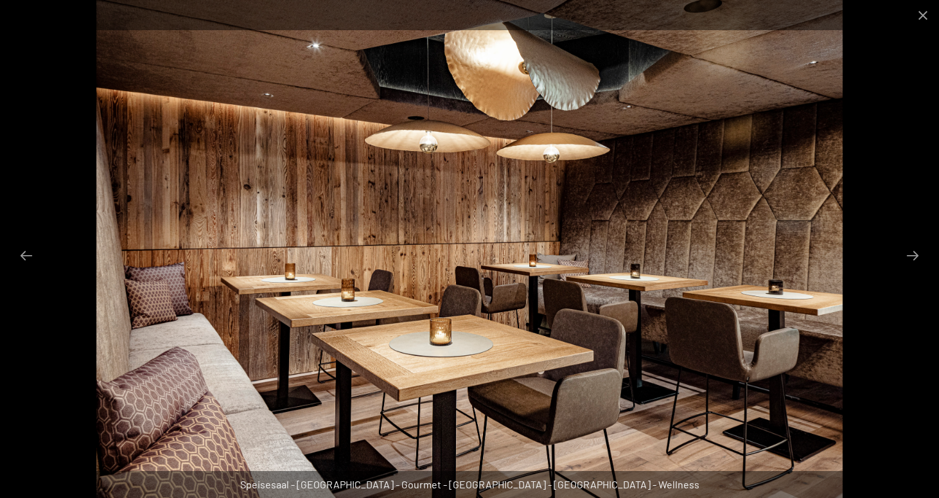
scroll to position [2745, 0]
click at [916, 253] on button "Next slide" at bounding box center [912, 255] width 27 height 25
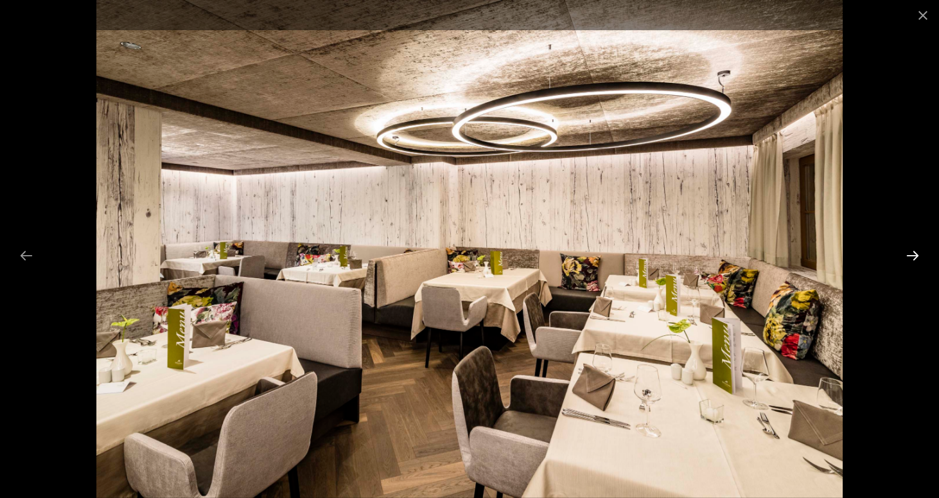
click at [916, 253] on button "Next slide" at bounding box center [912, 255] width 27 height 25
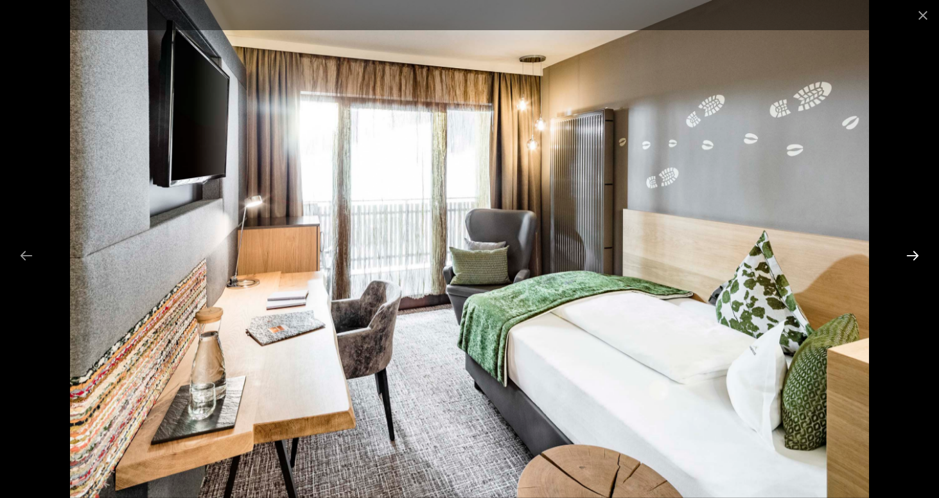
click at [916, 253] on button "Next slide" at bounding box center [912, 255] width 27 height 25
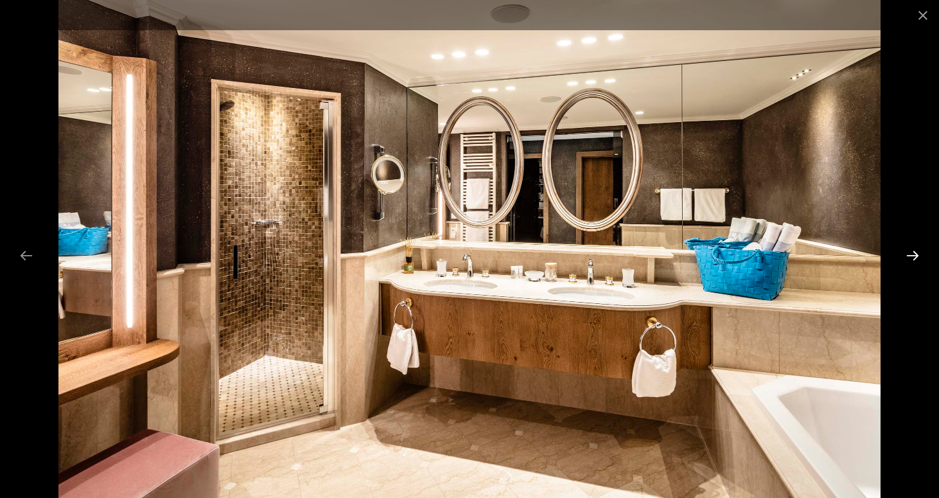
click at [916, 253] on button "Next slide" at bounding box center [912, 255] width 27 height 25
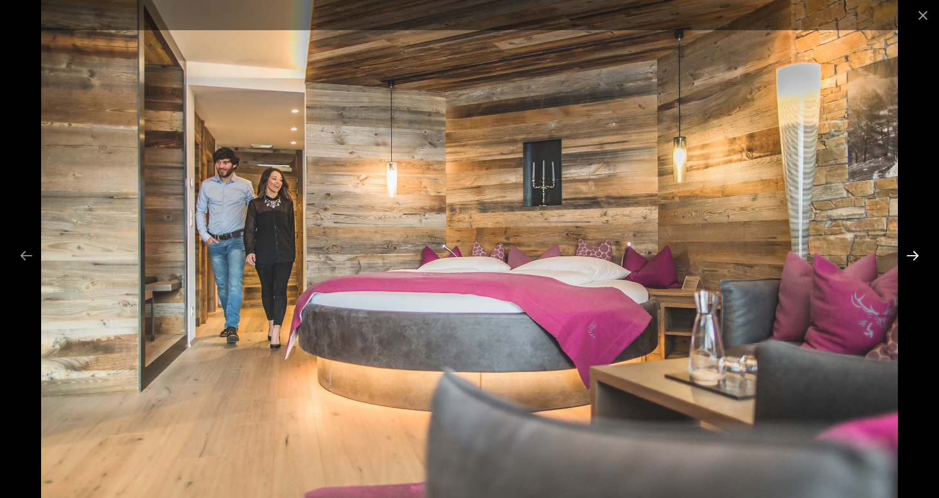
click at [916, 253] on button "Next slide" at bounding box center [912, 255] width 27 height 25
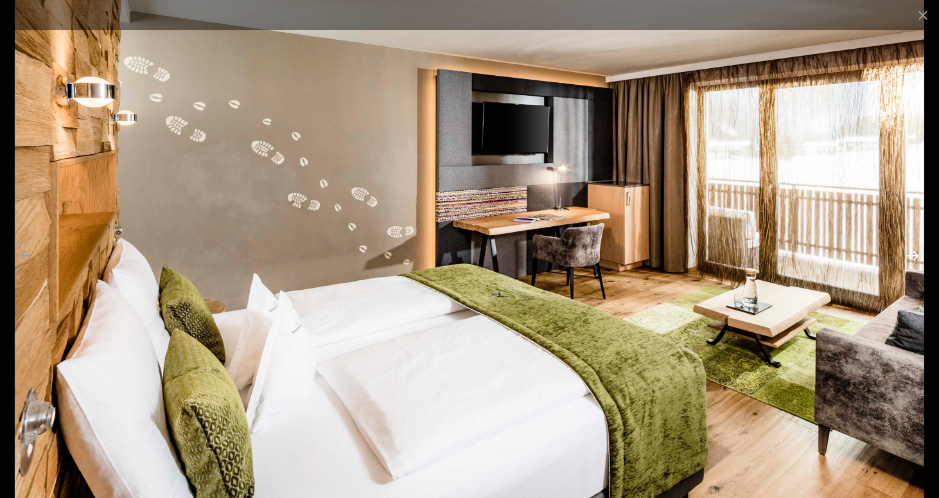
click at [916, 253] on button "Next slide" at bounding box center [912, 255] width 27 height 25
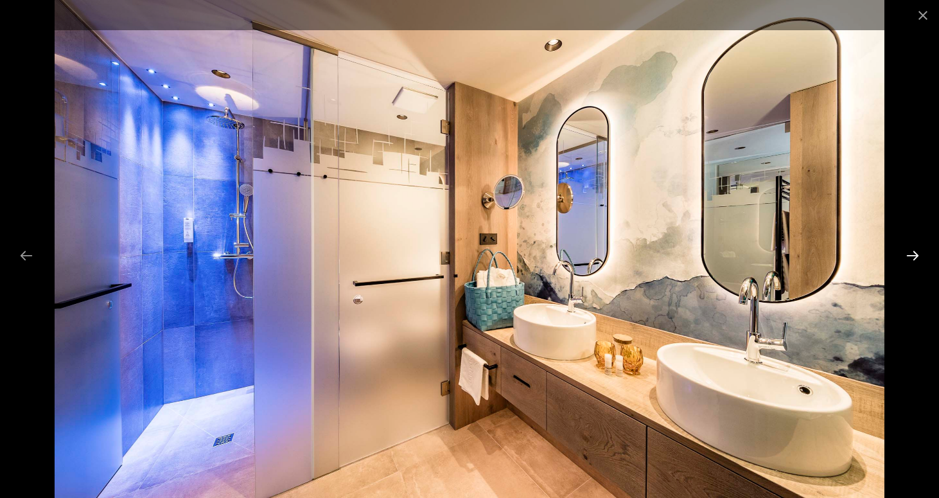
click at [916, 253] on button "Next slide" at bounding box center [912, 255] width 27 height 25
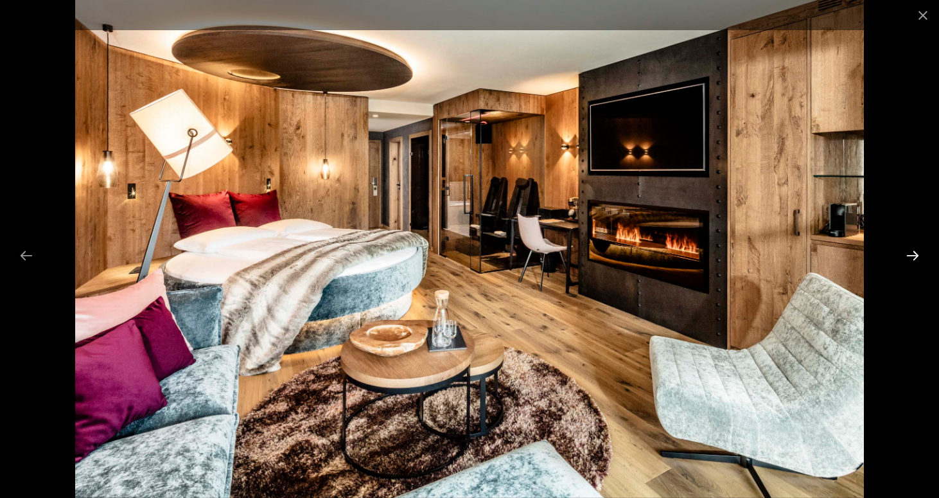
click at [916, 253] on button "Next slide" at bounding box center [912, 255] width 27 height 25
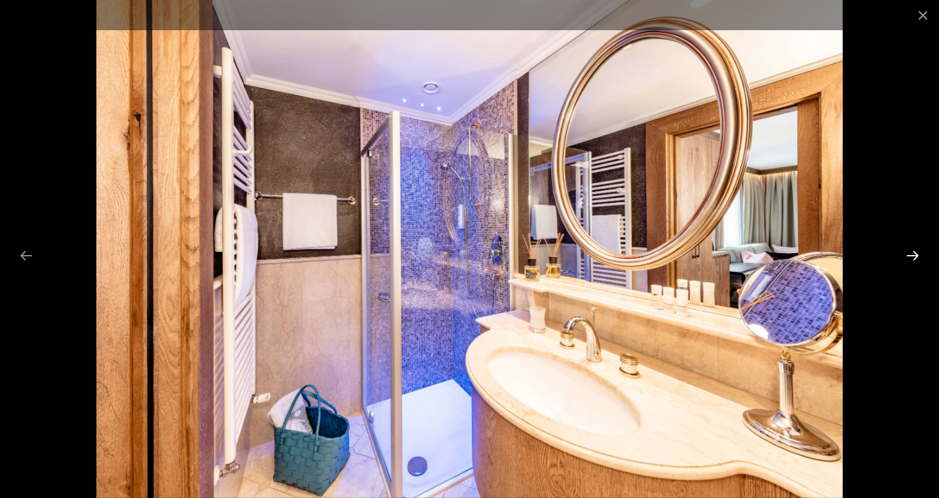
click at [916, 253] on button "Next slide" at bounding box center [912, 255] width 27 height 25
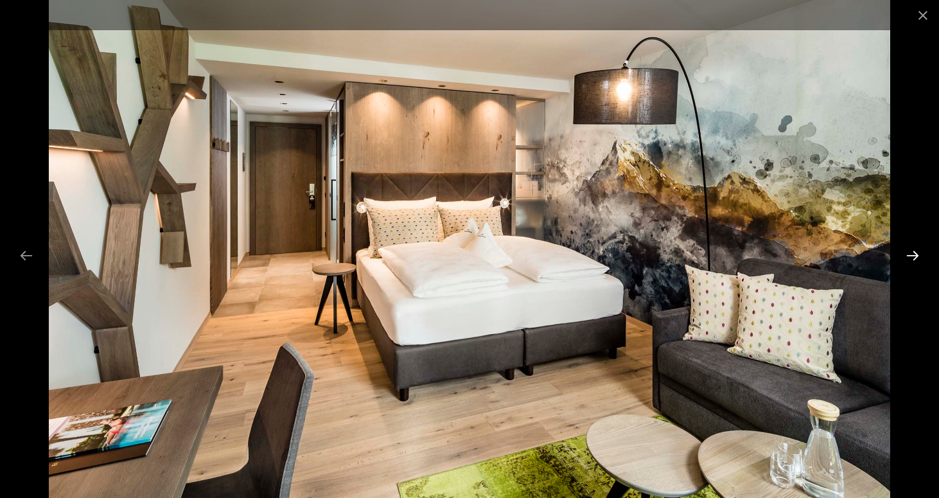
click at [916, 253] on button "Next slide" at bounding box center [912, 255] width 27 height 25
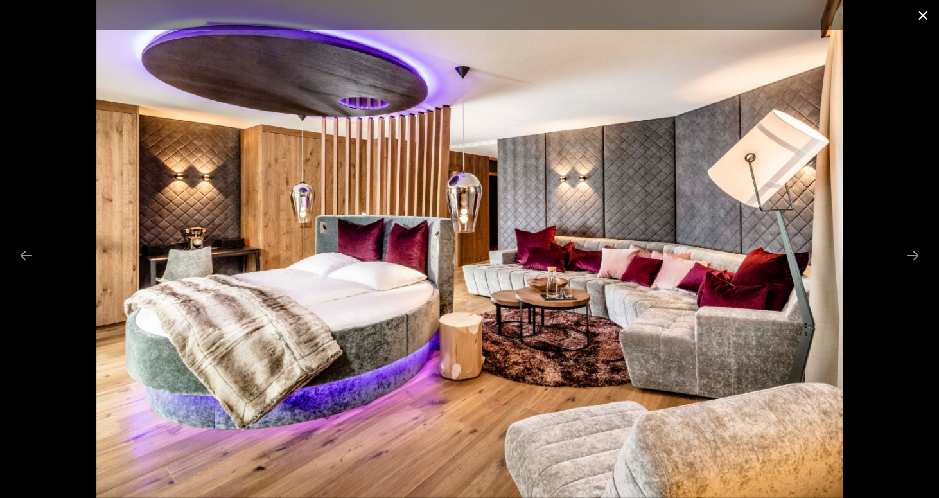
click at [920, 9] on button "Close gallery" at bounding box center [923, 15] width 32 height 30
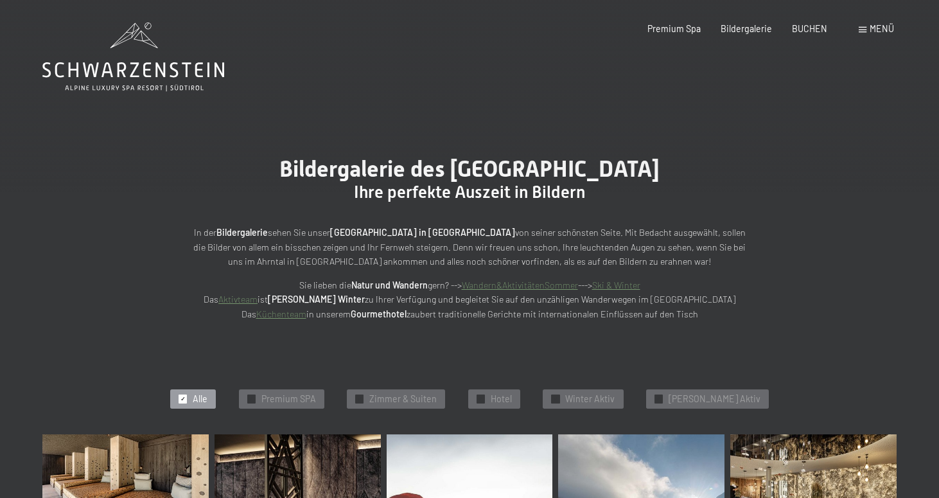
scroll to position [0, 0]
click at [816, 30] on span "BUCHEN" at bounding box center [809, 26] width 35 height 11
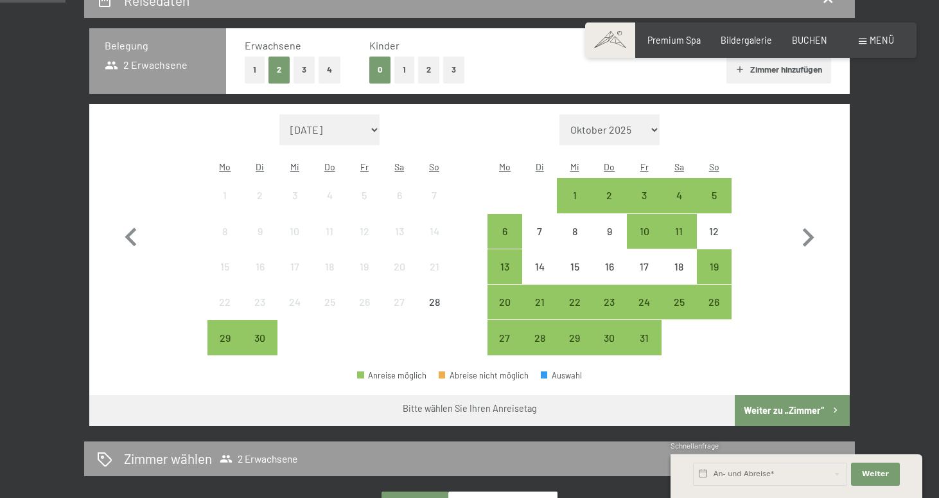
scroll to position [302, 0]
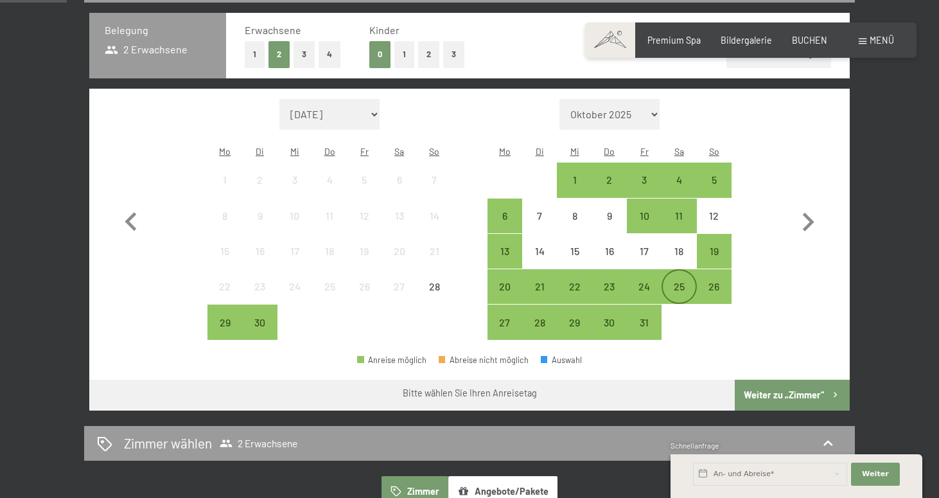
click at [677, 281] on div "25" at bounding box center [679, 297] width 32 height 32
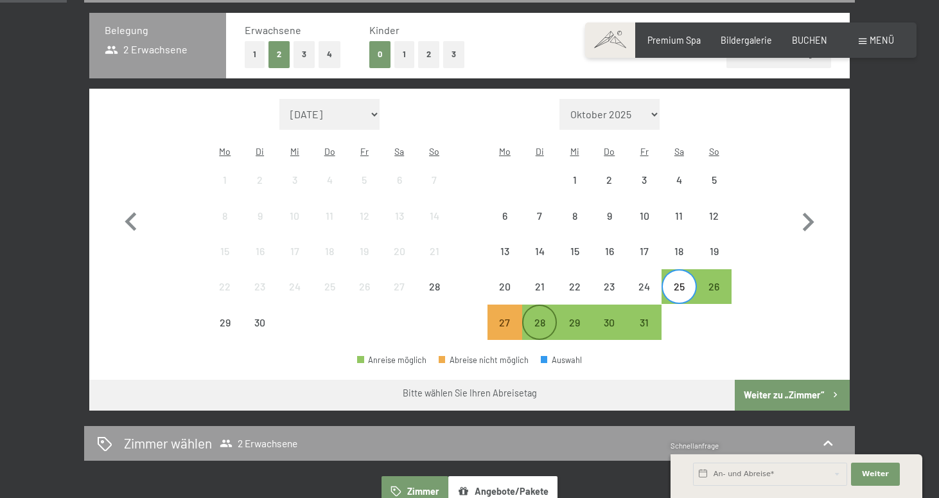
click at [542, 317] on div "28" at bounding box center [539, 333] width 32 height 32
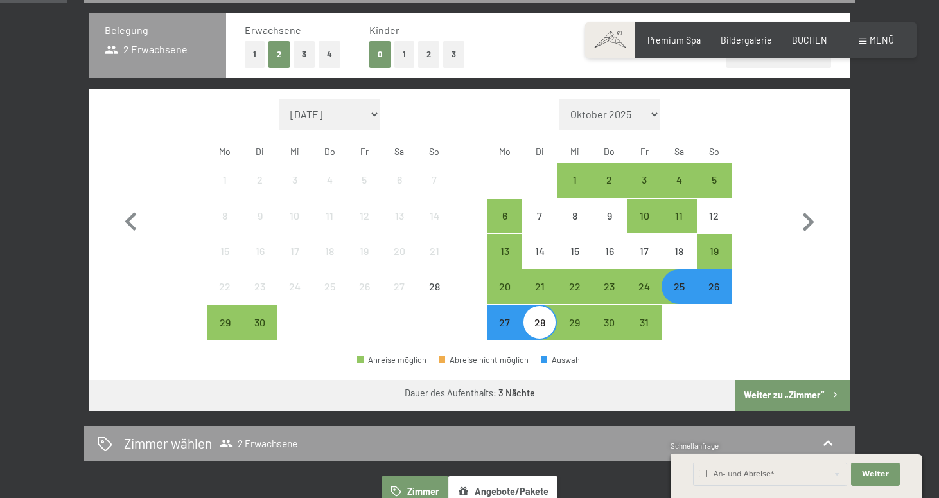
click at [782, 380] on button "Weiter zu „Zimmer“" at bounding box center [792, 395] width 115 height 31
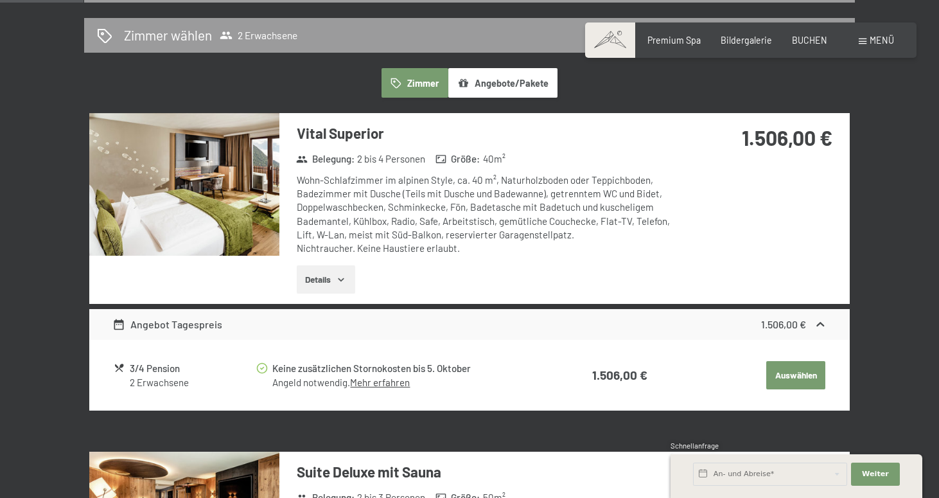
scroll to position [268, 0]
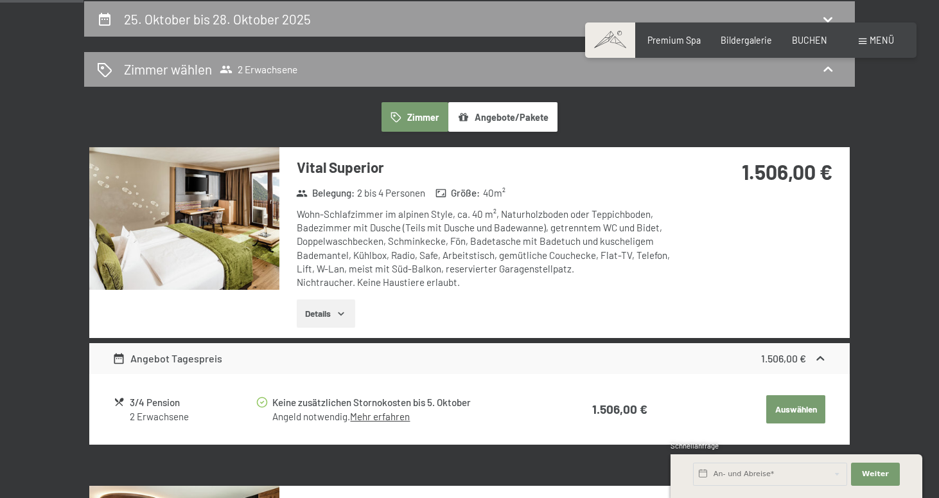
click at [512, 118] on button "Angebote/Pakete" at bounding box center [502, 117] width 109 height 30
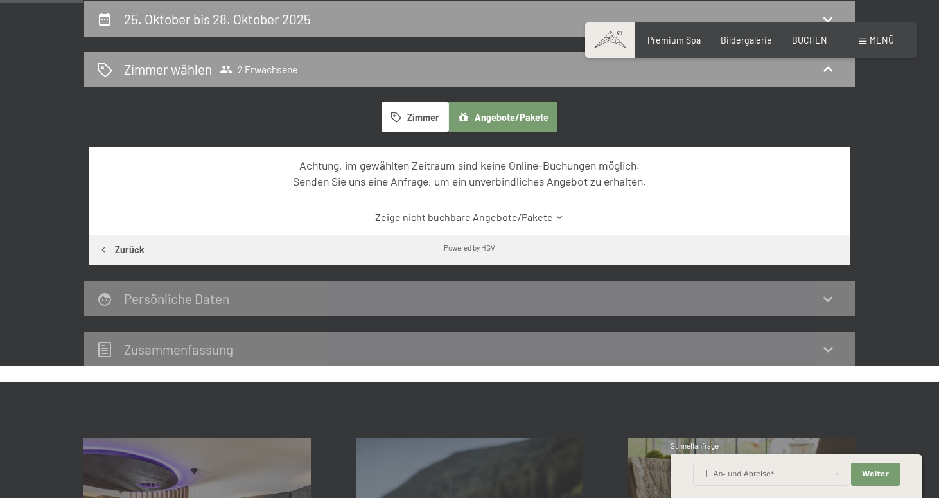
click at [392, 117] on icon "button" at bounding box center [395, 117] width 11 height 11
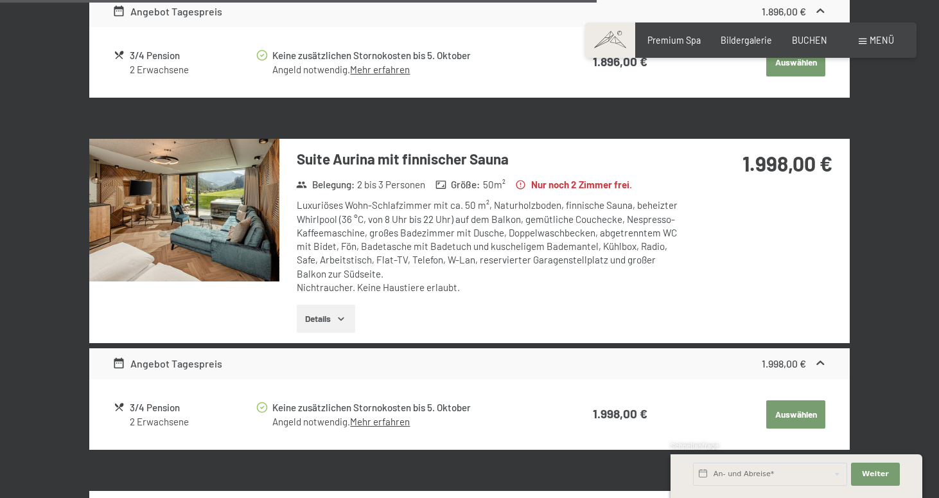
scroll to position [1713, 0]
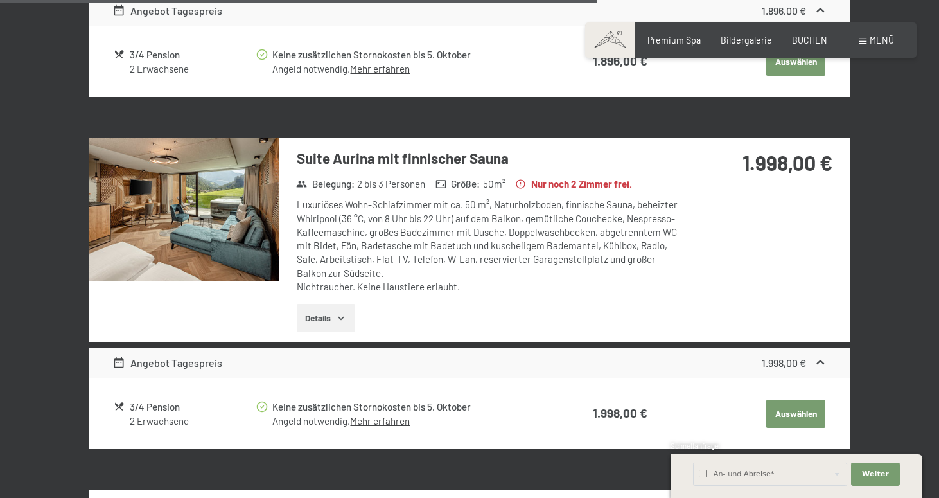
click at [328, 304] on button "Details" at bounding box center [326, 318] width 58 height 28
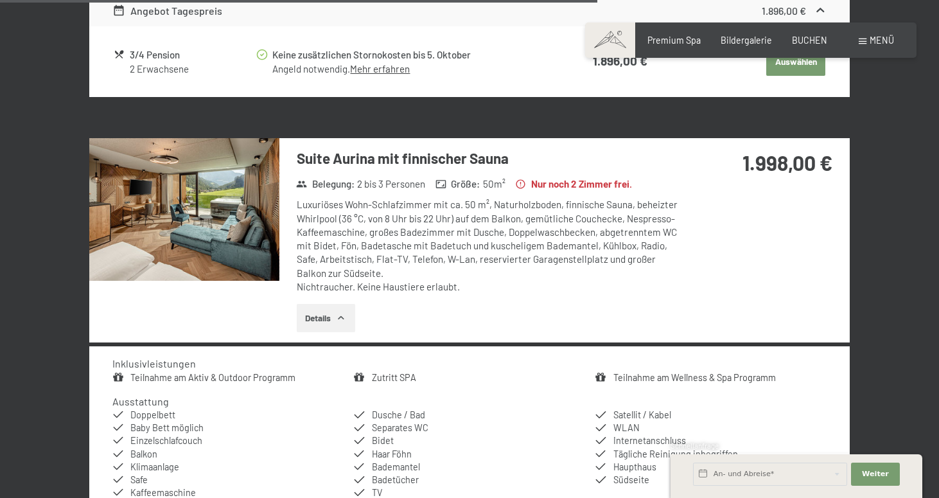
click at [197, 201] on img at bounding box center [184, 209] width 190 height 143
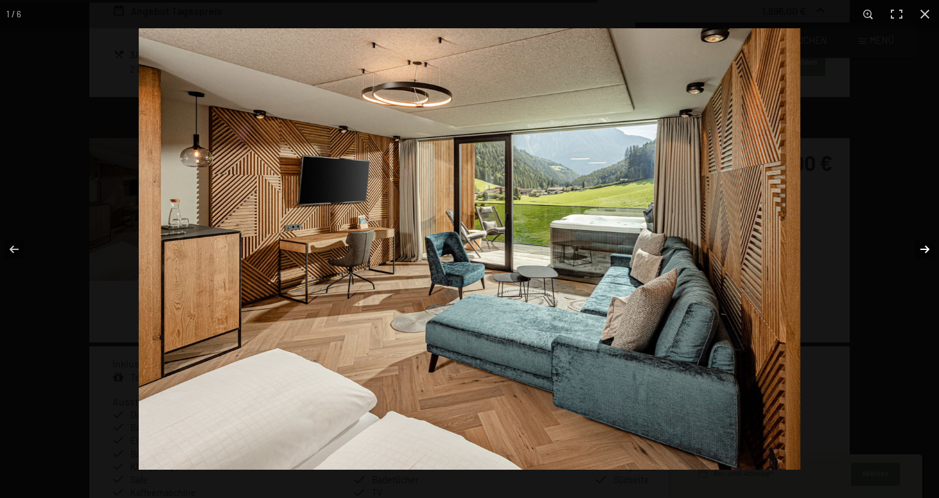
click at [921, 247] on button "button" at bounding box center [916, 249] width 45 height 64
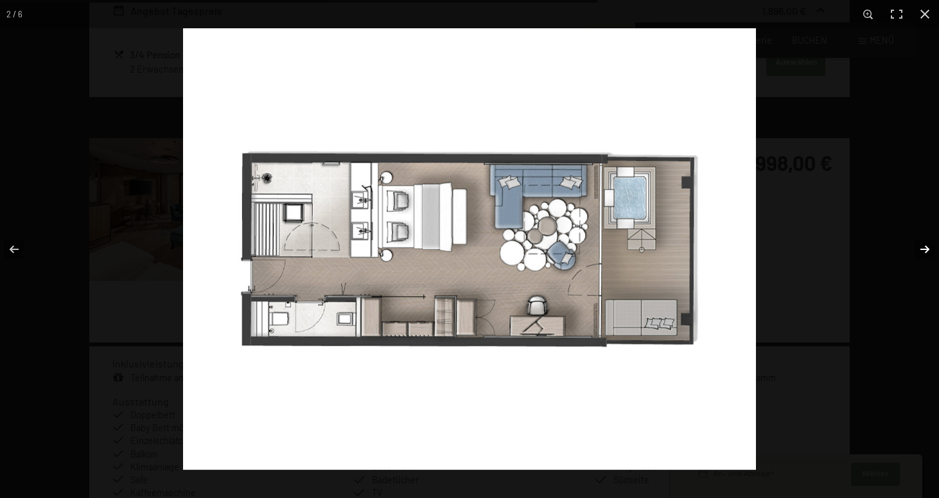
click at [921, 247] on button "button" at bounding box center [916, 249] width 45 height 64
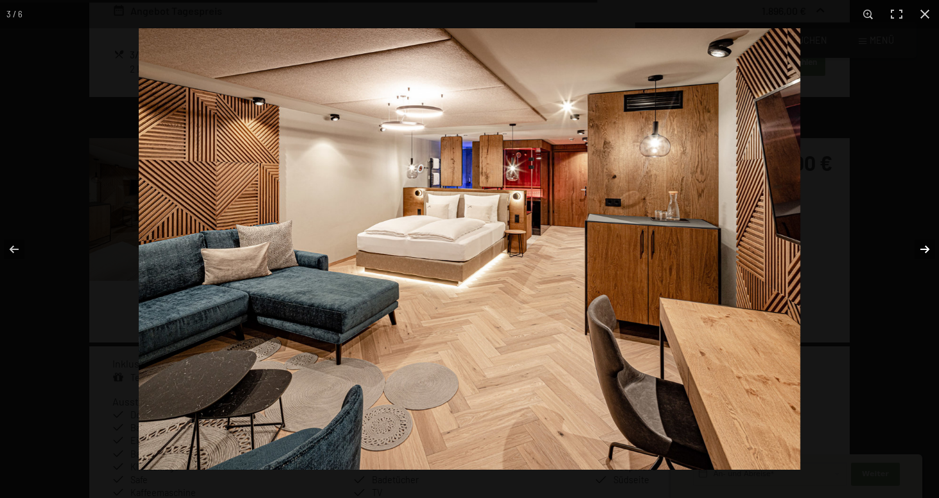
click at [921, 247] on button "button" at bounding box center [916, 249] width 45 height 64
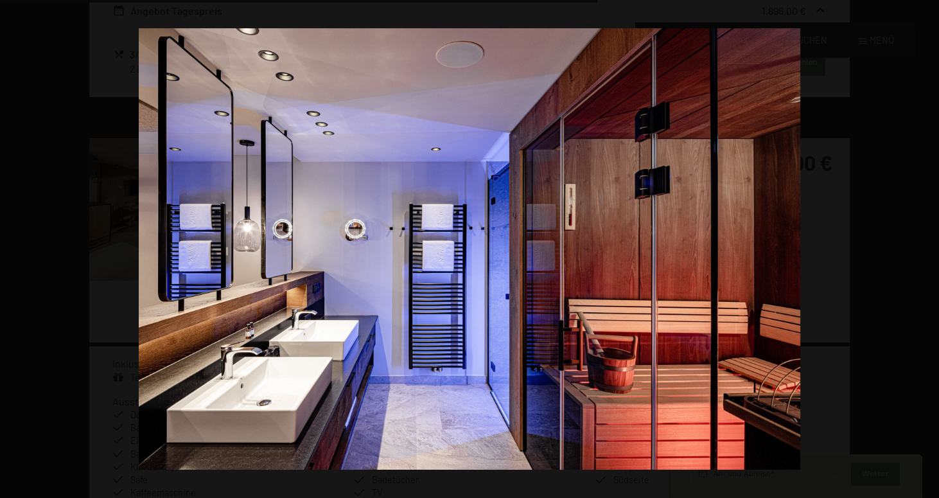
click at [921, 247] on button "button" at bounding box center [916, 249] width 45 height 64
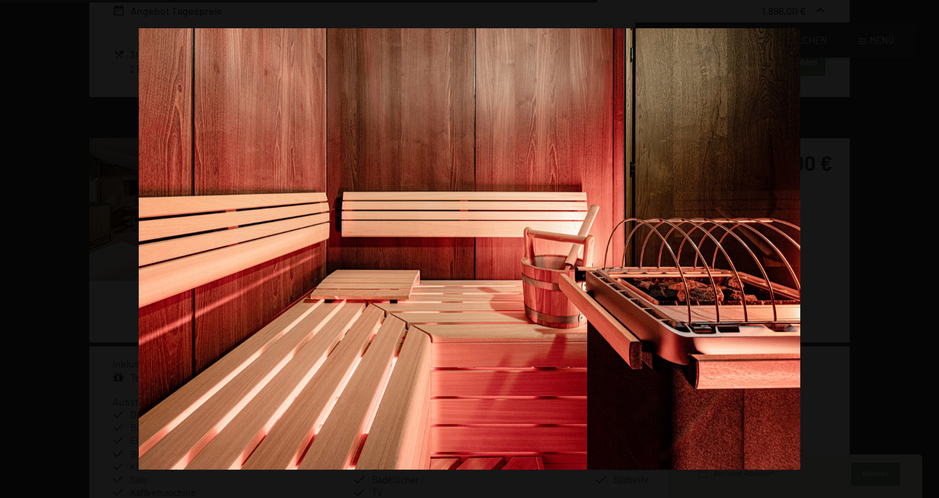
click at [921, 247] on button "button" at bounding box center [916, 249] width 45 height 64
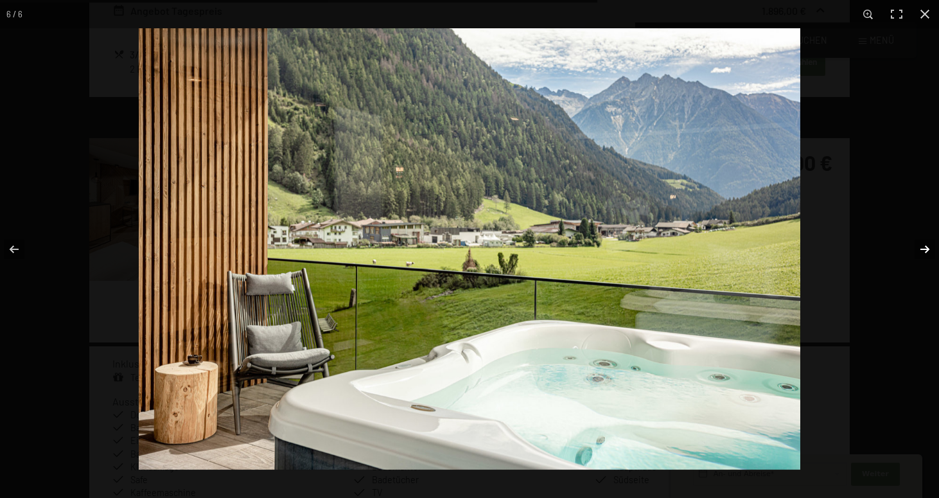
click at [925, 246] on button "button" at bounding box center [916, 249] width 45 height 64
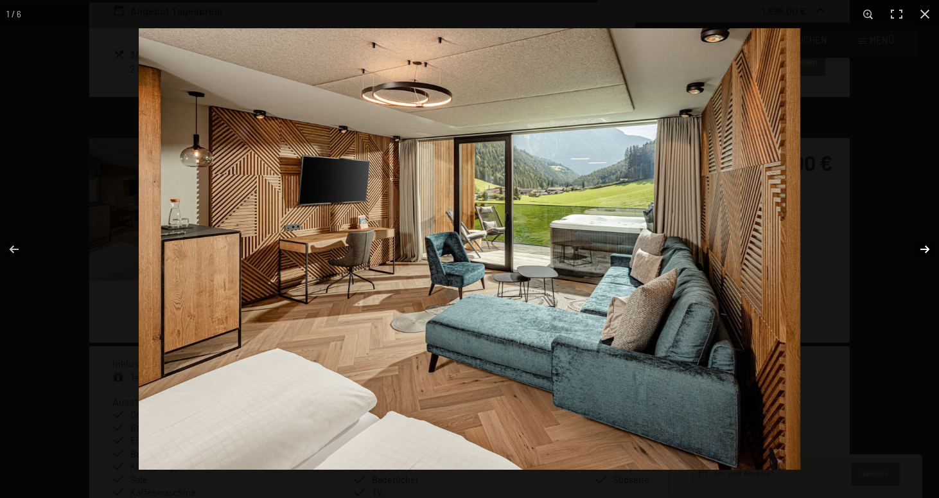
click at [925, 246] on button "button" at bounding box center [916, 249] width 45 height 64
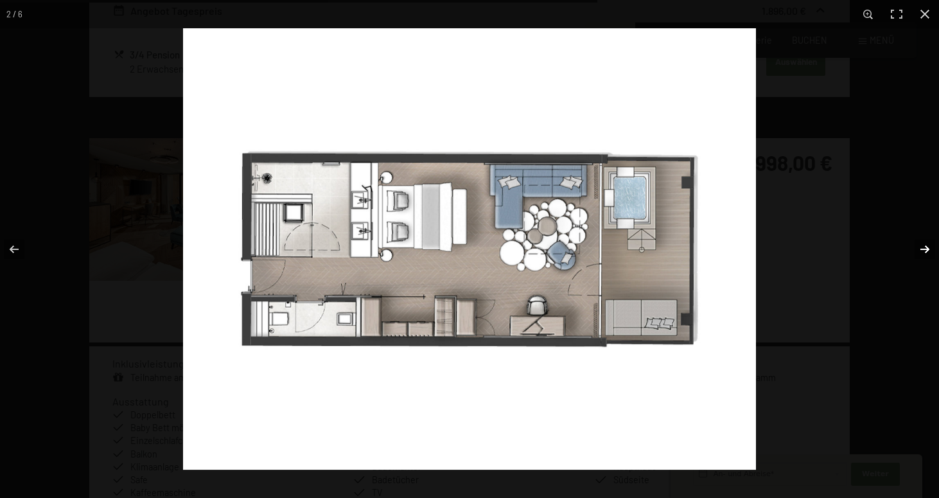
click at [925, 246] on button "button" at bounding box center [916, 249] width 45 height 64
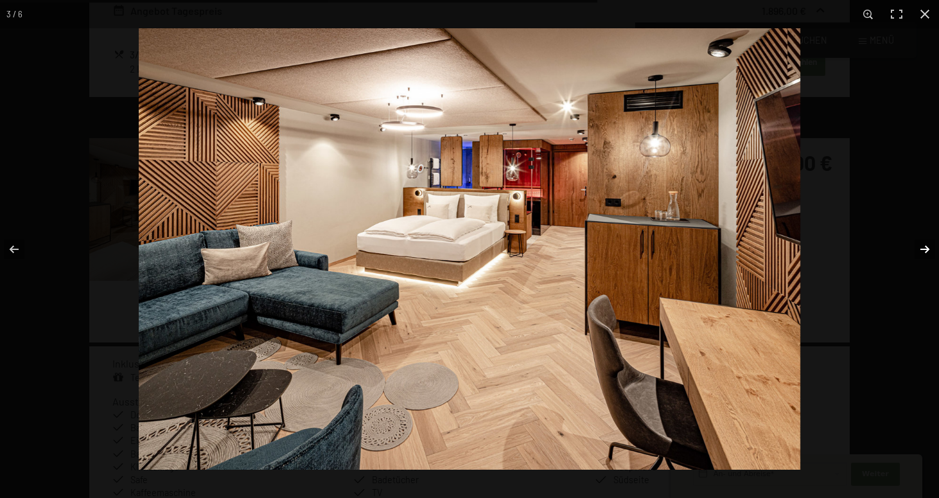
click at [925, 246] on button "button" at bounding box center [916, 249] width 45 height 64
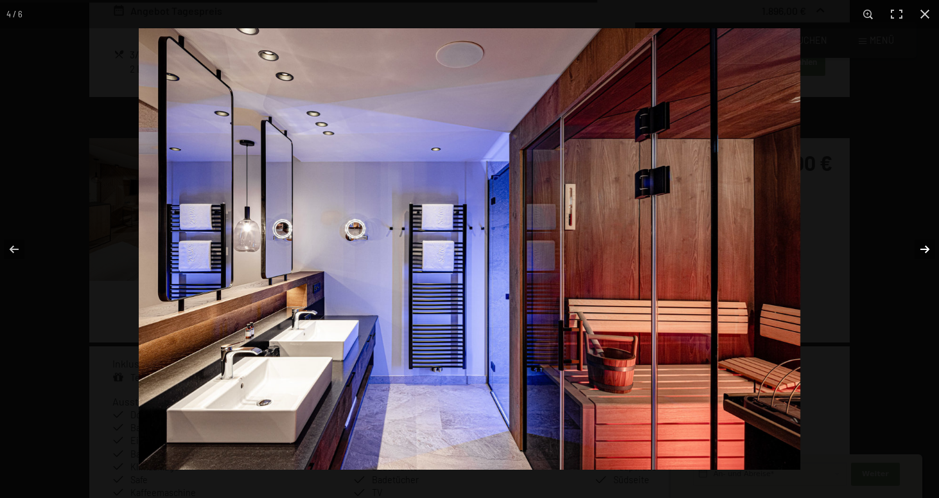
click at [925, 246] on button "button" at bounding box center [916, 249] width 45 height 64
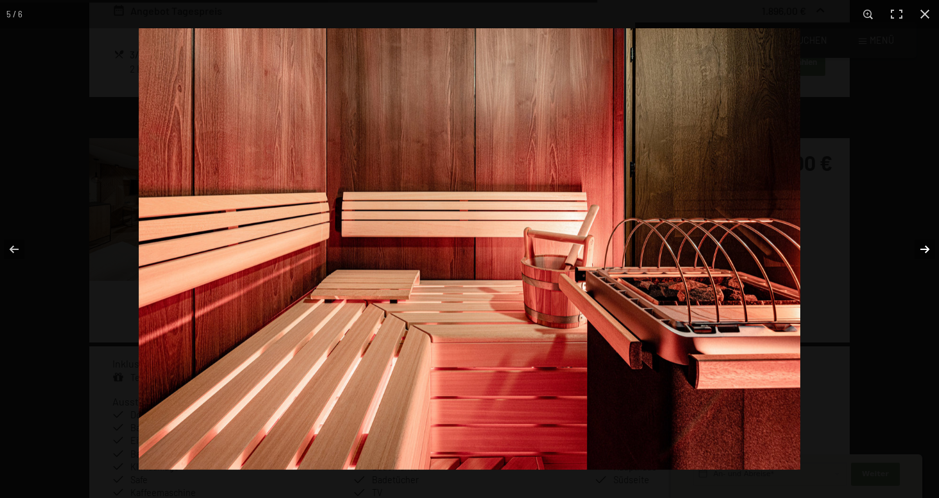
click at [925, 246] on button "button" at bounding box center [916, 249] width 45 height 64
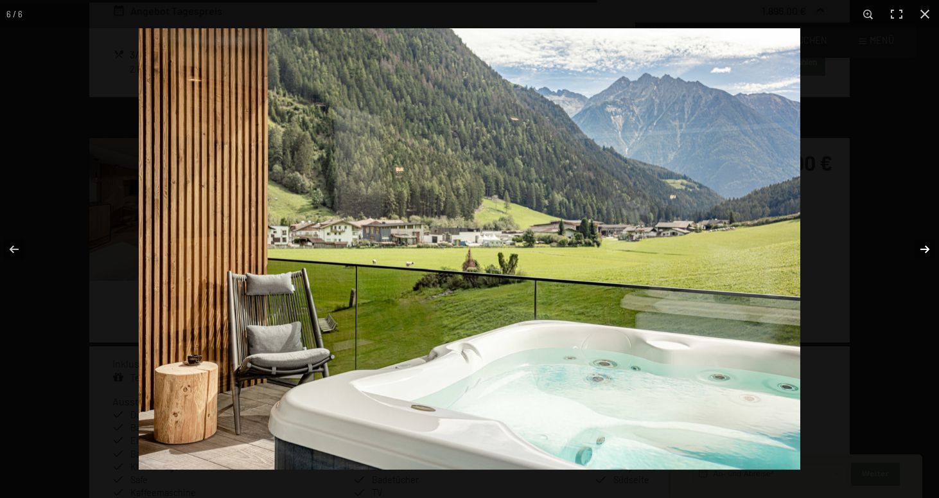
click at [925, 246] on button "button" at bounding box center [916, 249] width 45 height 64
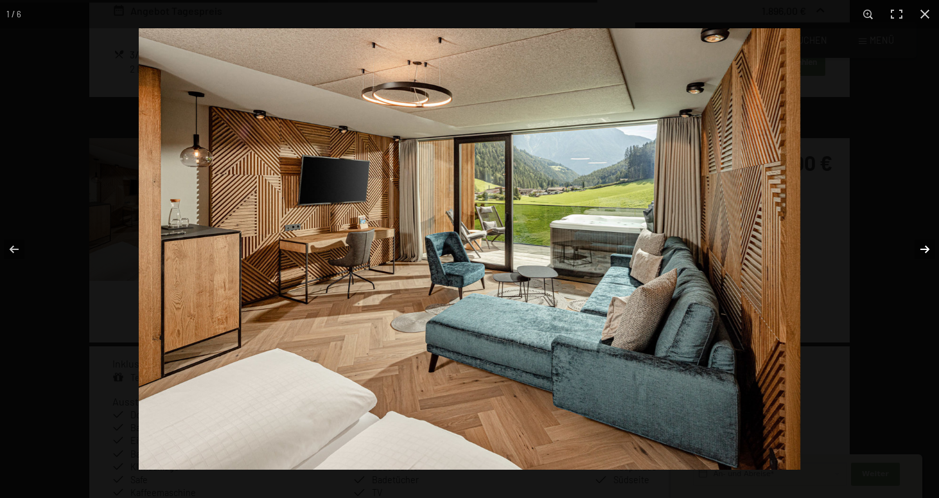
click at [925, 246] on button "button" at bounding box center [916, 249] width 45 height 64
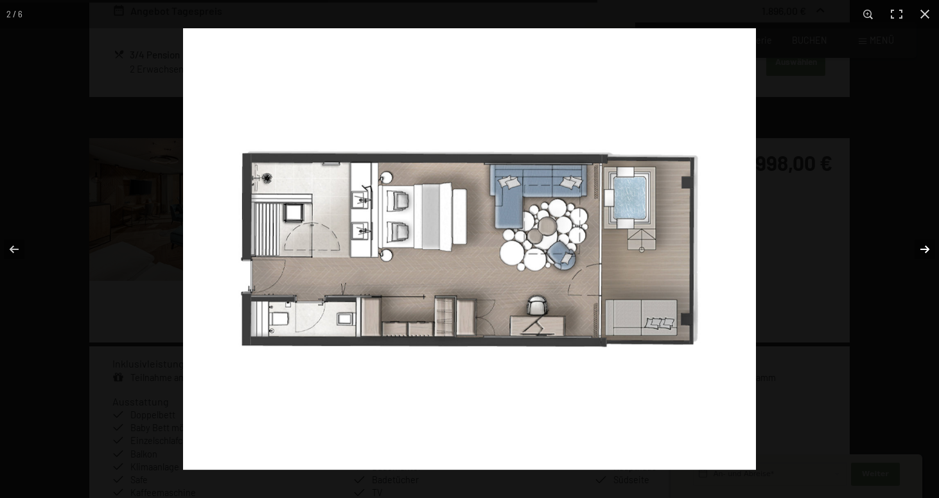
click at [925, 246] on button "button" at bounding box center [916, 249] width 45 height 64
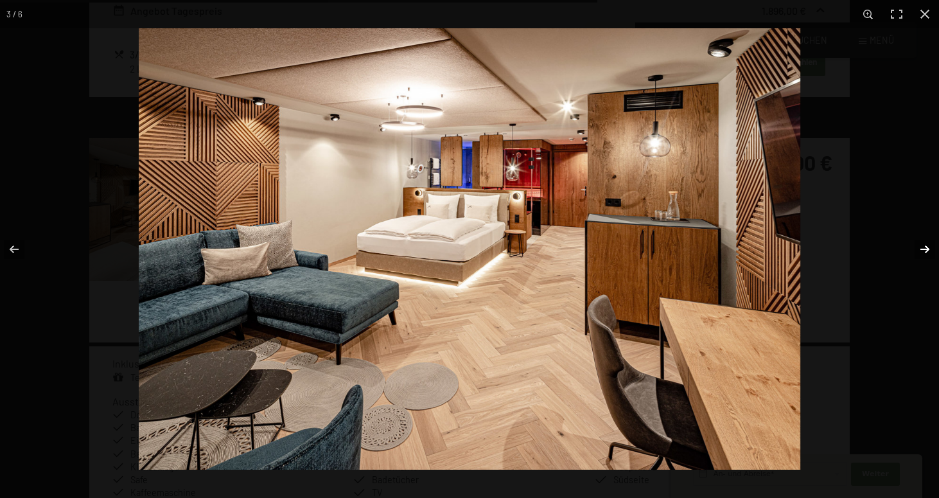
click at [925, 246] on button "button" at bounding box center [916, 249] width 45 height 64
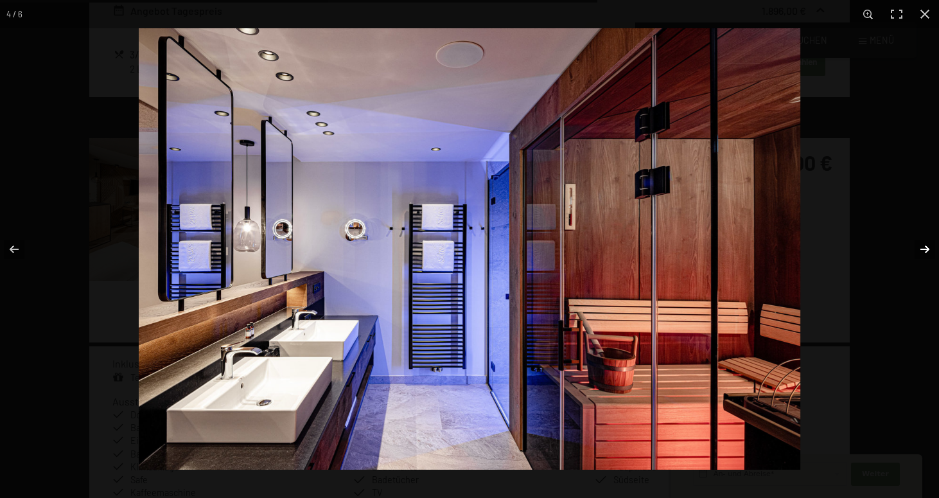
click at [927, 250] on button "button" at bounding box center [916, 249] width 45 height 64
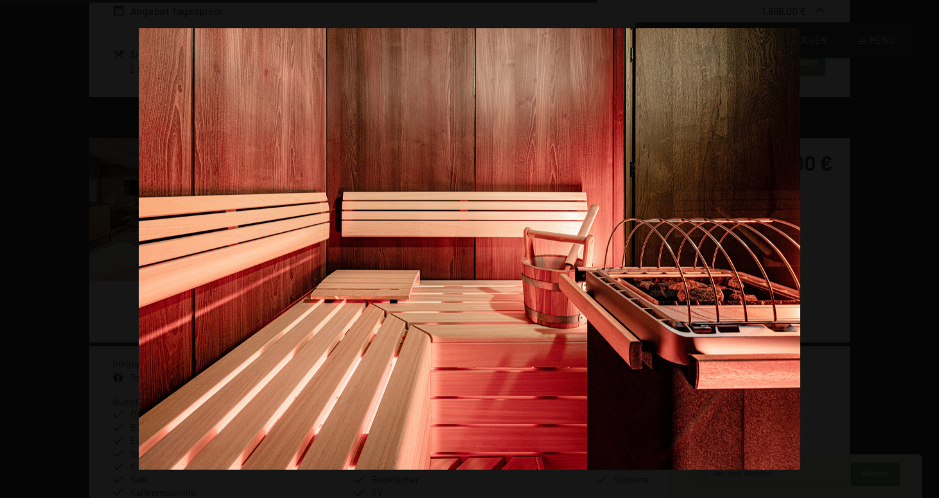
click at [927, 250] on button "button" at bounding box center [916, 249] width 45 height 64
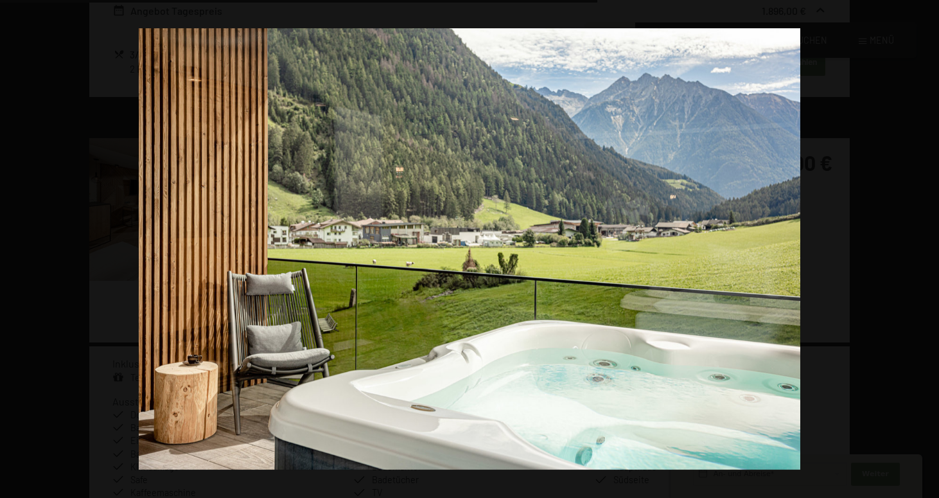
click at [927, 250] on button "button" at bounding box center [916, 249] width 45 height 64
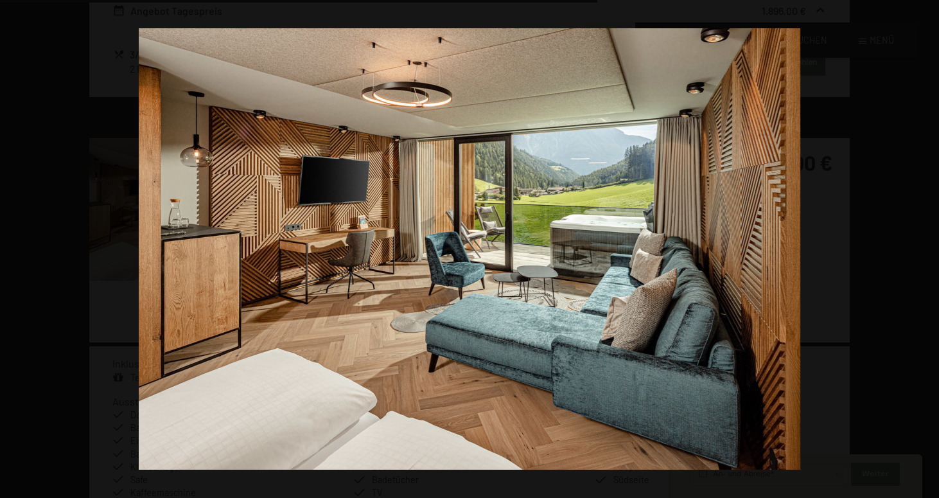
click at [927, 250] on button "button" at bounding box center [916, 249] width 45 height 64
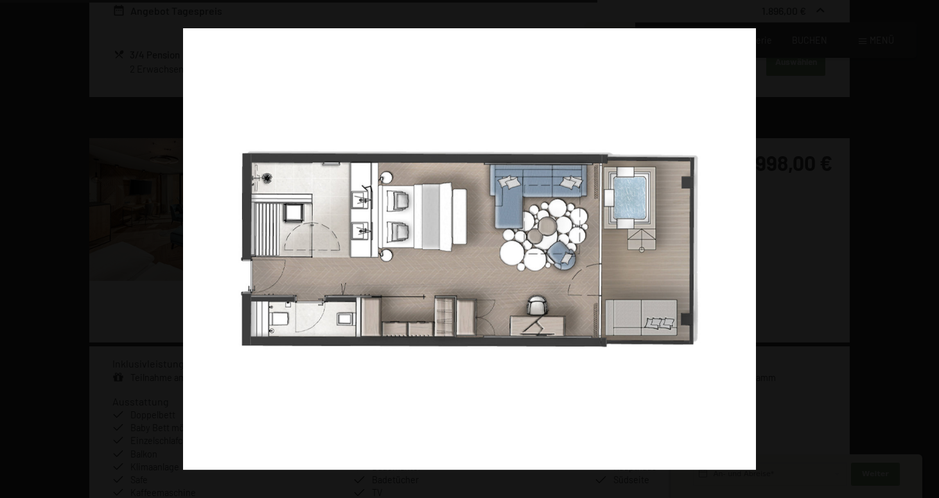
click at [927, 250] on button "button" at bounding box center [916, 249] width 45 height 64
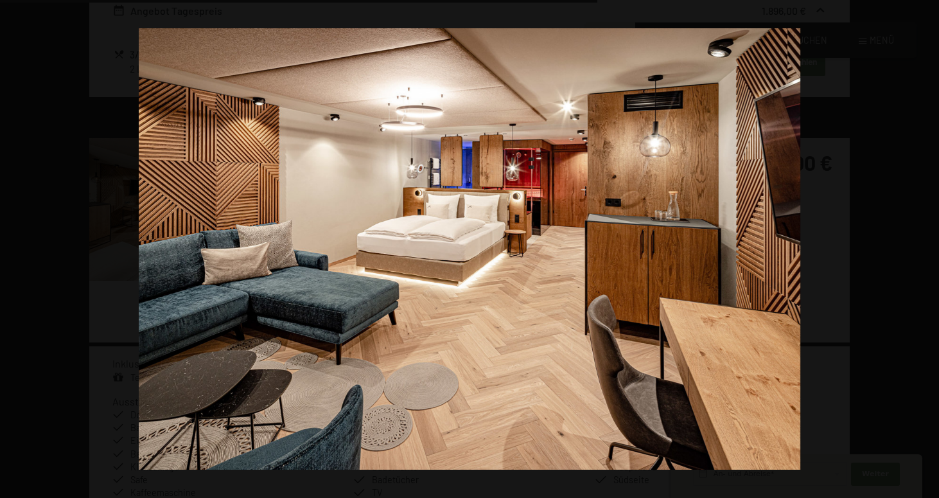
click at [927, 250] on button "button" at bounding box center [916, 249] width 45 height 64
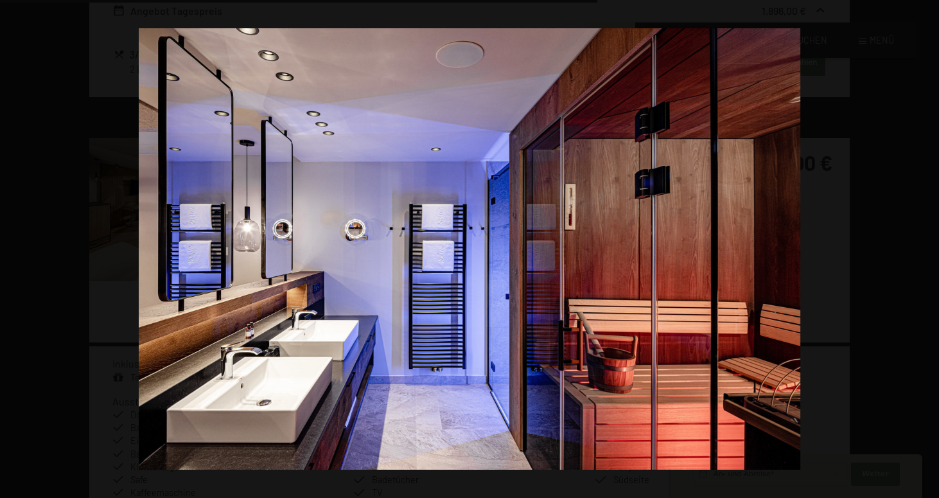
click at [927, 250] on button "button" at bounding box center [916, 249] width 45 height 64
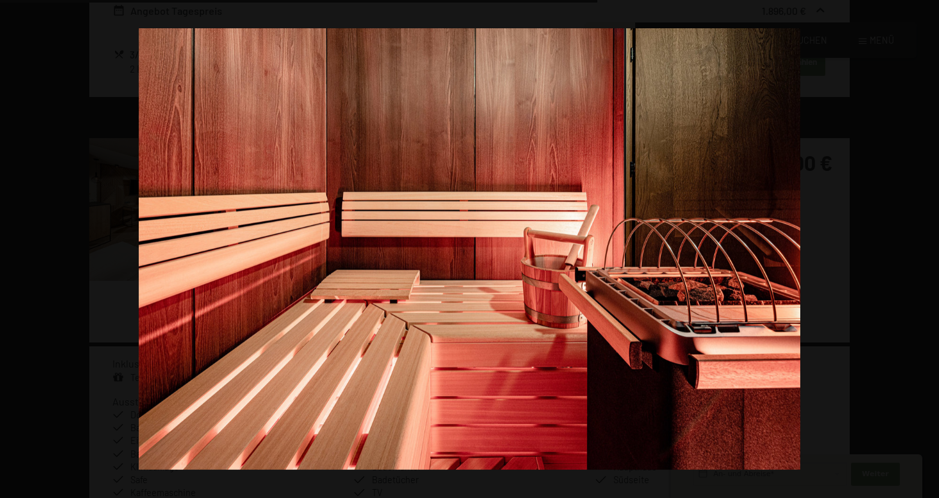
click at [927, 250] on button "button" at bounding box center [916, 249] width 45 height 64
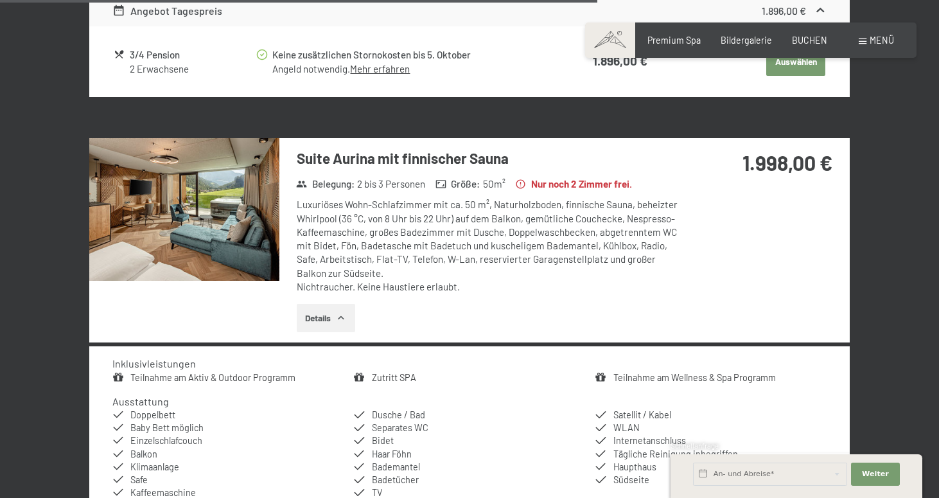
click at [0, 0] on button "button" at bounding box center [0, 0] width 0 height 0
click at [240, 162] on img at bounding box center [184, 209] width 190 height 143
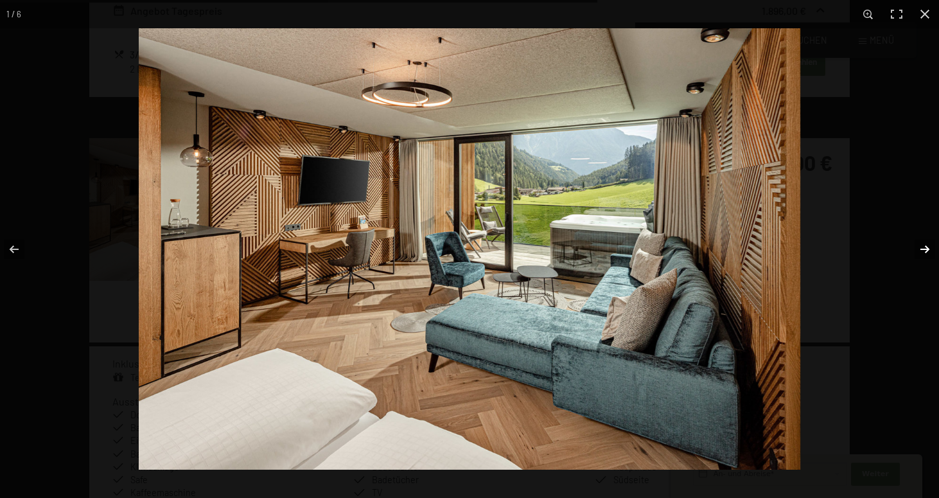
click at [926, 249] on button "button" at bounding box center [916, 249] width 45 height 64
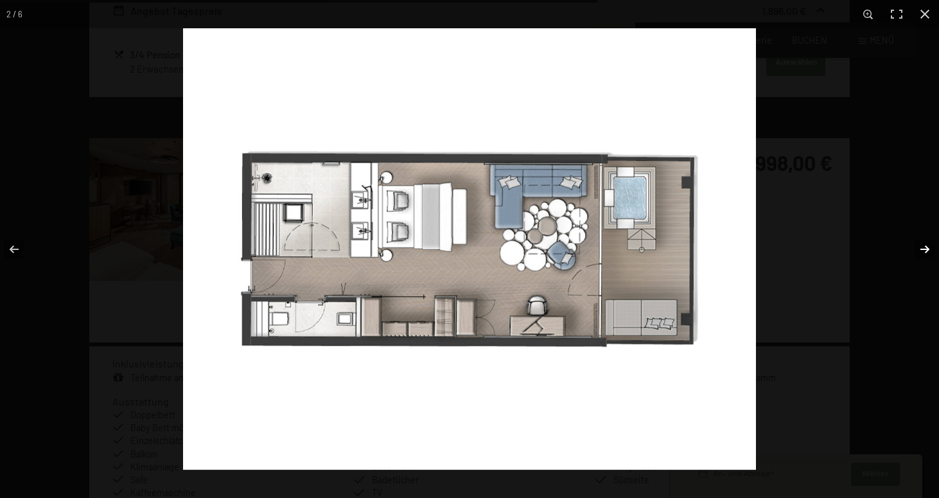
click at [926, 249] on button "button" at bounding box center [916, 249] width 45 height 64
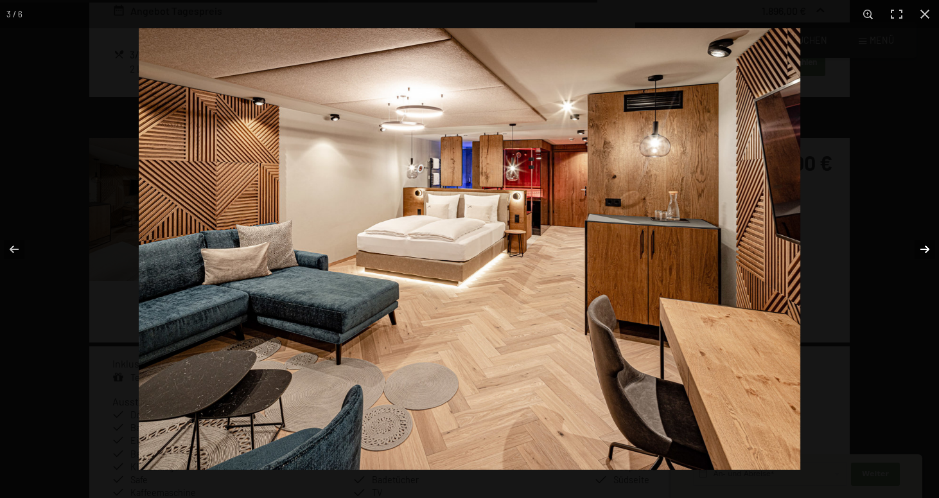
click at [926, 249] on button "button" at bounding box center [916, 249] width 45 height 64
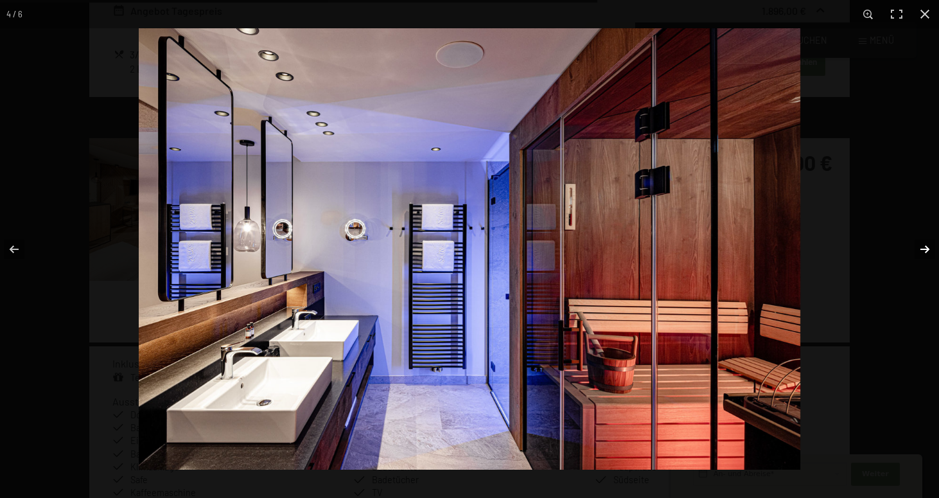
click at [926, 249] on button "button" at bounding box center [916, 249] width 45 height 64
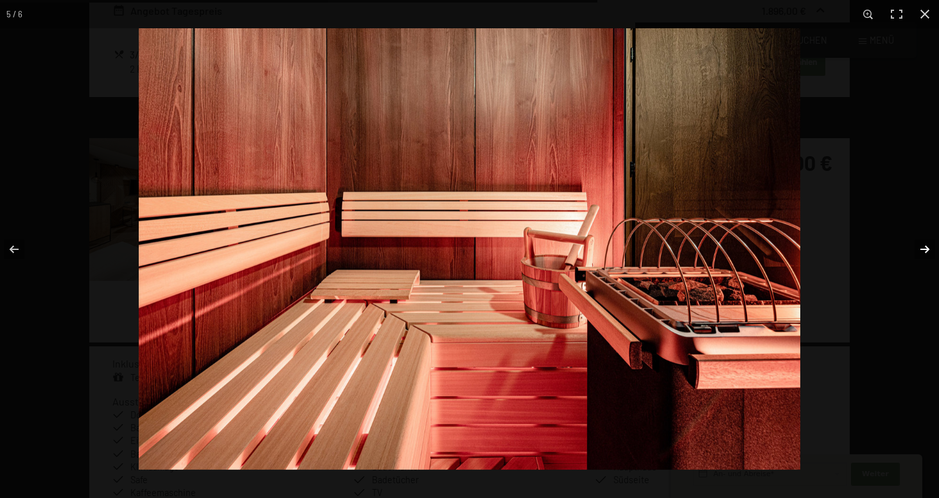
click at [926, 249] on button "button" at bounding box center [916, 249] width 45 height 64
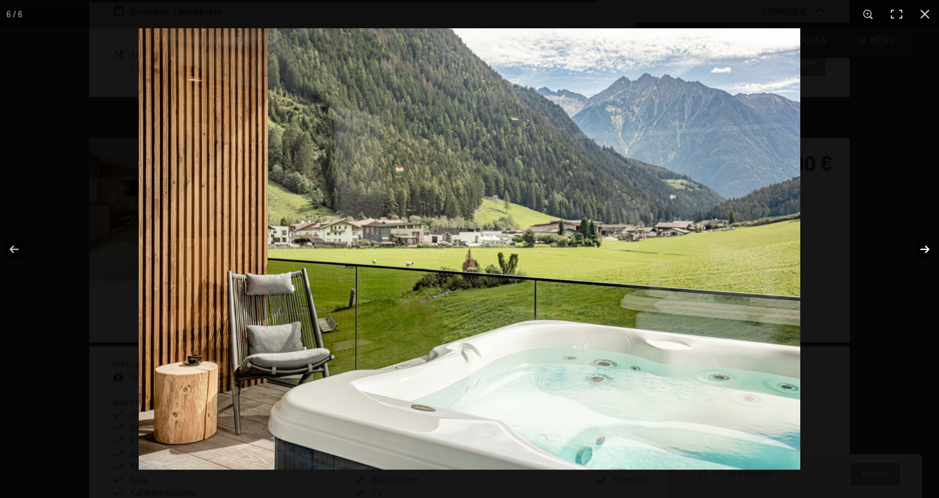
click at [926, 249] on button "button" at bounding box center [916, 249] width 45 height 64
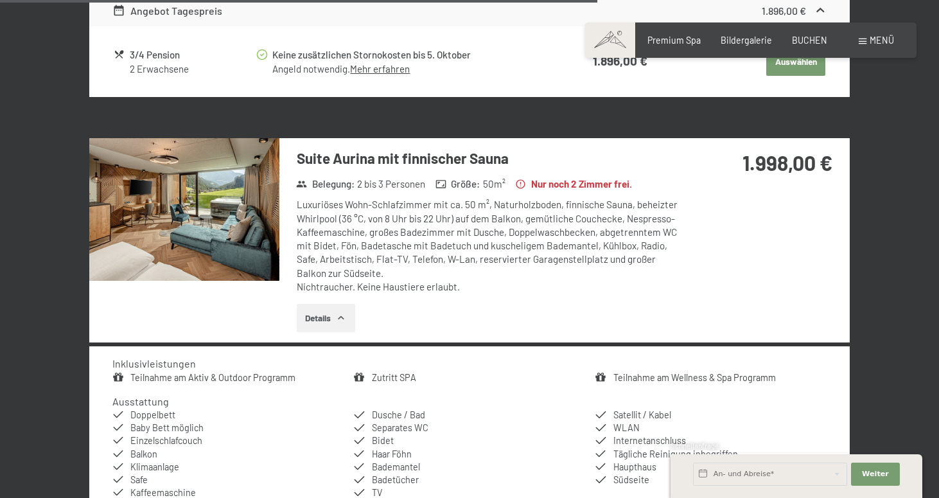
click at [0, 0] on button "button" at bounding box center [0, 0] width 0 height 0
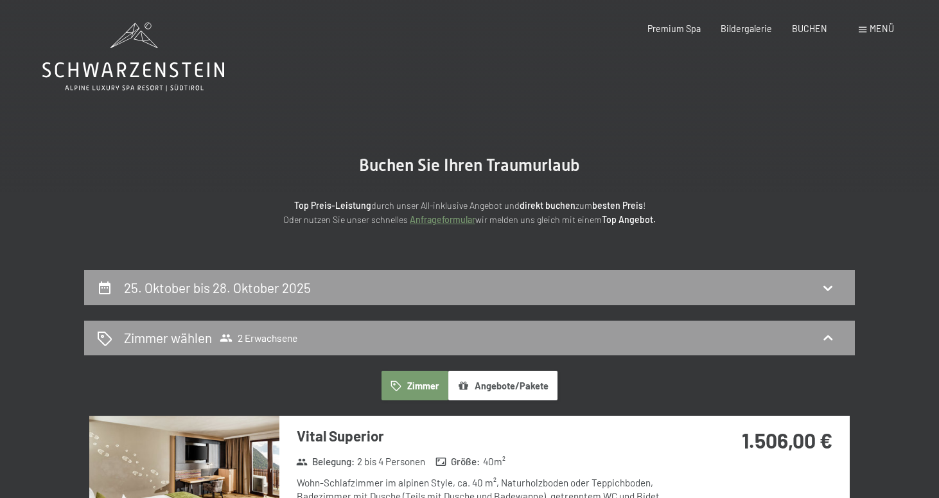
scroll to position [0, 0]
click at [125, 76] on icon at bounding box center [133, 69] width 182 height 15
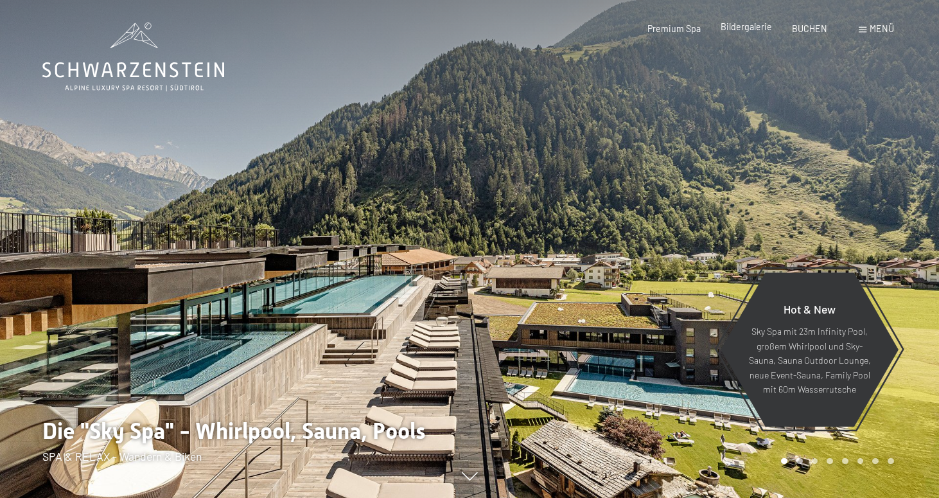
click at [753, 33] on div "Bildergalerie" at bounding box center [746, 27] width 51 height 13
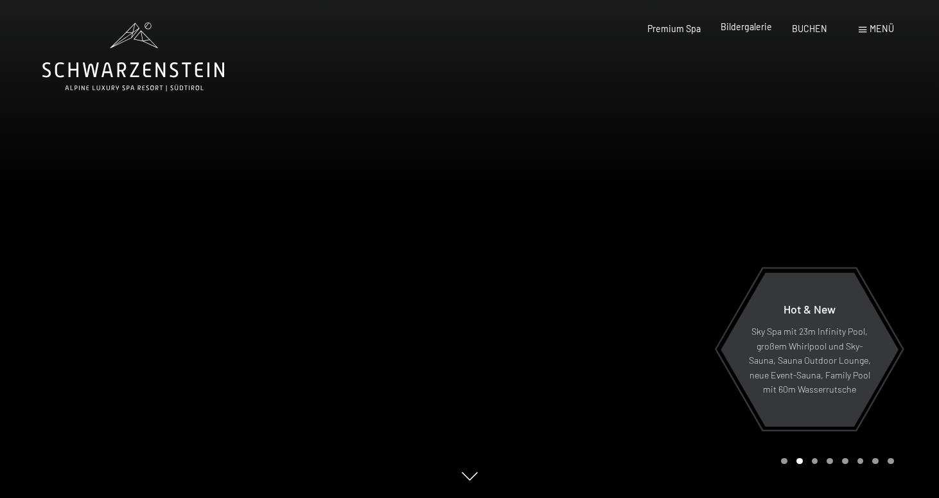
click at [748, 26] on span "Bildergalerie" at bounding box center [746, 26] width 51 height 11
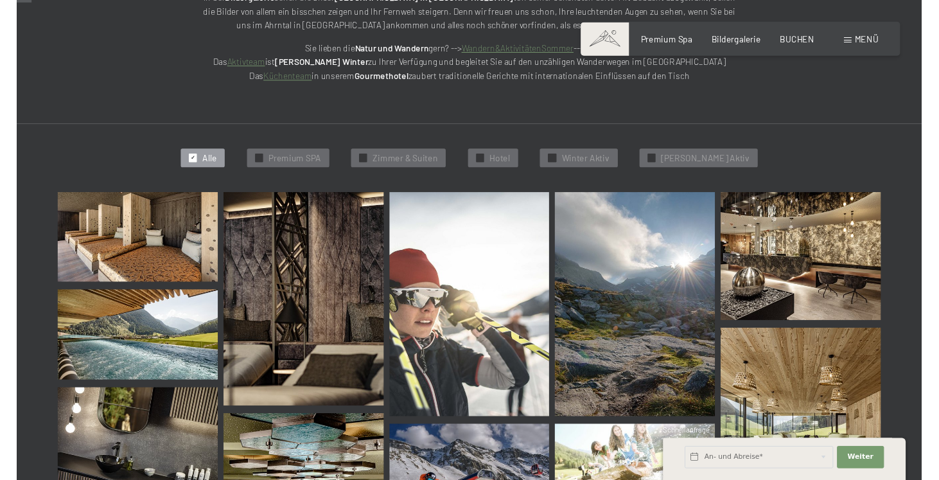
scroll to position [238, 0]
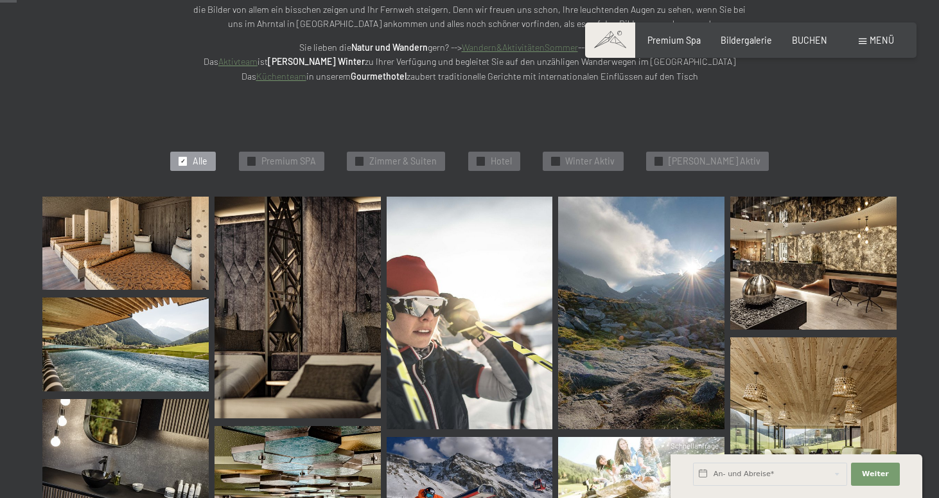
click at [144, 229] on img at bounding box center [125, 244] width 166 height 94
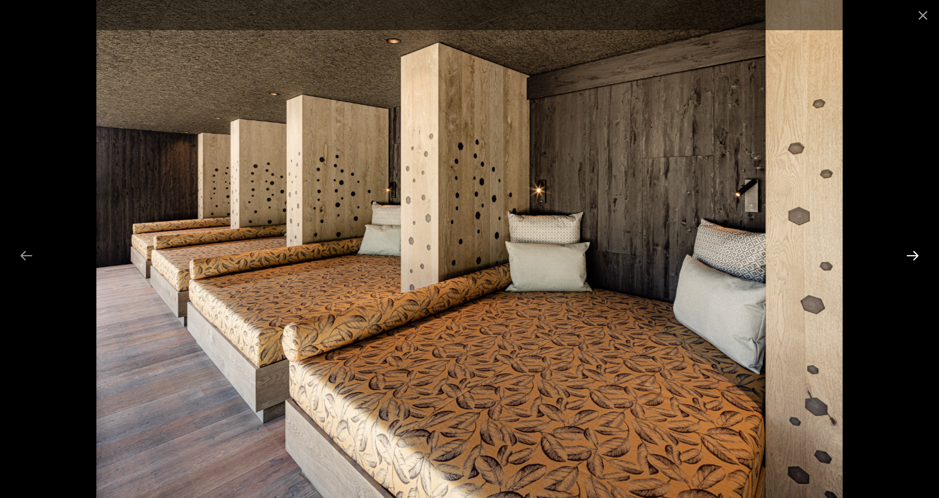
click at [914, 256] on button "Next slide" at bounding box center [912, 255] width 27 height 25
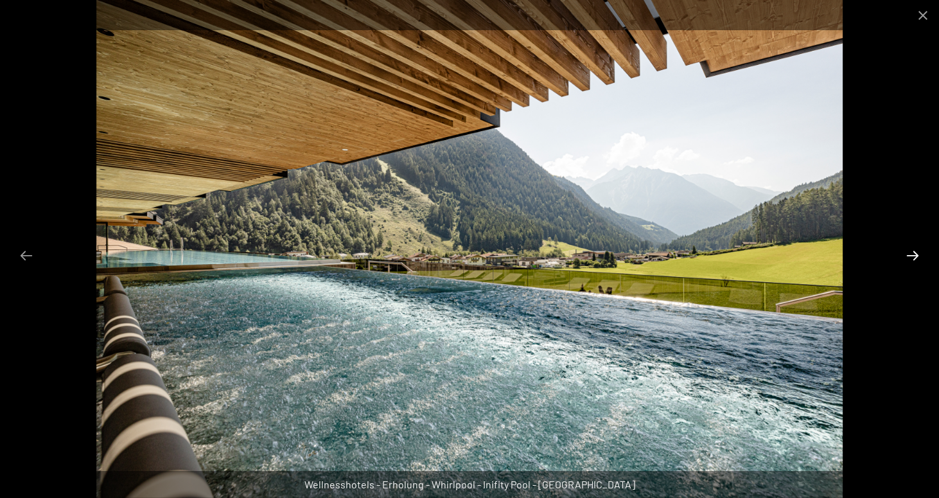
click at [914, 256] on button "Next slide" at bounding box center [912, 255] width 27 height 25
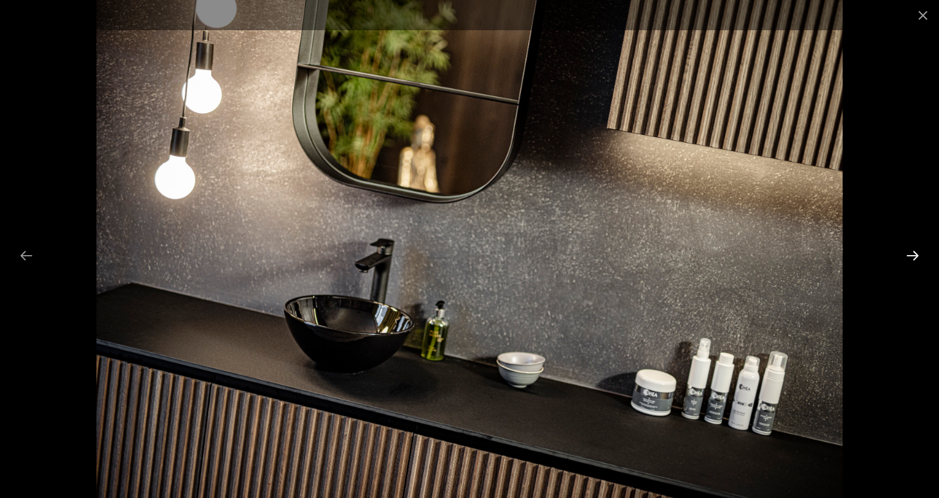
click at [914, 256] on button "Next slide" at bounding box center [912, 255] width 27 height 25
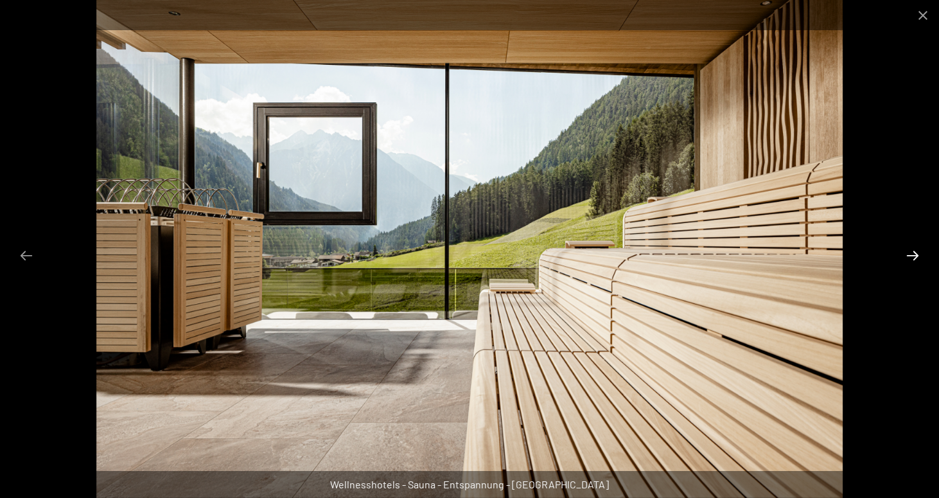
click at [914, 256] on button "Next slide" at bounding box center [912, 255] width 27 height 25
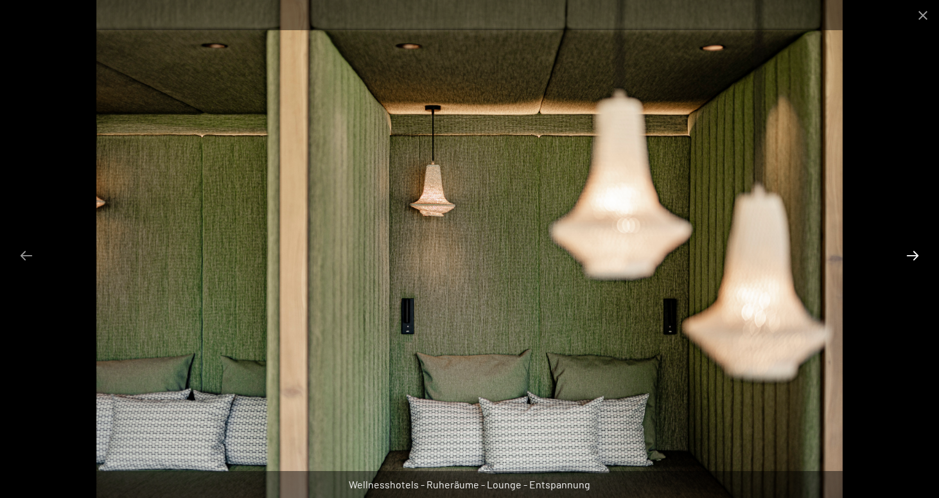
click at [914, 256] on button "Next slide" at bounding box center [912, 255] width 27 height 25
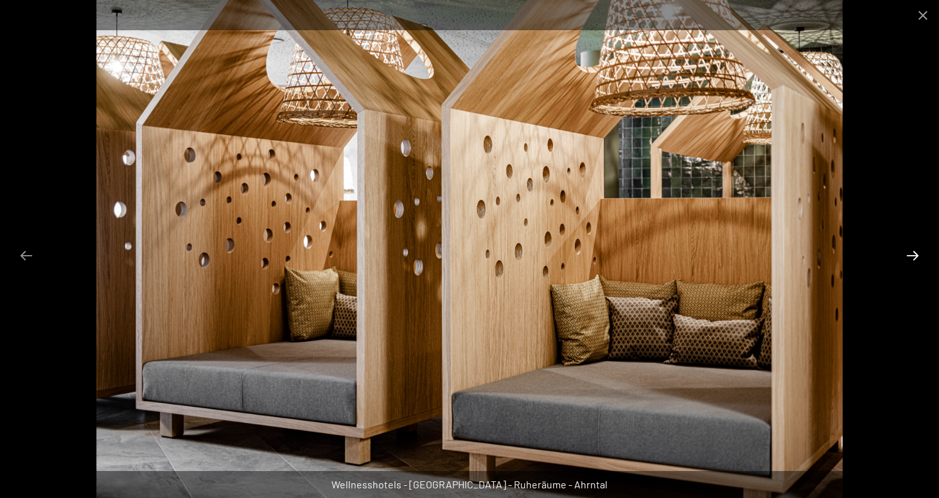
click at [914, 256] on button "Next slide" at bounding box center [912, 255] width 27 height 25
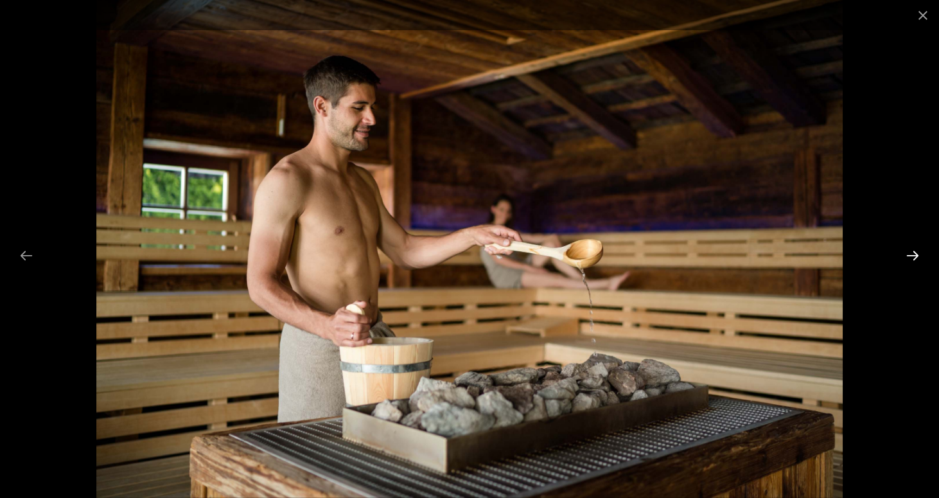
click at [914, 256] on button "Next slide" at bounding box center [912, 255] width 27 height 25
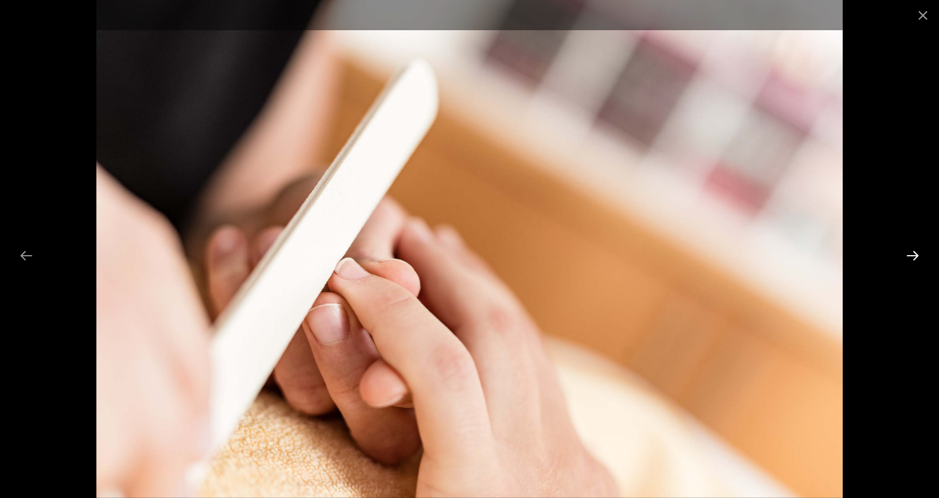
click at [914, 256] on button "Next slide" at bounding box center [912, 255] width 27 height 25
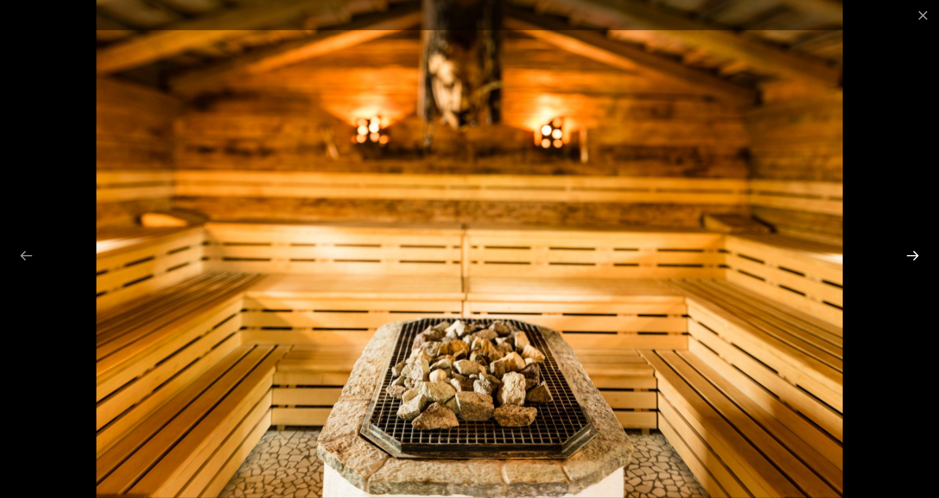
click at [914, 256] on button "Next slide" at bounding box center [912, 255] width 27 height 25
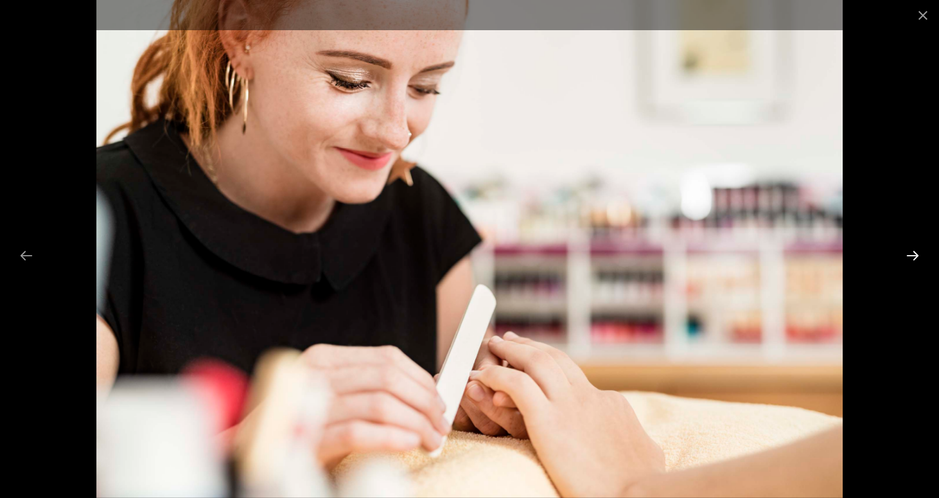
click at [914, 256] on button "Next slide" at bounding box center [912, 255] width 27 height 25
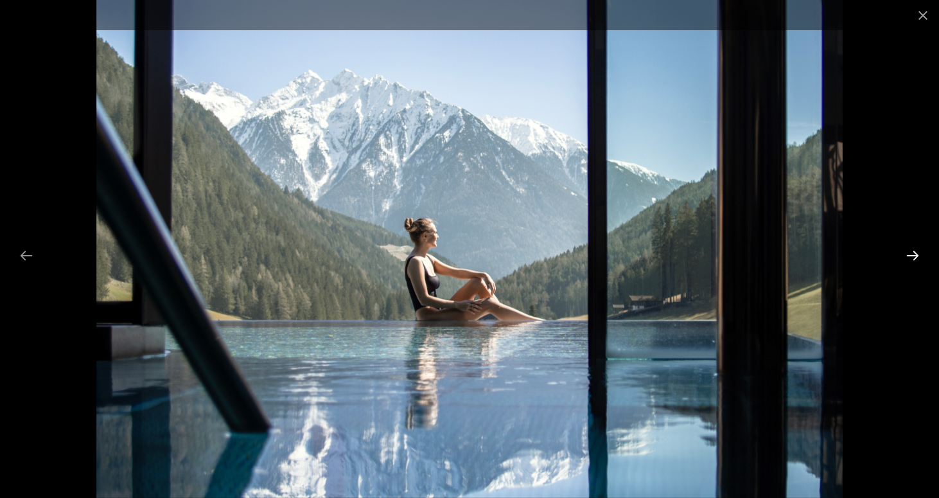
click at [914, 256] on button "Next slide" at bounding box center [912, 255] width 27 height 25
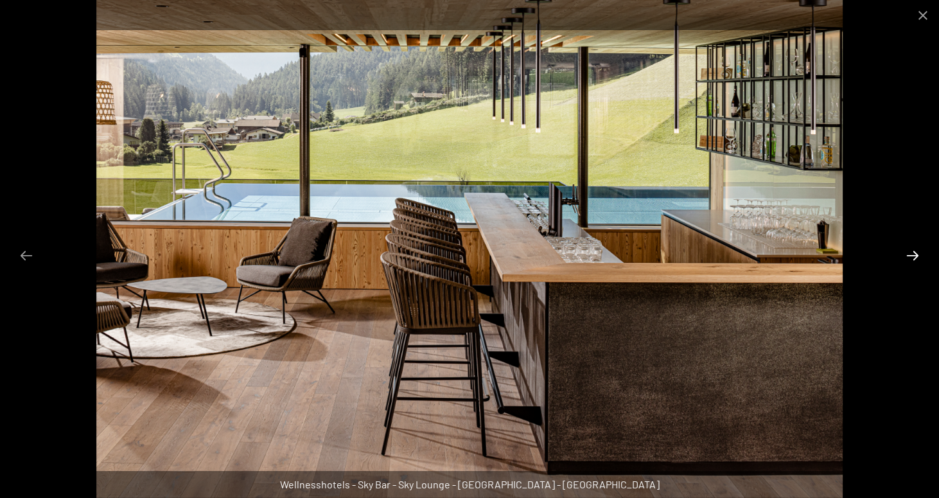
click at [916, 252] on button "Next slide" at bounding box center [912, 255] width 27 height 25
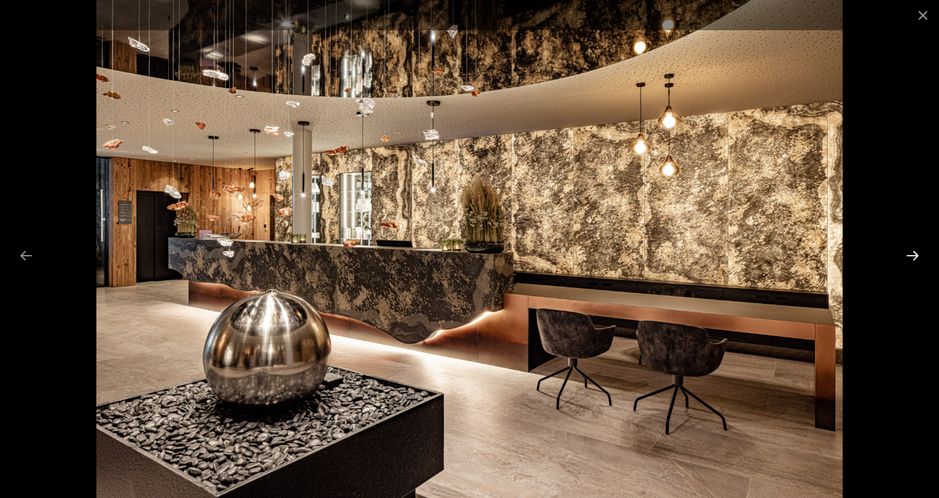
click at [916, 252] on button "Next slide" at bounding box center [912, 255] width 27 height 25
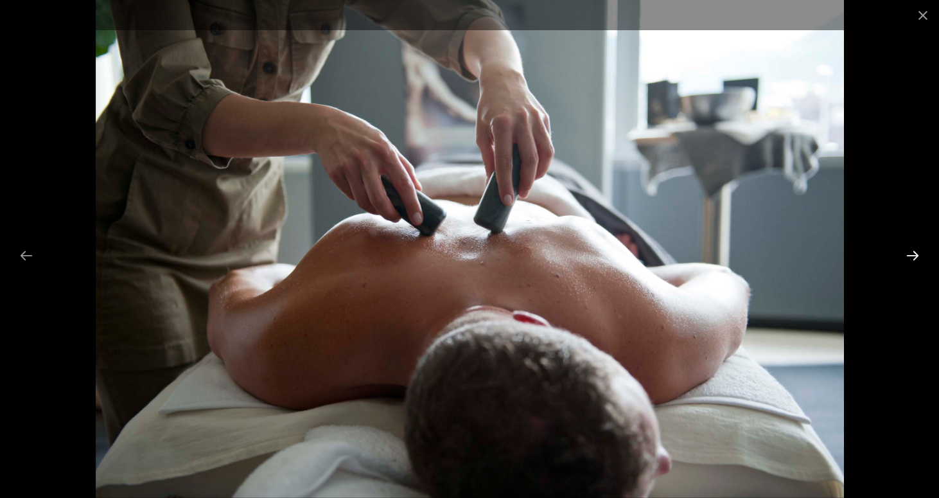
click at [916, 252] on button "Next slide" at bounding box center [912, 255] width 27 height 25
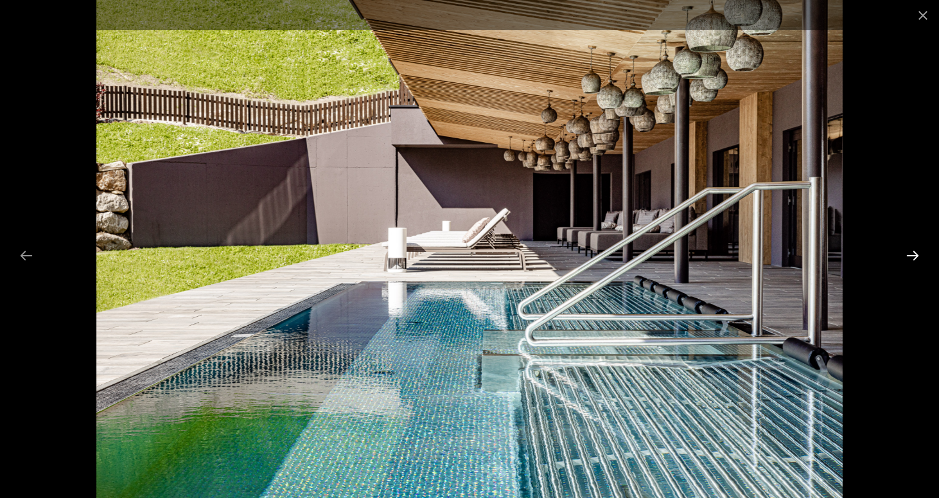
click at [916, 252] on button "Next slide" at bounding box center [912, 255] width 27 height 25
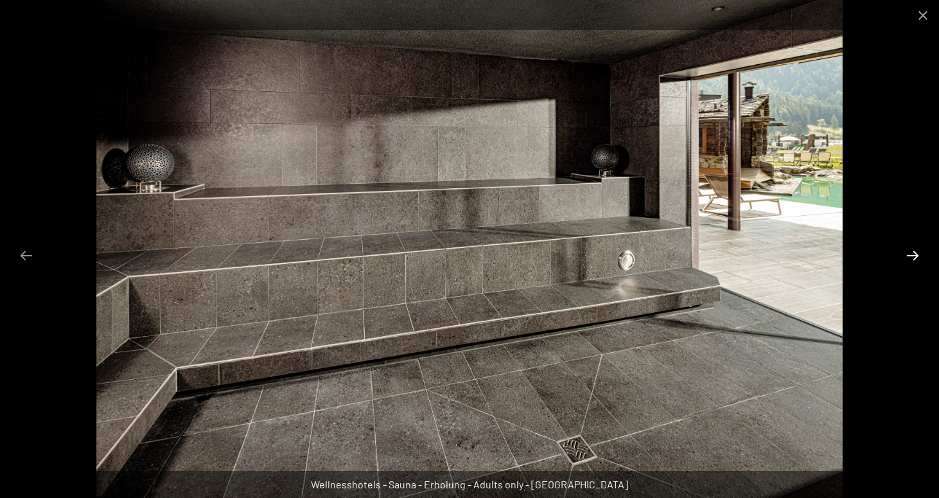
click at [916, 252] on button "Next slide" at bounding box center [912, 255] width 27 height 25
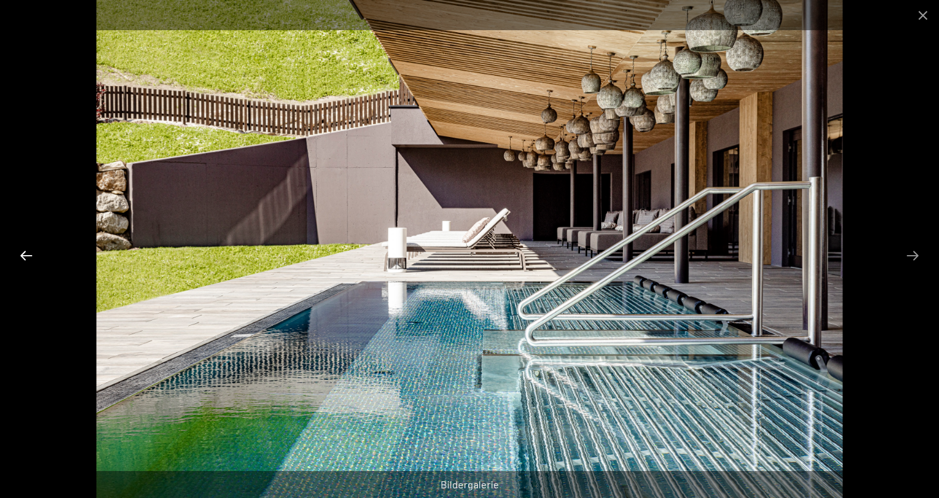
click at [26, 263] on button "Previous slide" at bounding box center [26, 255] width 27 height 25
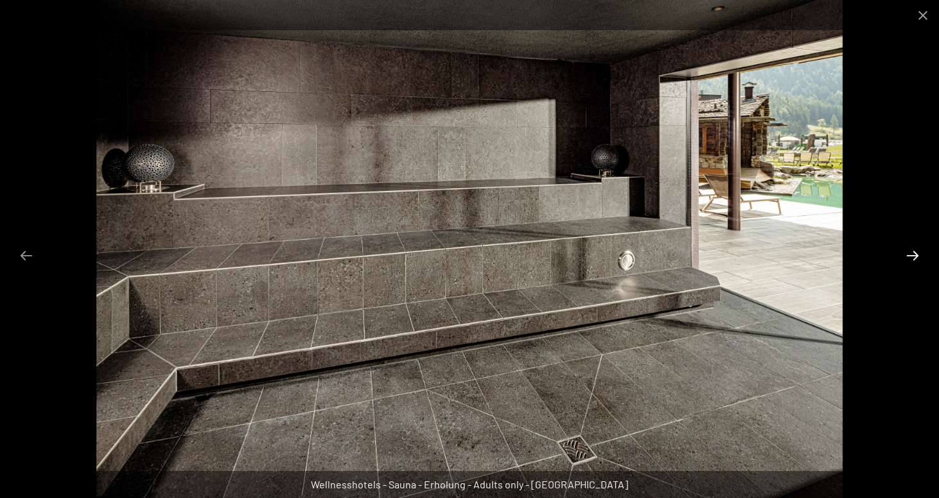
click at [910, 255] on button "Next slide" at bounding box center [912, 255] width 27 height 25
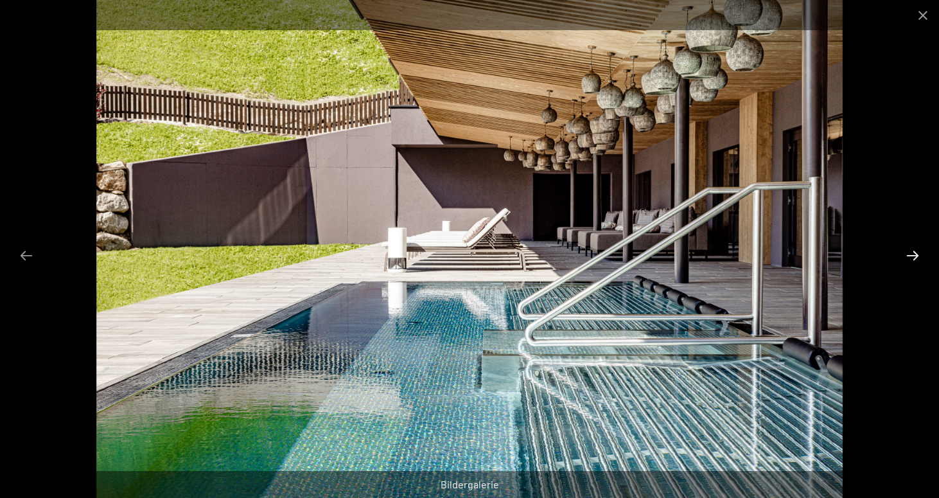
click at [910, 255] on button "Next slide" at bounding box center [912, 255] width 27 height 25
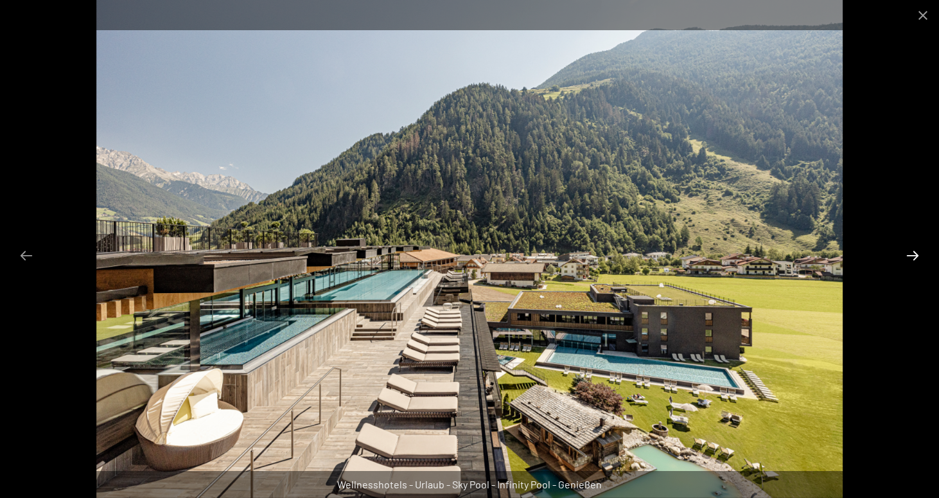
click at [910, 255] on button "Next slide" at bounding box center [912, 255] width 27 height 25
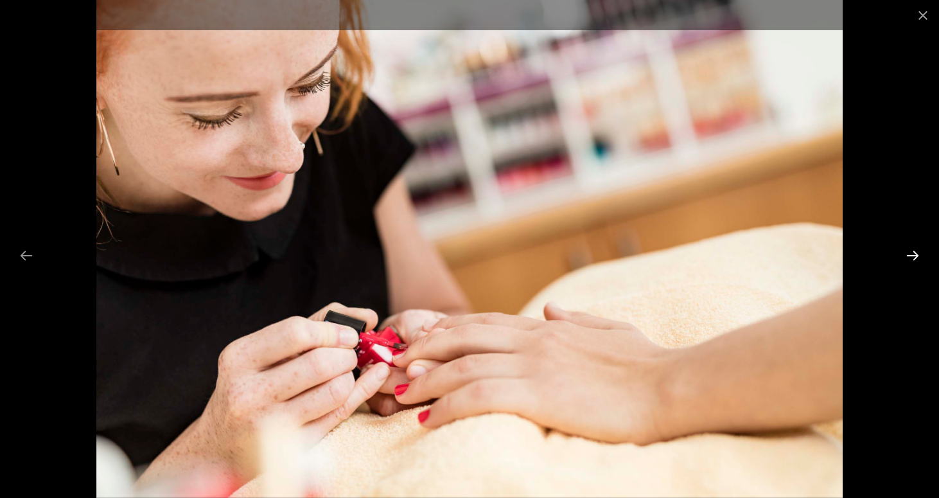
click at [910, 255] on button "Next slide" at bounding box center [912, 255] width 27 height 25
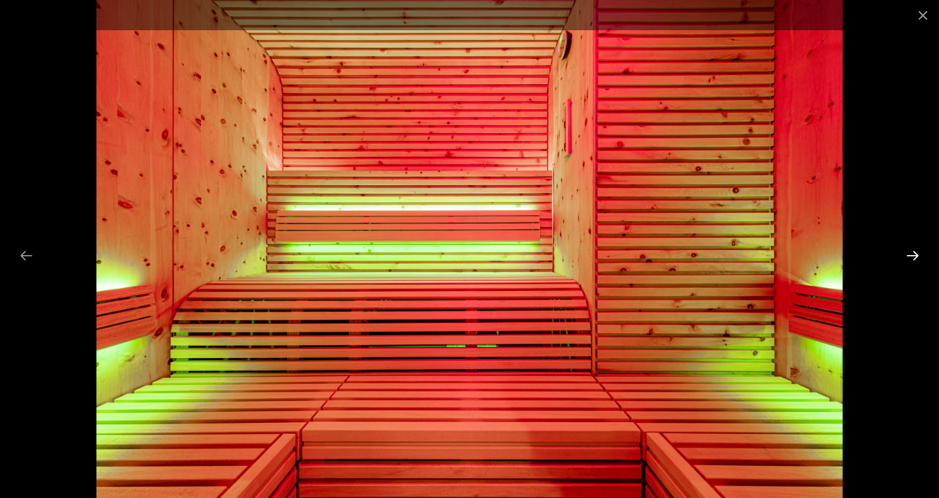
click at [910, 255] on button "Next slide" at bounding box center [912, 255] width 27 height 25
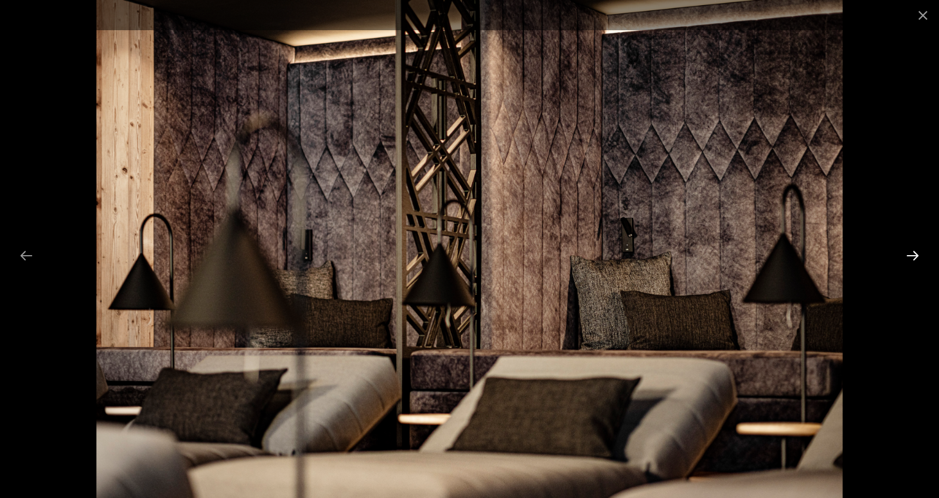
click at [910, 255] on button "Next slide" at bounding box center [912, 255] width 27 height 25
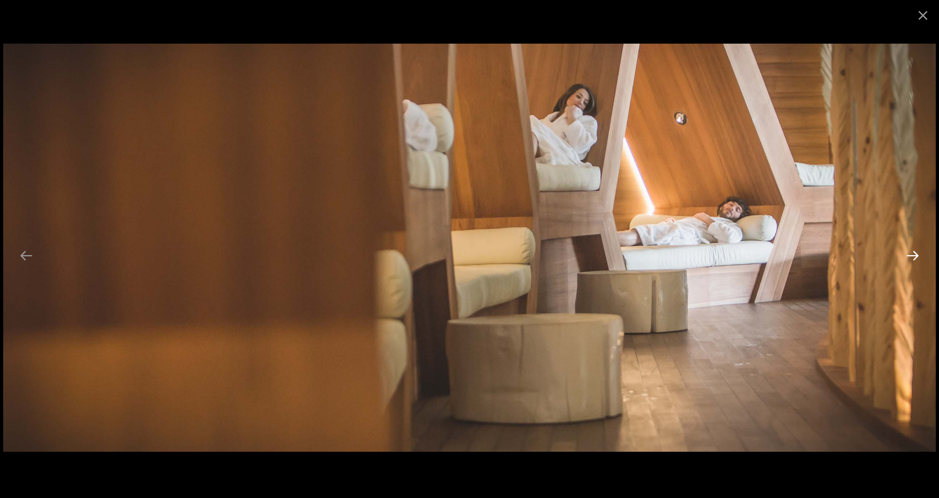
click at [910, 255] on button "Next slide" at bounding box center [912, 255] width 27 height 25
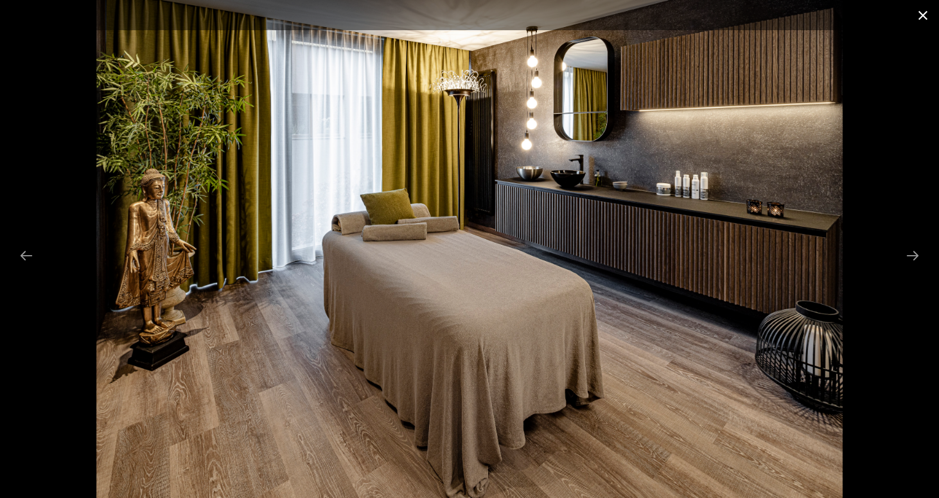
click at [922, 24] on button "Close gallery" at bounding box center [923, 15] width 32 height 30
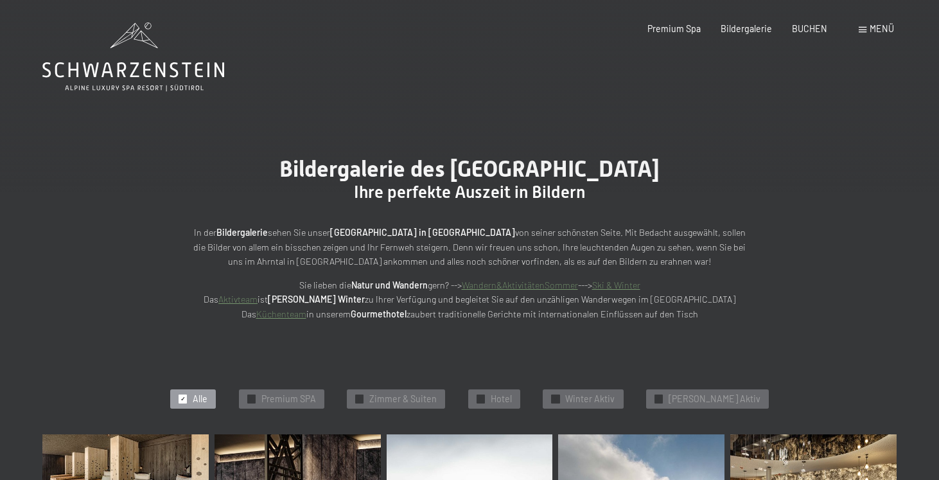
scroll to position [0, 0]
click at [819, 34] on div "Premium Spa Bildergalerie BUCHEN" at bounding box center [727, 28] width 240 height 13
click at [806, 24] on span "BUCHEN" at bounding box center [809, 26] width 35 height 11
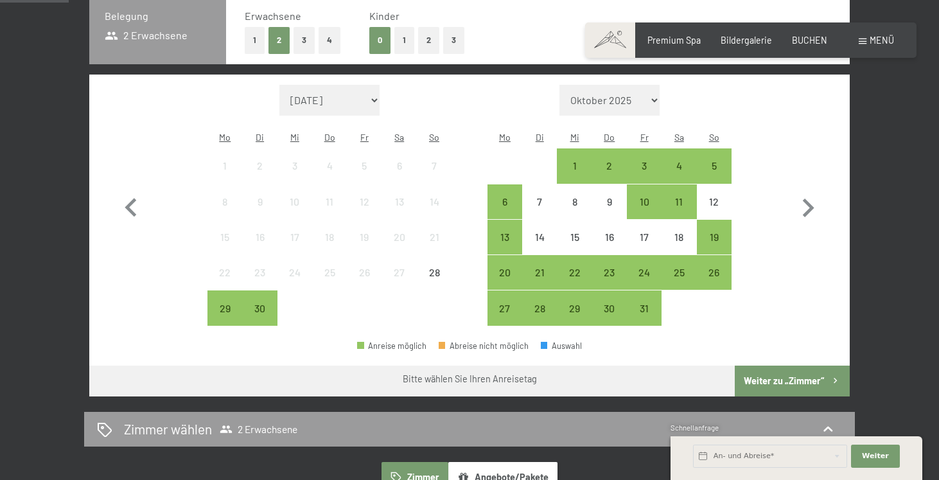
scroll to position [312, 0]
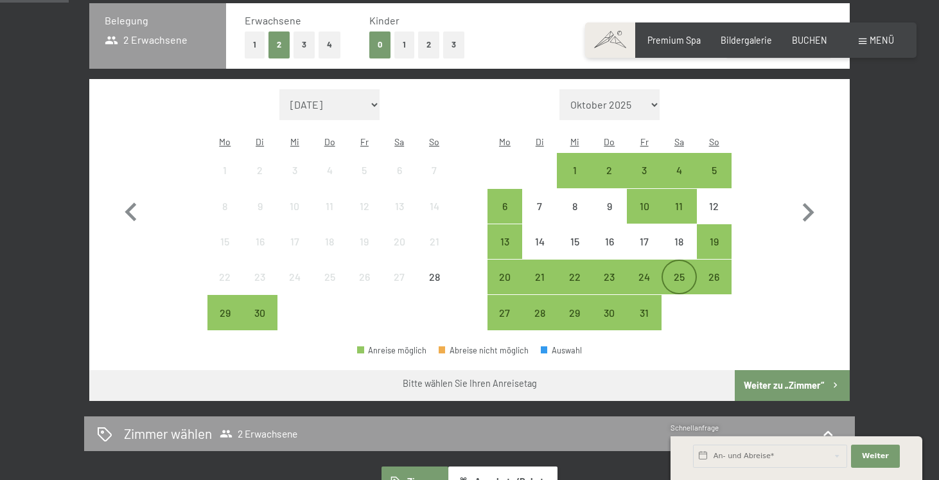
click at [686, 272] on div "25" at bounding box center [679, 288] width 32 height 32
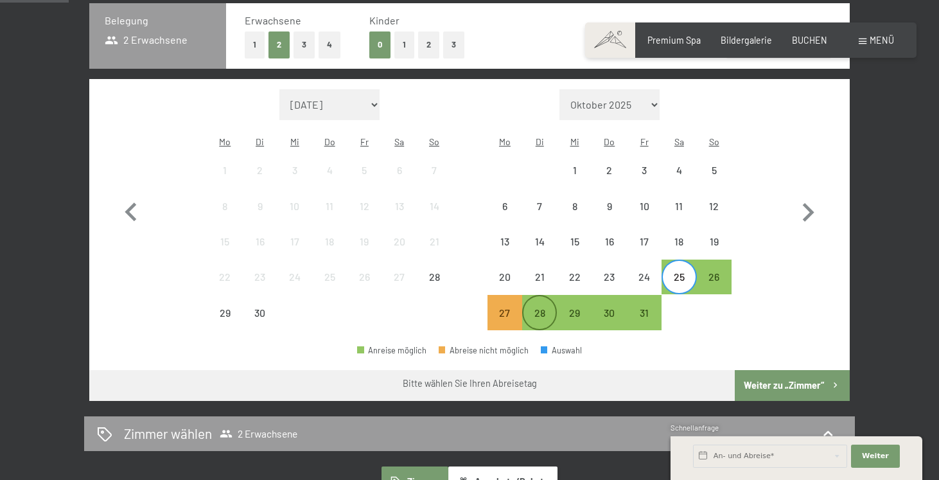
click at [548, 296] on div "28" at bounding box center [539, 312] width 32 height 32
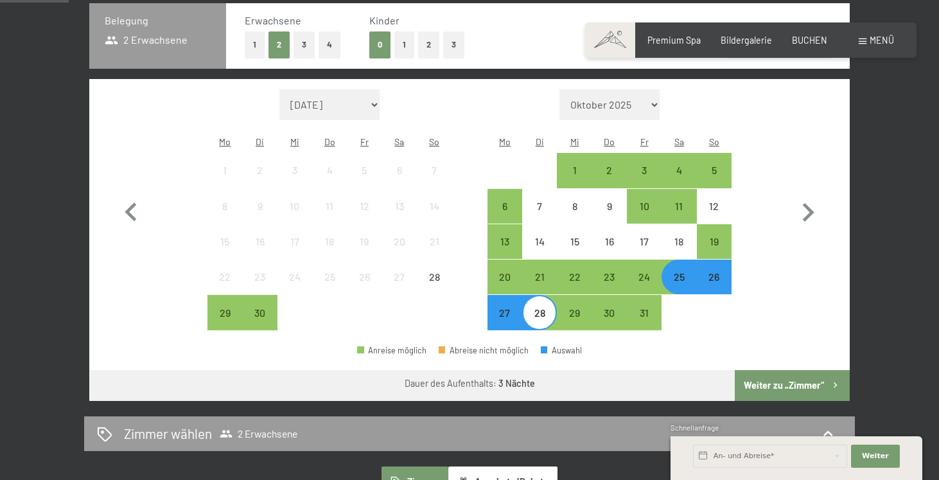
click at [791, 370] on button "Weiter zu „Zimmer“" at bounding box center [792, 385] width 115 height 31
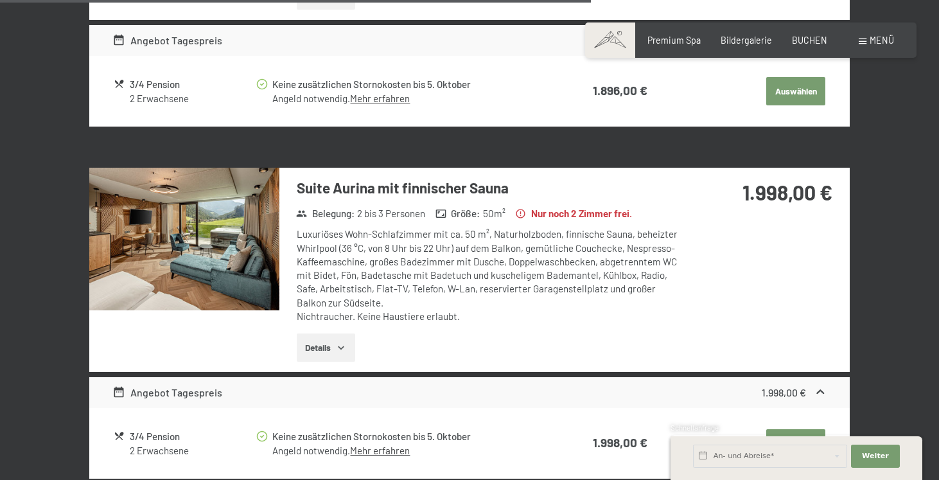
scroll to position [1684, 0]
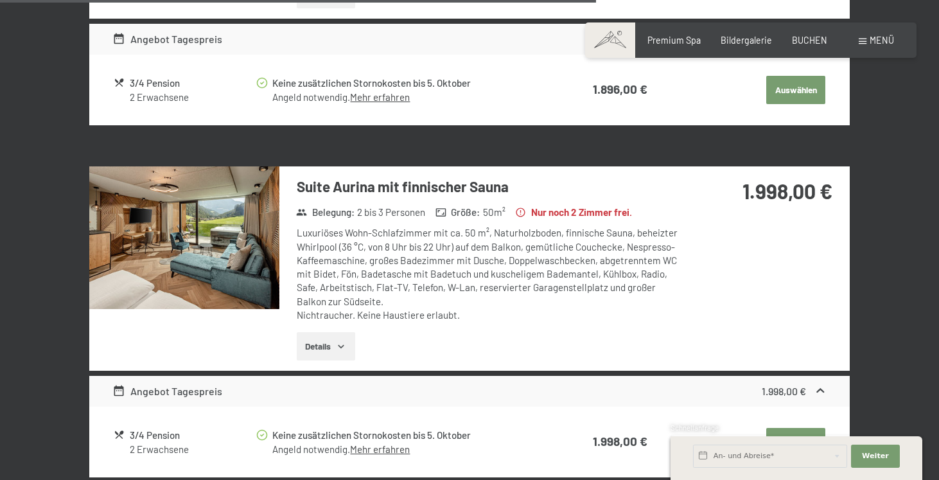
click at [208, 220] on img at bounding box center [184, 237] width 190 height 143
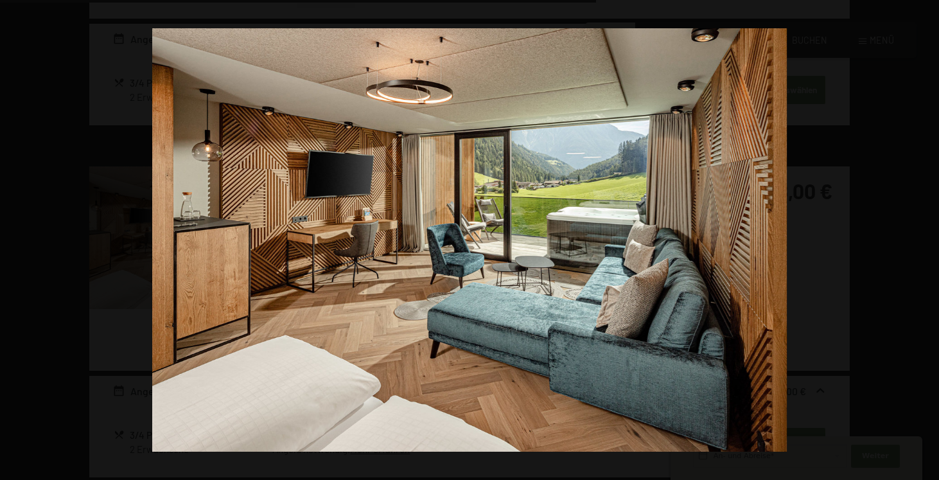
click at [929, 234] on button "button" at bounding box center [916, 240] width 45 height 64
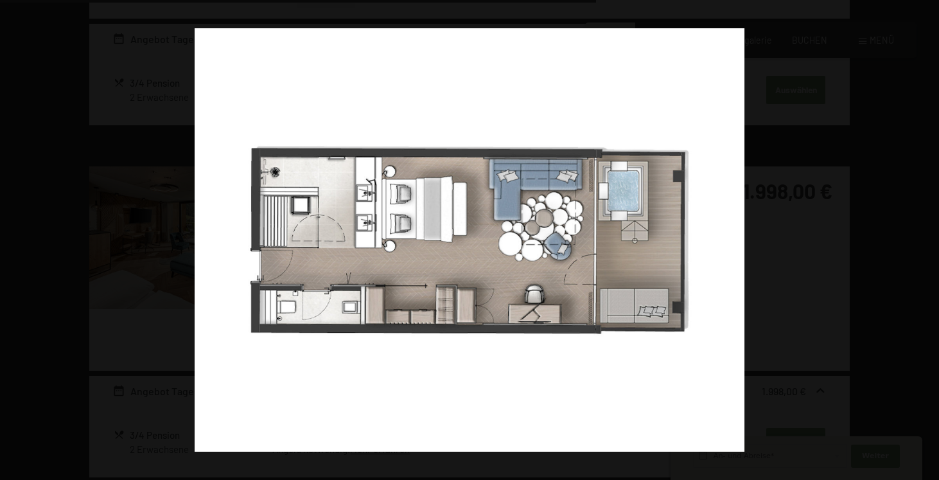
click at [929, 234] on button "button" at bounding box center [916, 240] width 45 height 64
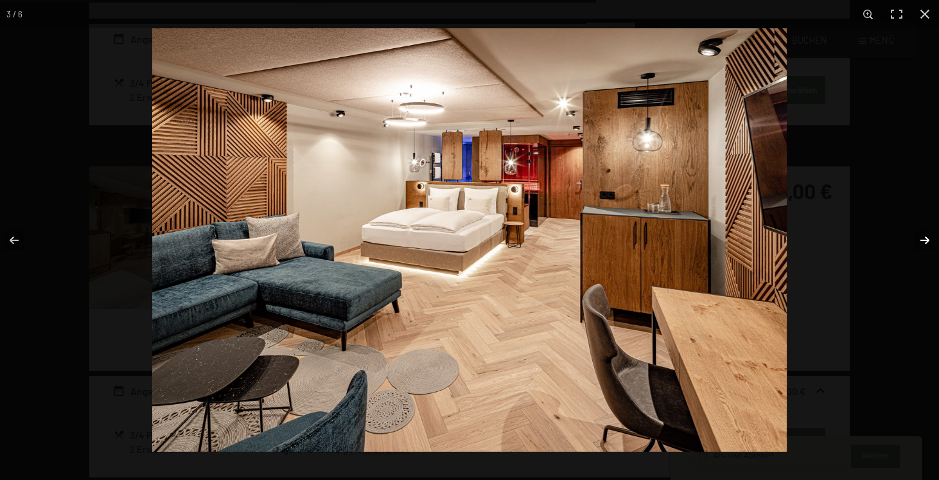
click at [925, 250] on button "button" at bounding box center [916, 240] width 45 height 64
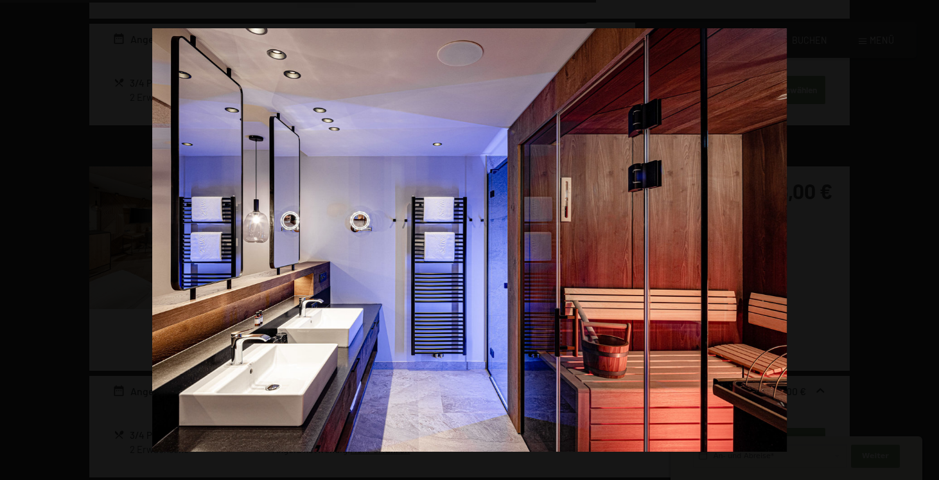
click at [925, 250] on button "button" at bounding box center [916, 240] width 45 height 64
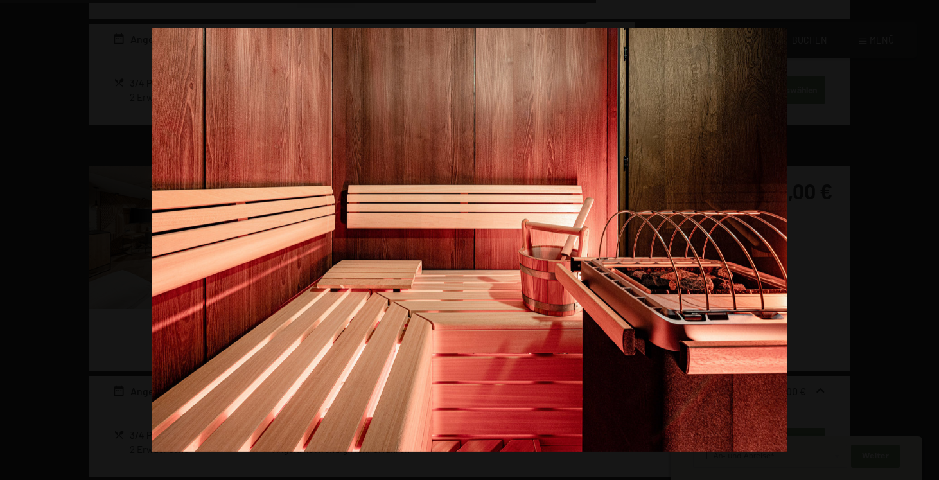
click at [925, 250] on button "button" at bounding box center [916, 240] width 45 height 64
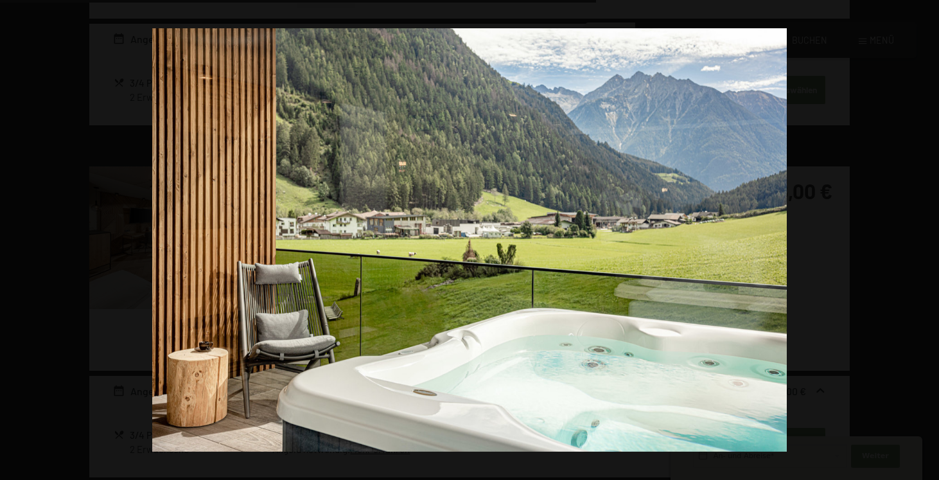
click at [925, 250] on button "button" at bounding box center [916, 240] width 45 height 64
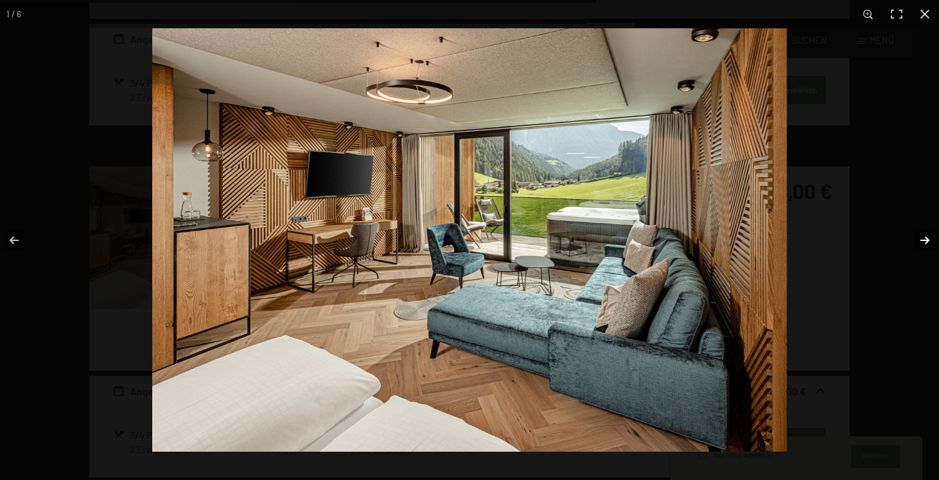
click at [919, 243] on button "button" at bounding box center [916, 240] width 45 height 64
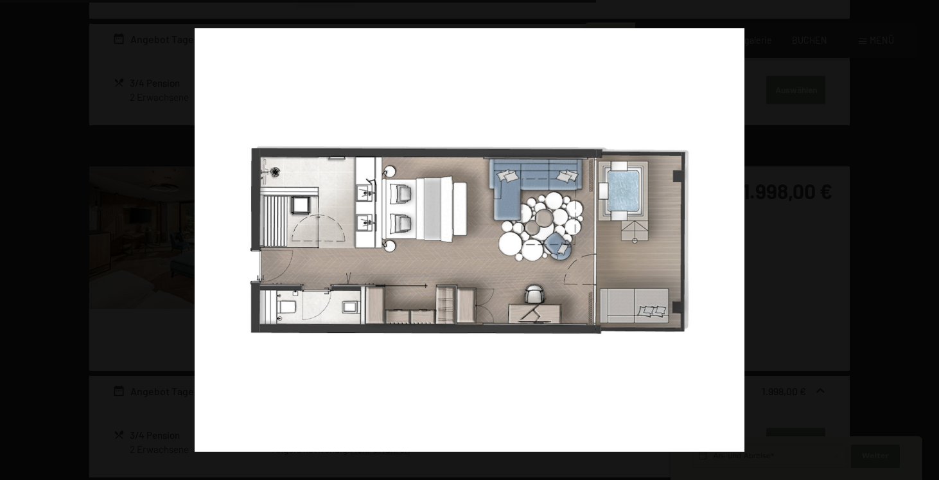
click at [919, 243] on button "button" at bounding box center [916, 240] width 45 height 64
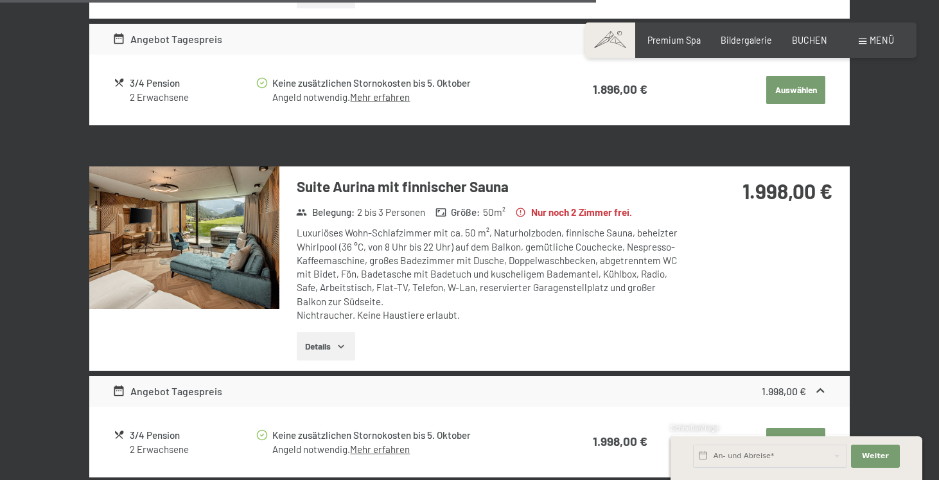
click at [0, 0] on button "button" at bounding box center [0, 0] width 0 height 0
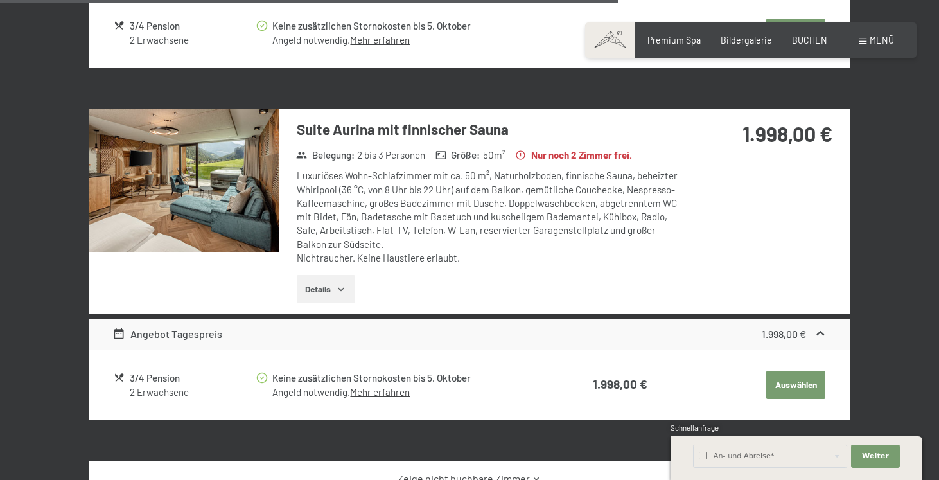
scroll to position [1747, 0]
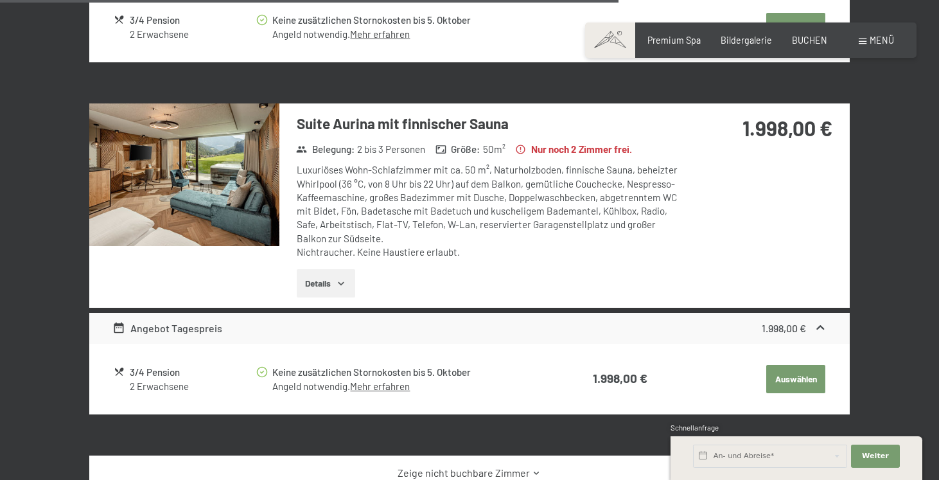
click at [248, 181] on img at bounding box center [184, 174] width 190 height 143
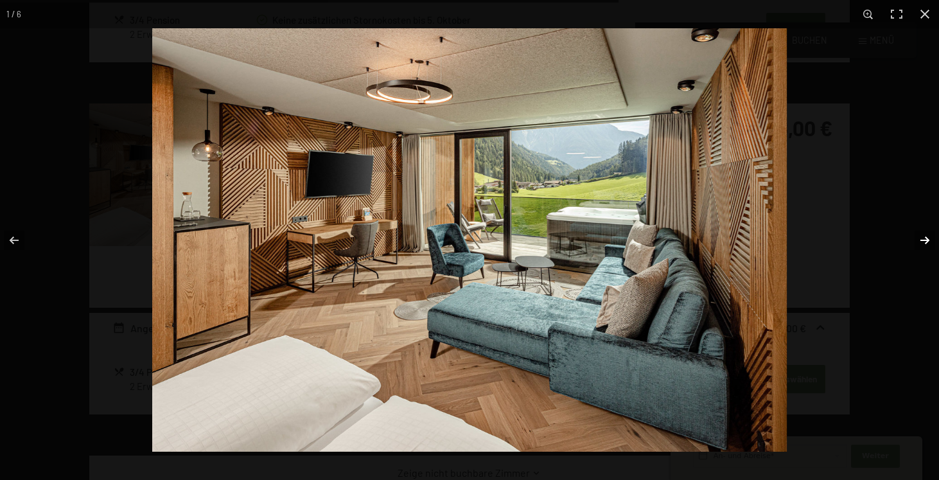
click at [918, 243] on button "button" at bounding box center [916, 240] width 45 height 64
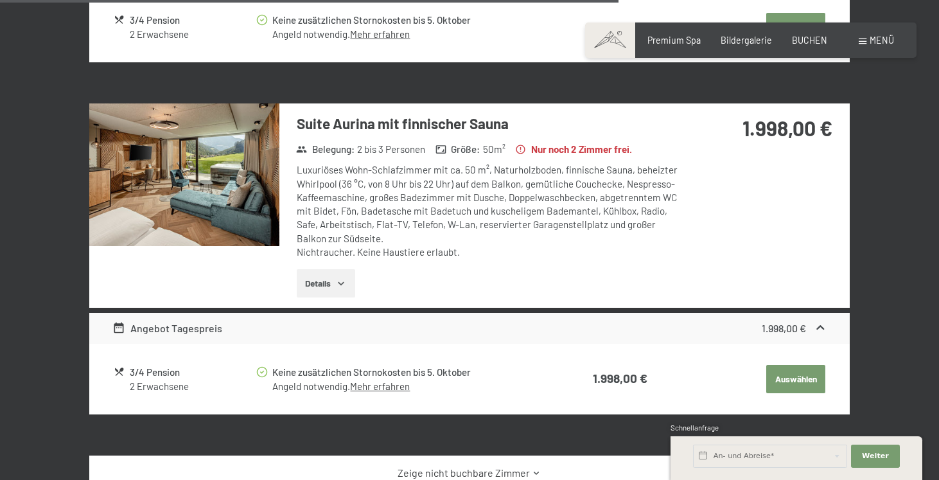
click at [0, 0] on button "button" at bounding box center [0, 0] width 0 height 0
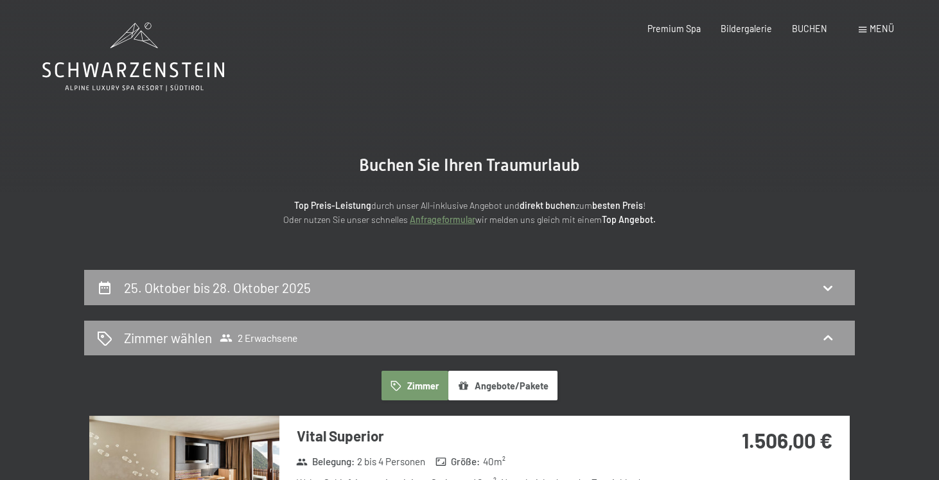
scroll to position [0, 0]
click at [94, 66] on icon at bounding box center [133, 56] width 182 height 69
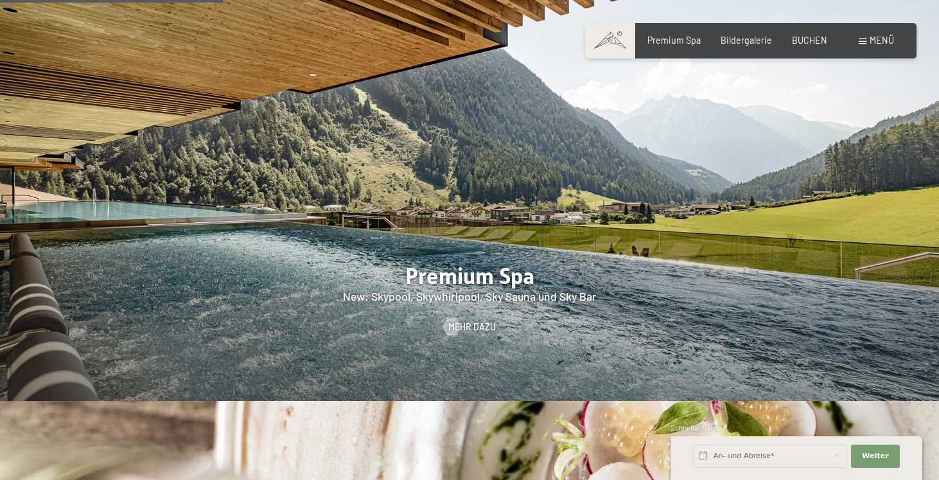
scroll to position [1494, 0]
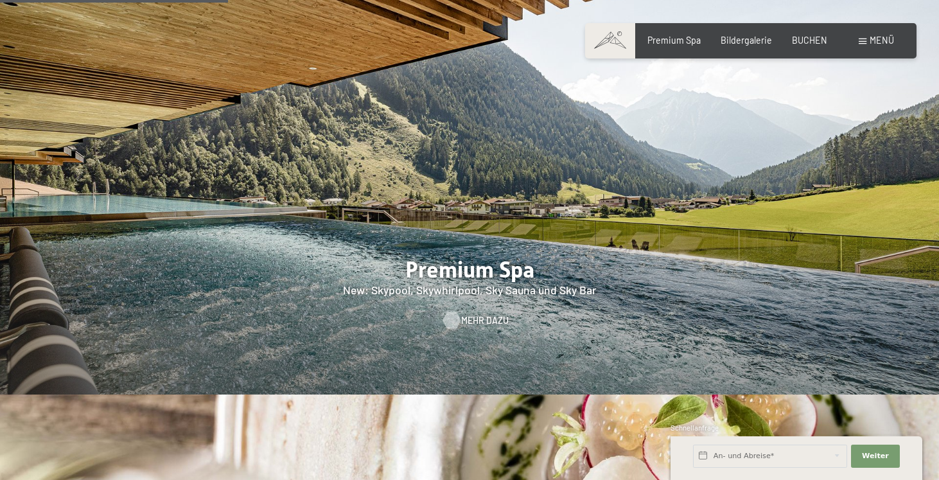
click at [465, 314] on span "Mehr dazu" at bounding box center [485, 320] width 48 height 13
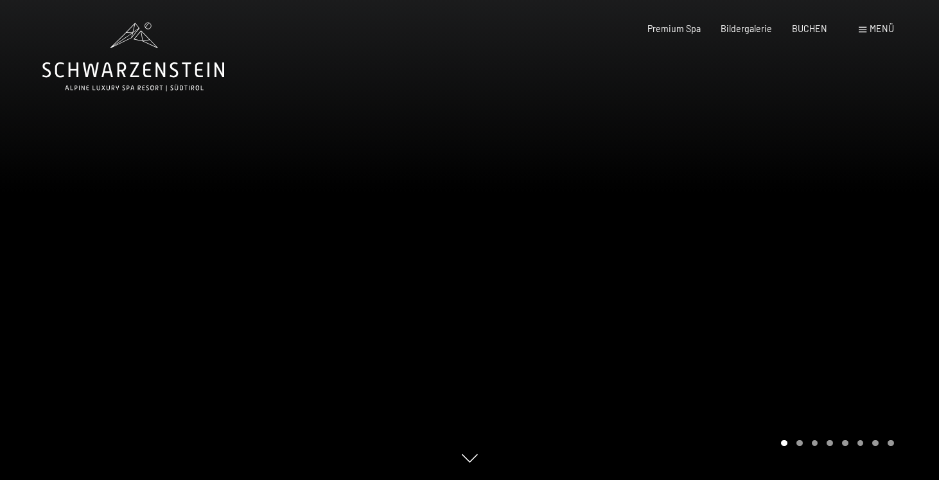
click at [903, 237] on div at bounding box center [703, 240] width 469 height 480
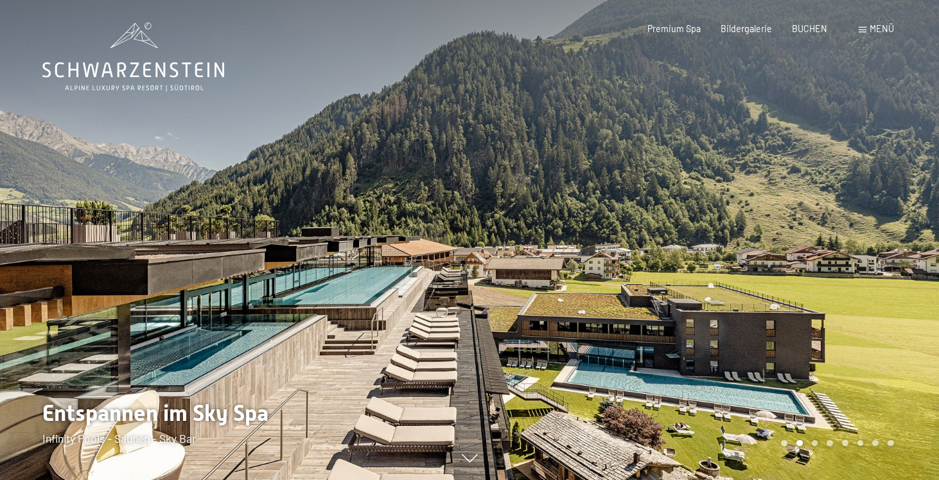
click at [890, 229] on div at bounding box center [703, 240] width 469 height 480
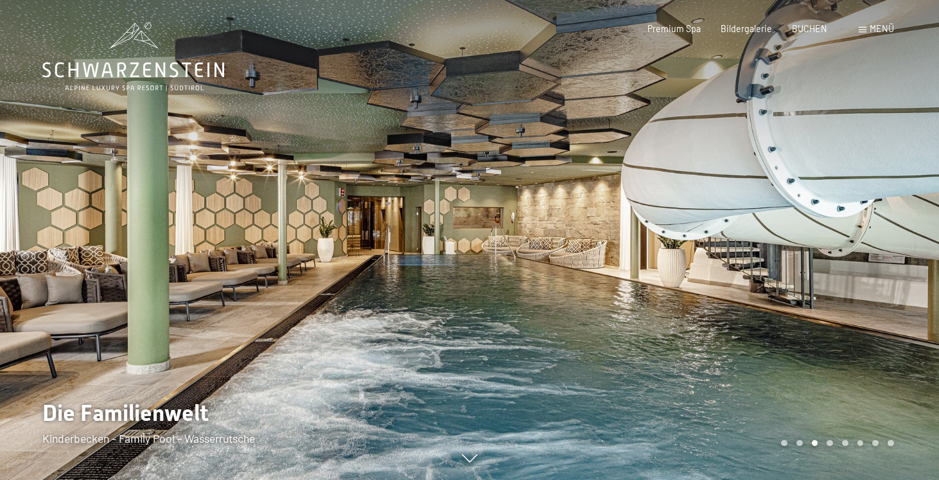
click at [890, 229] on div at bounding box center [703, 240] width 469 height 480
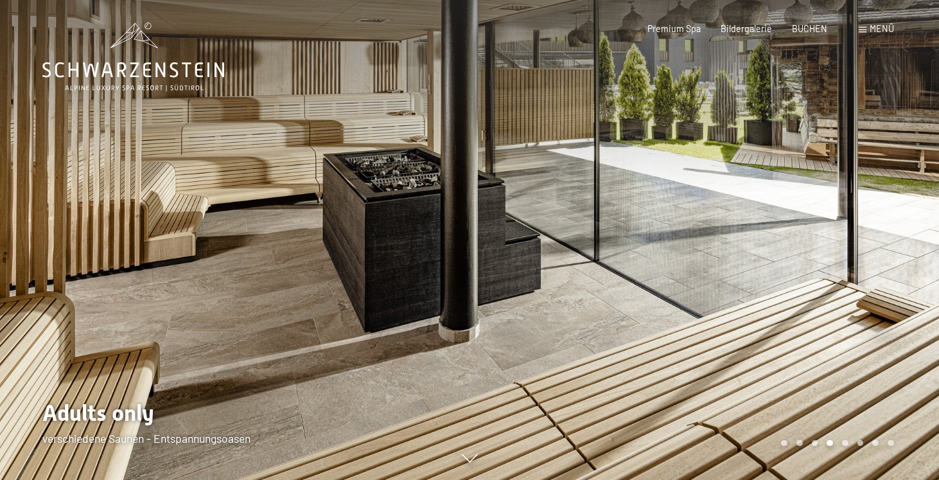
click at [890, 229] on div at bounding box center [703, 240] width 469 height 480
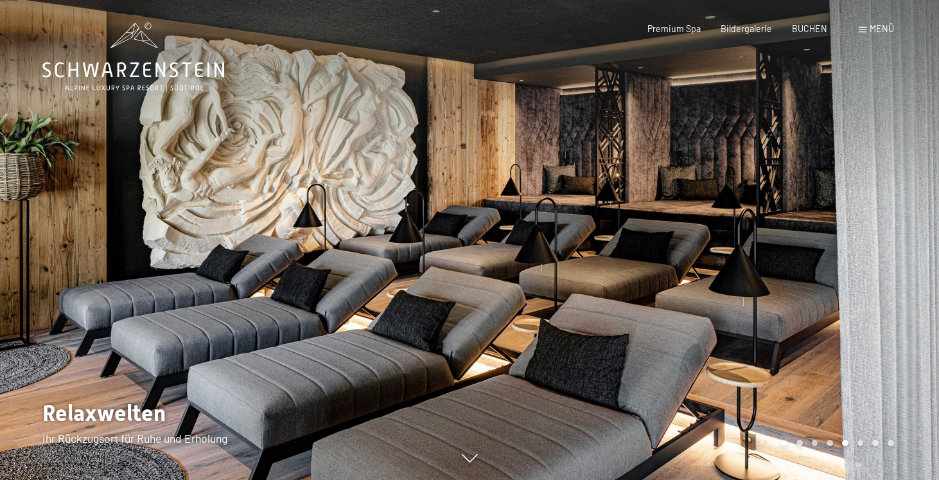
click at [889, 229] on div at bounding box center [703, 240] width 469 height 480
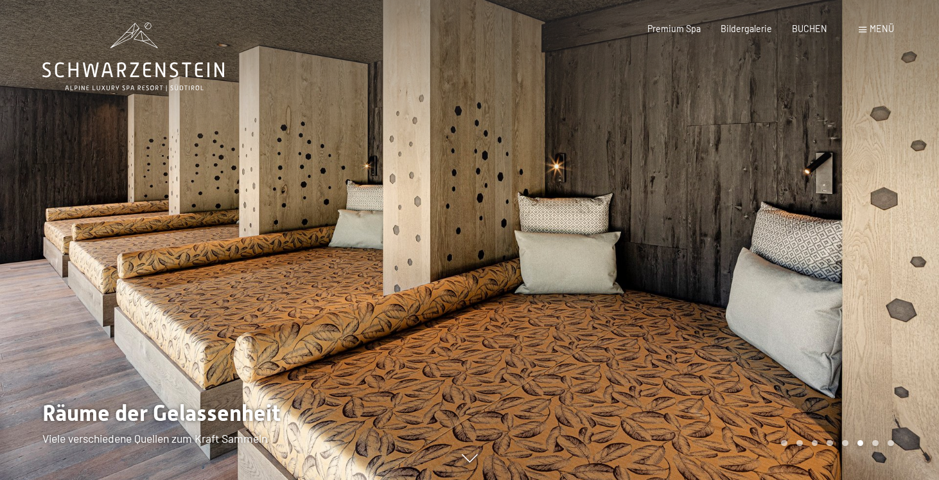
click at [889, 229] on div at bounding box center [703, 240] width 469 height 480
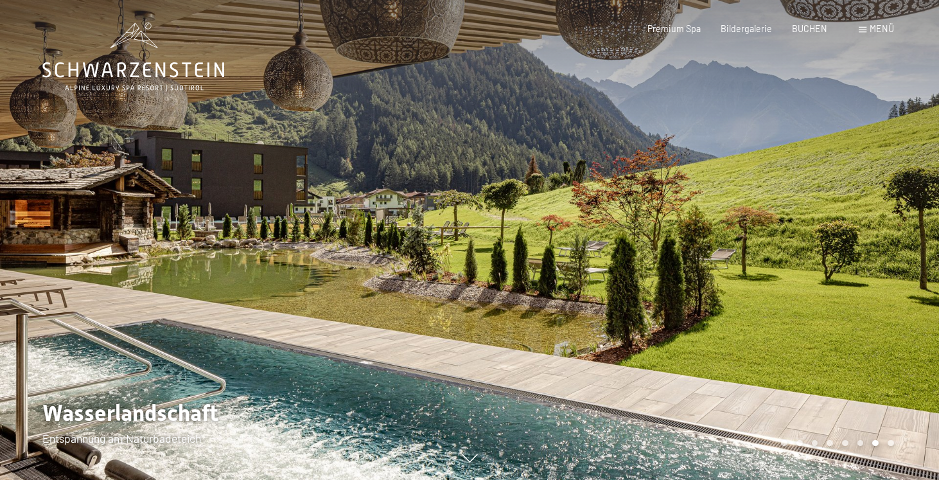
click at [889, 229] on div at bounding box center [703, 240] width 469 height 480
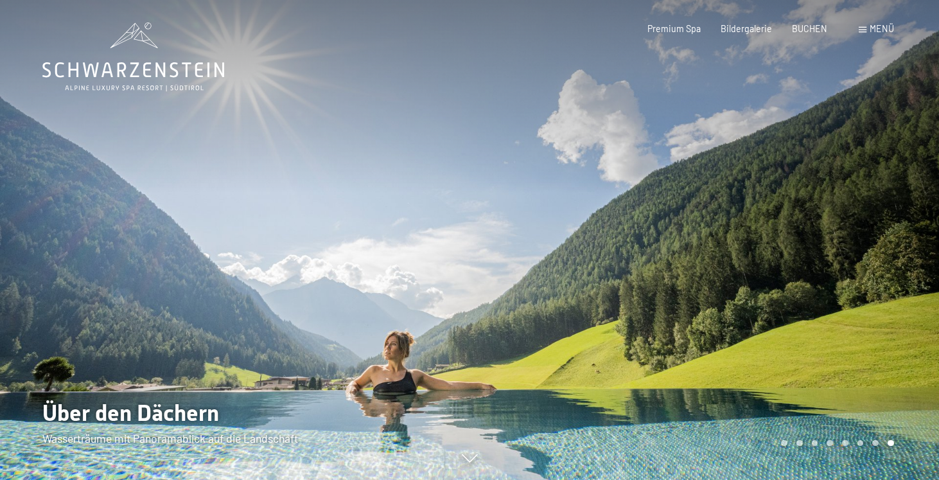
click at [889, 229] on div at bounding box center [703, 240] width 469 height 480
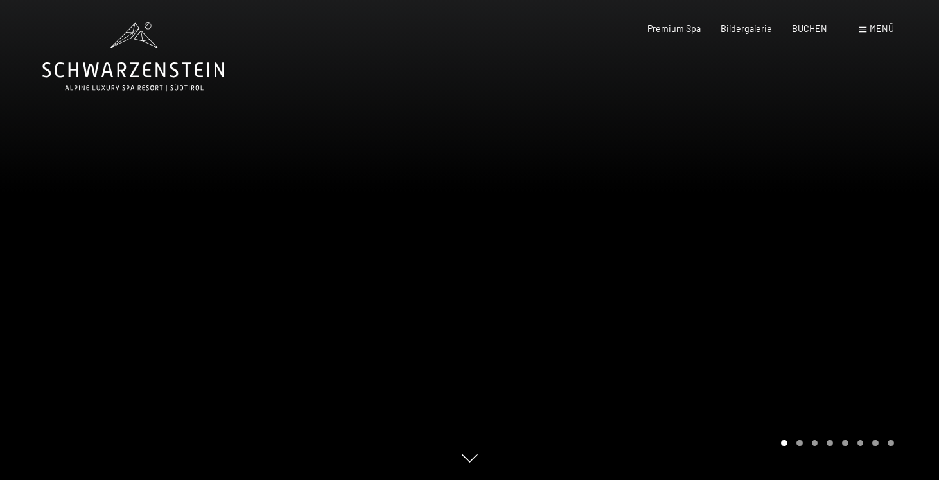
click at [129, 40] on icon at bounding box center [133, 56] width 182 height 69
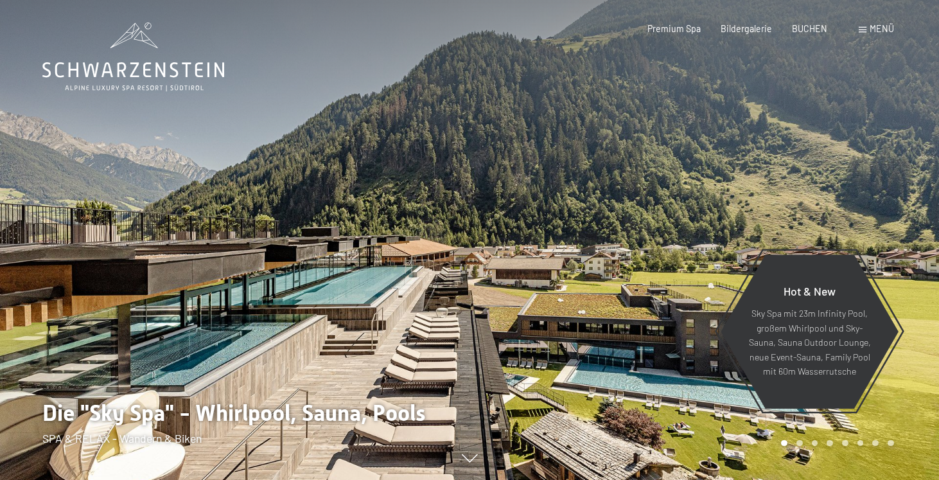
click at [884, 23] on span "Menü" at bounding box center [882, 28] width 24 height 11
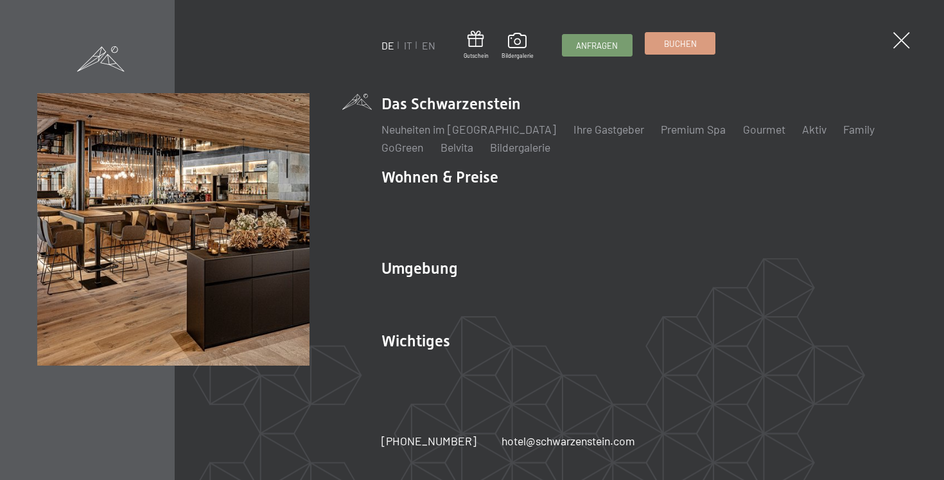
click at [667, 48] on span "Buchen" at bounding box center [680, 44] width 33 height 12
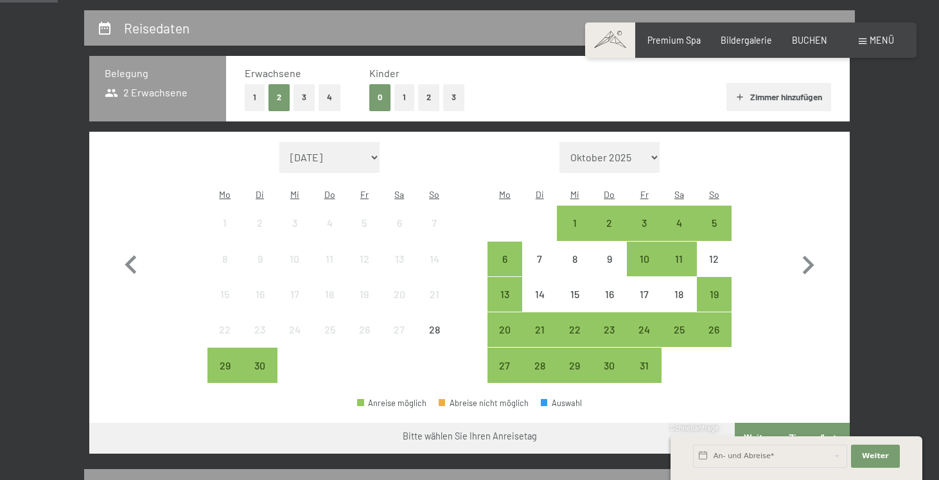
scroll to position [262, 0]
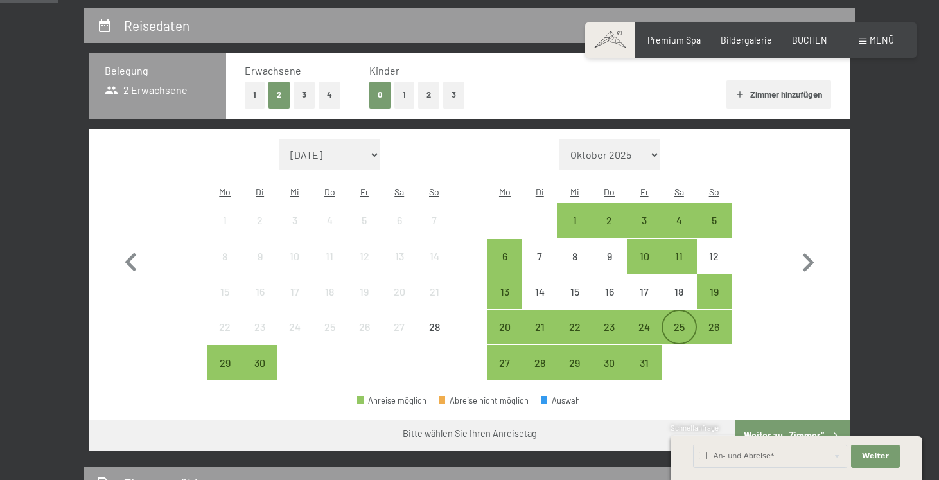
click at [677, 322] on div "25" at bounding box center [679, 338] width 32 height 32
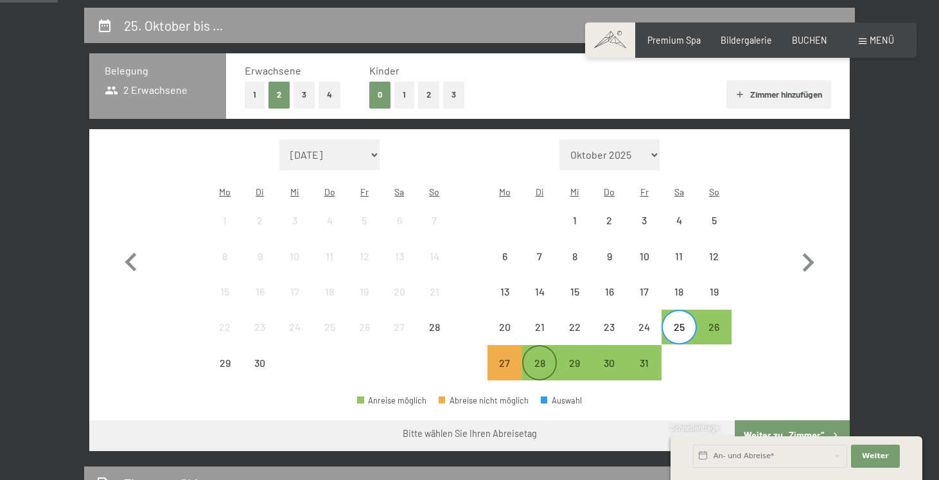
click at [543, 358] on div "28" at bounding box center [539, 374] width 32 height 32
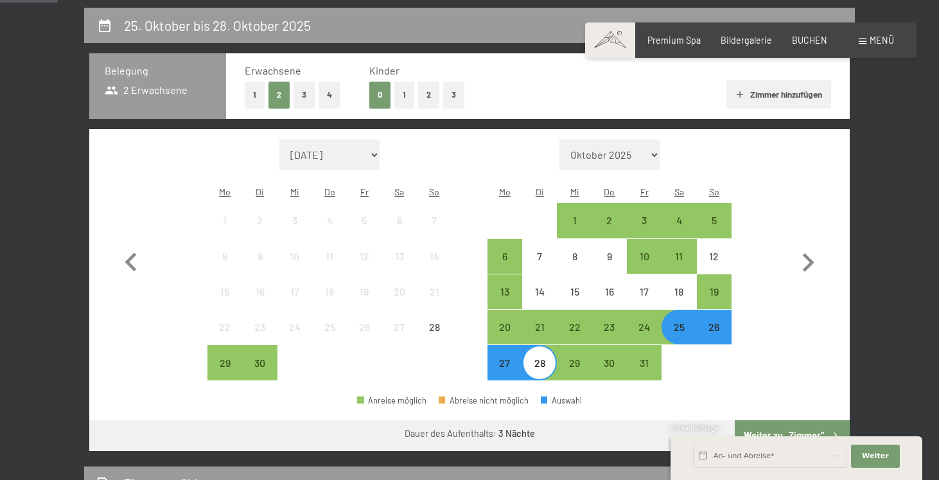
click at [798, 420] on button "Weiter zu „Zimmer“" at bounding box center [792, 435] width 115 height 31
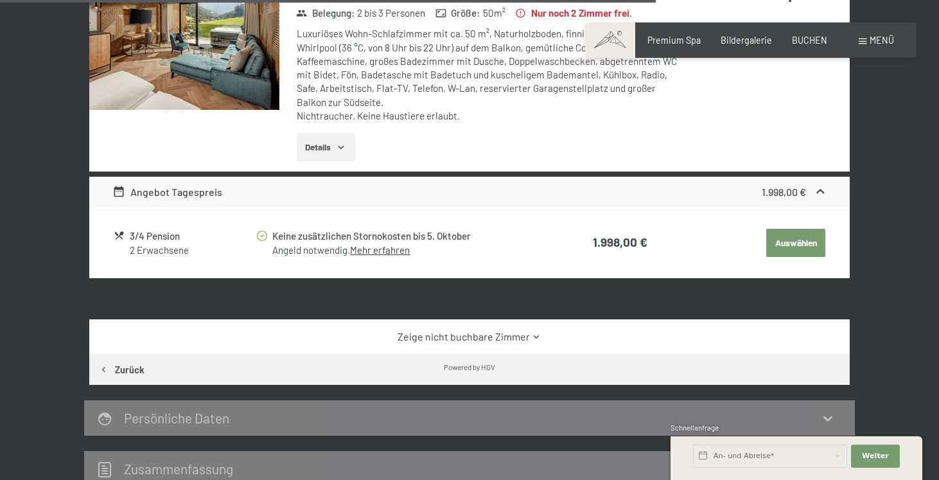
scroll to position [1836, 0]
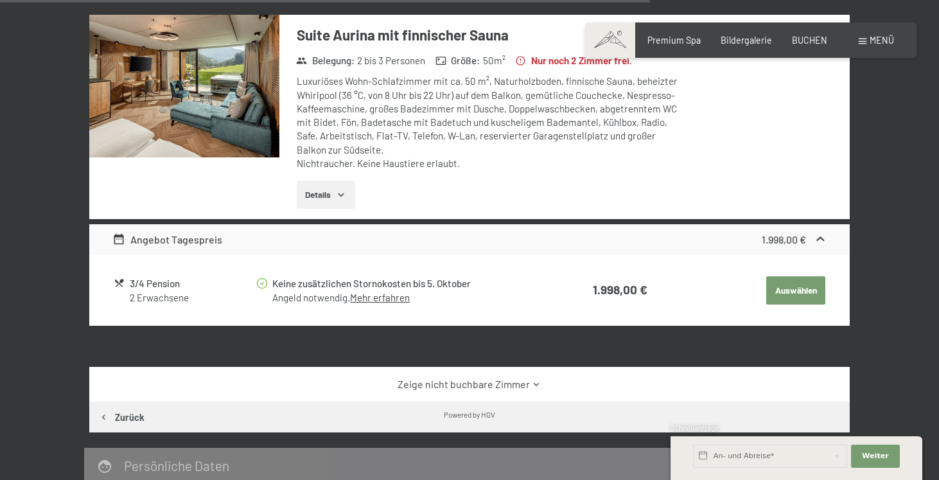
click at [783, 276] on button "Auswählen" at bounding box center [795, 290] width 59 height 28
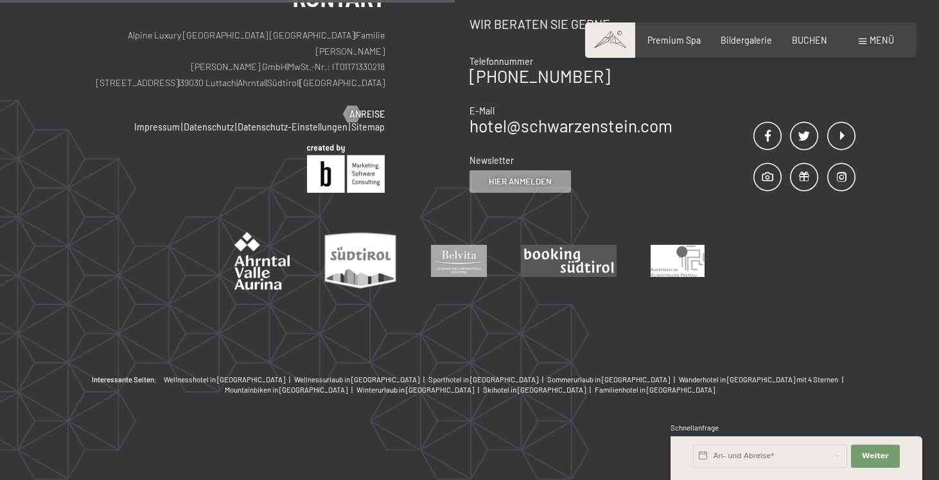
scroll to position [268, 0]
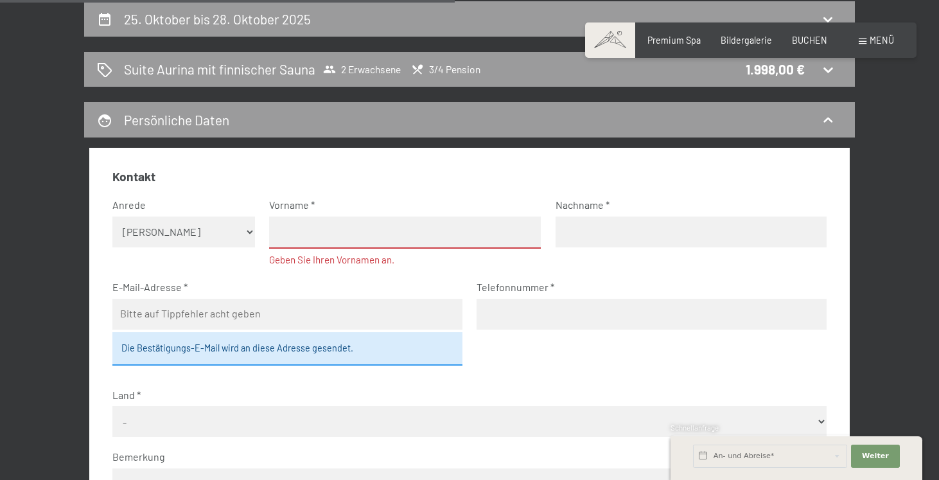
select select "m"
click at [312, 229] on input "text" at bounding box center [405, 232] width 272 height 32
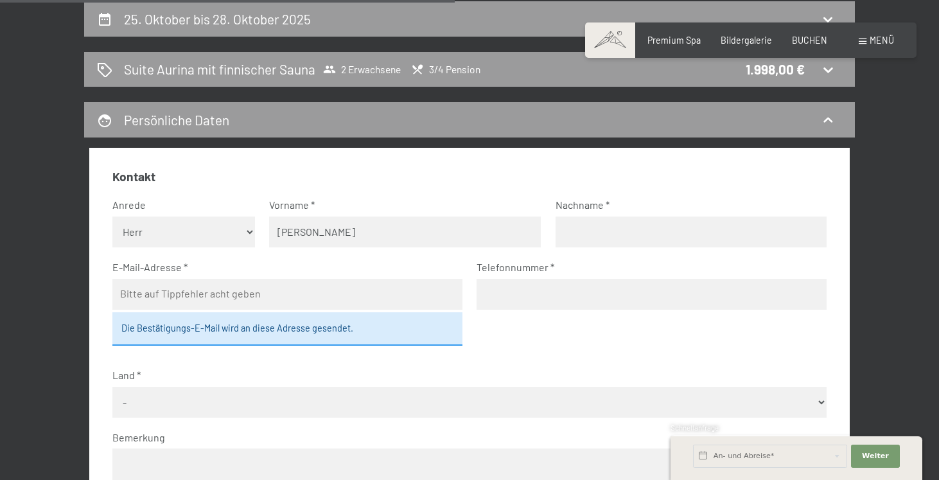
type input "[PERSON_NAME]"
type input "Seltsam"
type input "[PERSON_NAME][EMAIL_ADDRESS][DOMAIN_NAME]"
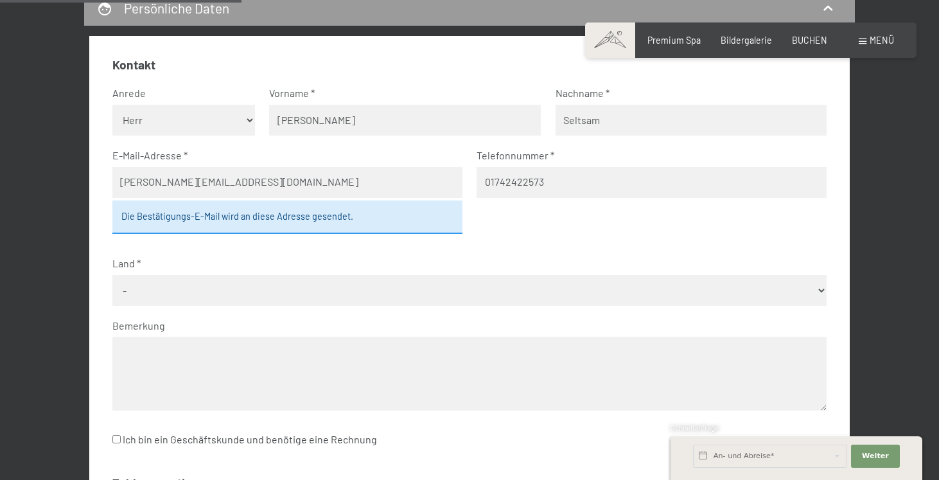
scroll to position [383, 0]
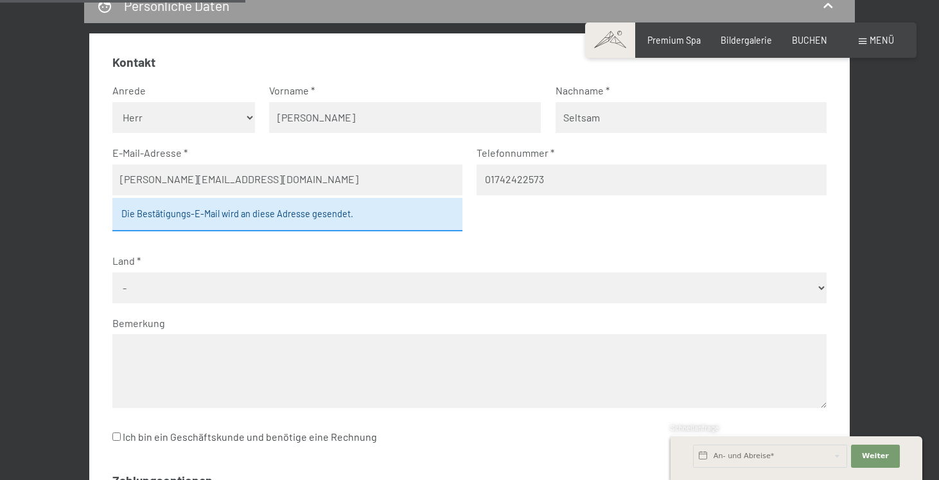
type input "01742422573"
click at [493, 267] on div "Land - [GEOGRAPHIC_DATA] [GEOGRAPHIC_DATA] [GEOGRAPHIC_DATA] [GEOGRAPHIC_DATA] …" at bounding box center [469, 278] width 715 height 49
click at [486, 274] on select "- [GEOGRAPHIC_DATA] [GEOGRAPHIC_DATA] [GEOGRAPHIC_DATA] [GEOGRAPHIC_DATA] [GEOG…" at bounding box center [469, 287] width 715 height 31
select select "DEU"
click at [311, 334] on textarea at bounding box center [469, 371] width 715 height 74
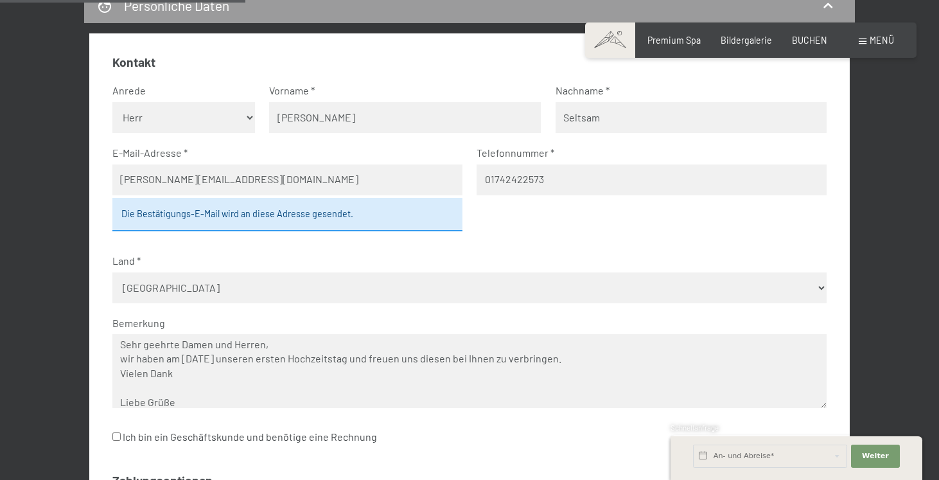
scroll to position [19, 0]
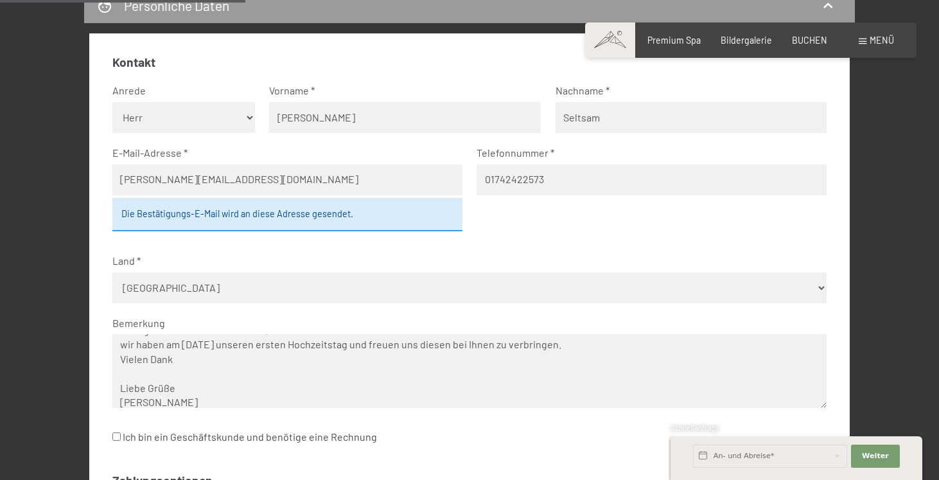
click at [592, 334] on textarea "Sehr geehrte Damen und Herren, wir haben am [DATE] unseren ersten Hochzeitstag …" at bounding box center [469, 371] width 715 height 74
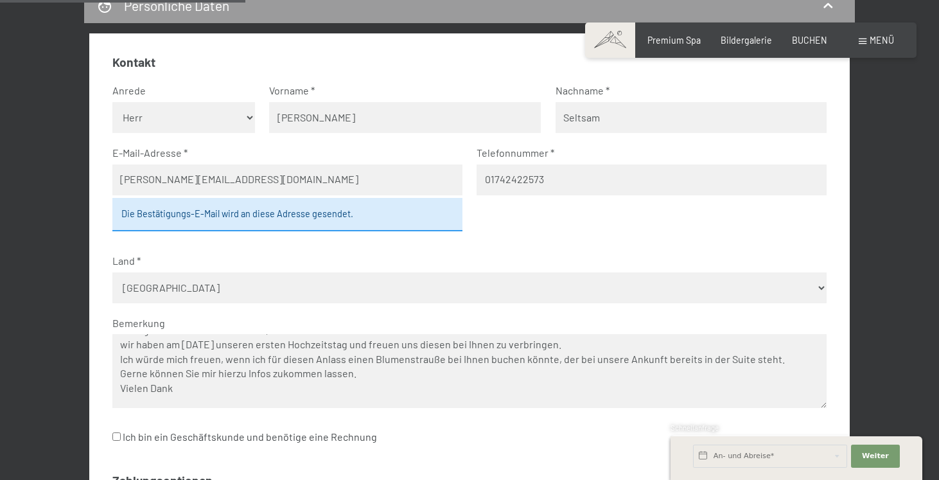
click at [176, 371] on textarea "Sehr geehrte Damen und Herren, wir haben am [DATE] unseren ersten Hochzeitstag …" at bounding box center [469, 371] width 715 height 74
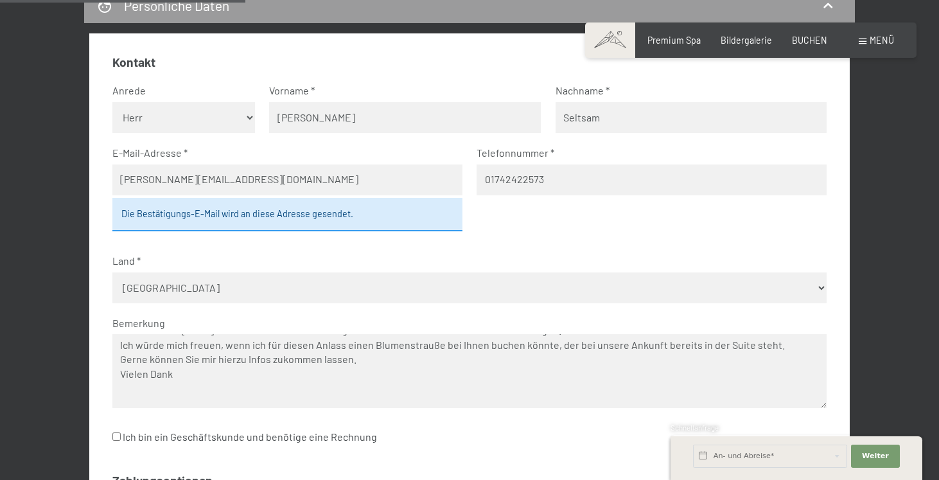
click at [140, 374] on textarea "Sehr geehrte Damen und Herren, wir haben am [DATE] unseren ersten Hochzeitstag …" at bounding box center [469, 371] width 715 height 74
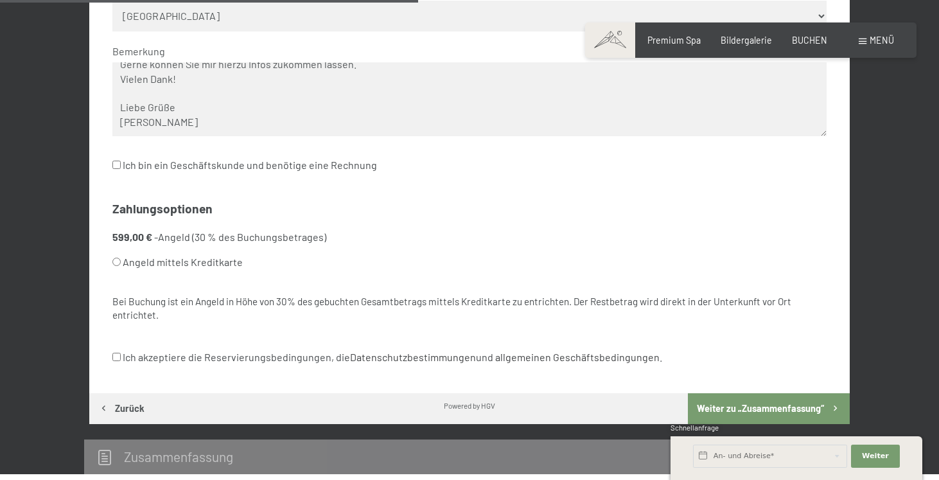
scroll to position [658, 0]
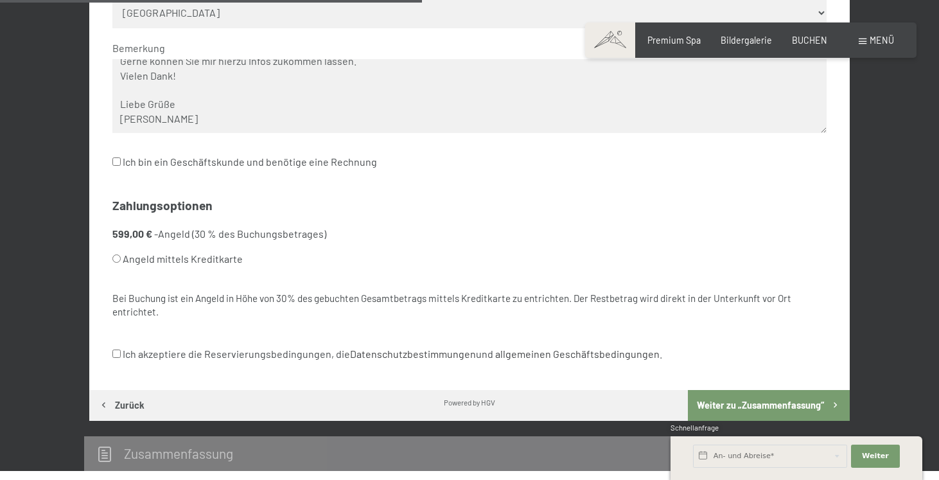
type textarea "Sehr geehrte Damen und Herren, wir haben am [DATE] unseren ersten Hochzeitstag …"
click at [118, 254] on input "Angeld mittels Kreditkarte" at bounding box center [116, 258] width 8 height 8
radio input "true"
click at [118, 349] on input "Ich akzeptiere die Reservierungsbedingungen, die Datenschutzbestimmungen und al…" at bounding box center [116, 353] width 8 height 8
checkbox input "true"
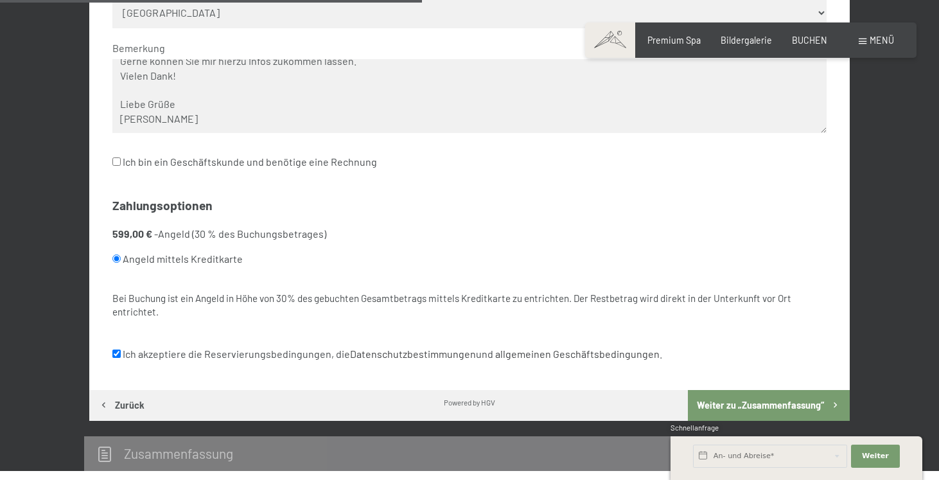
click at [747, 390] on button "Weiter zu „Zusammen­fassung“" at bounding box center [769, 405] width 162 height 31
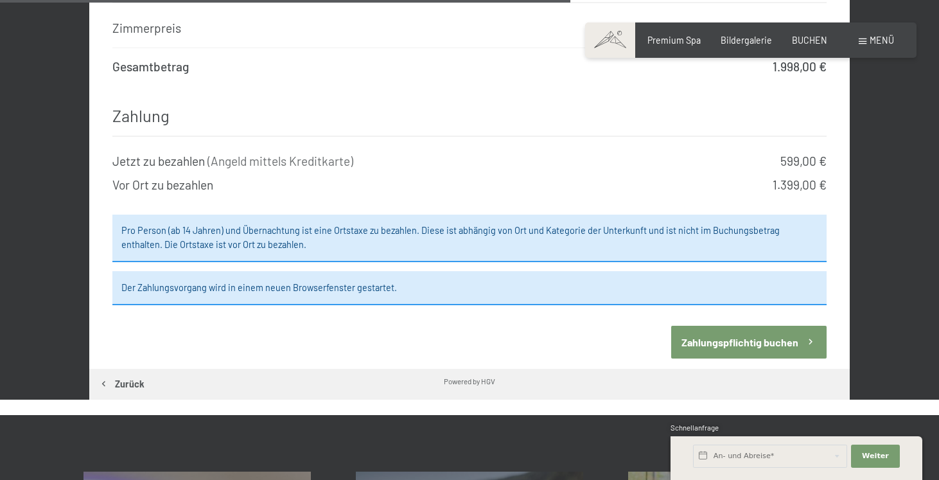
scroll to position [1121, 0]
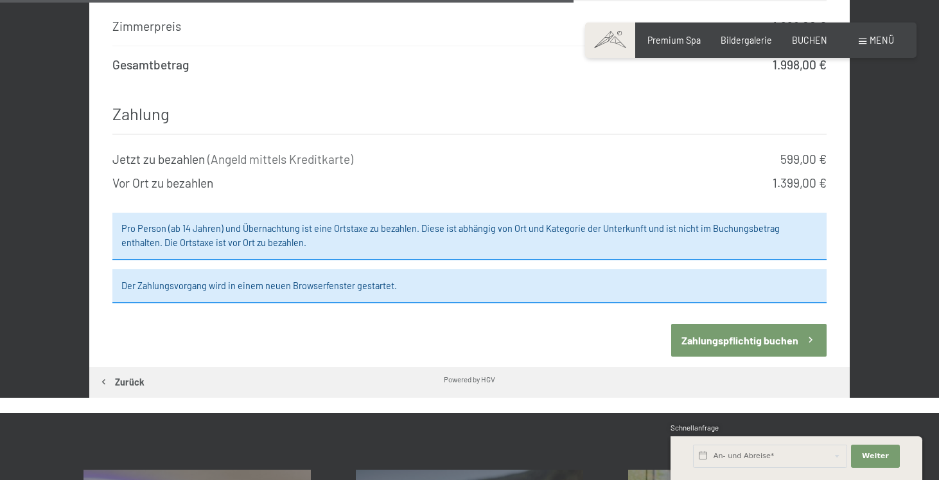
click at [742, 324] on button "Zahlungspflichtig buchen" at bounding box center [748, 340] width 155 height 33
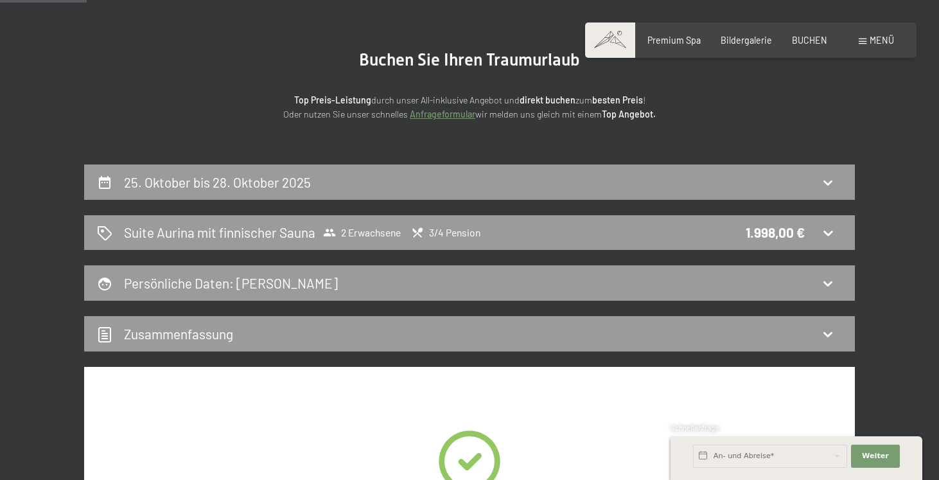
scroll to position [103, 0]
